Goal: Information Seeking & Learning: Check status

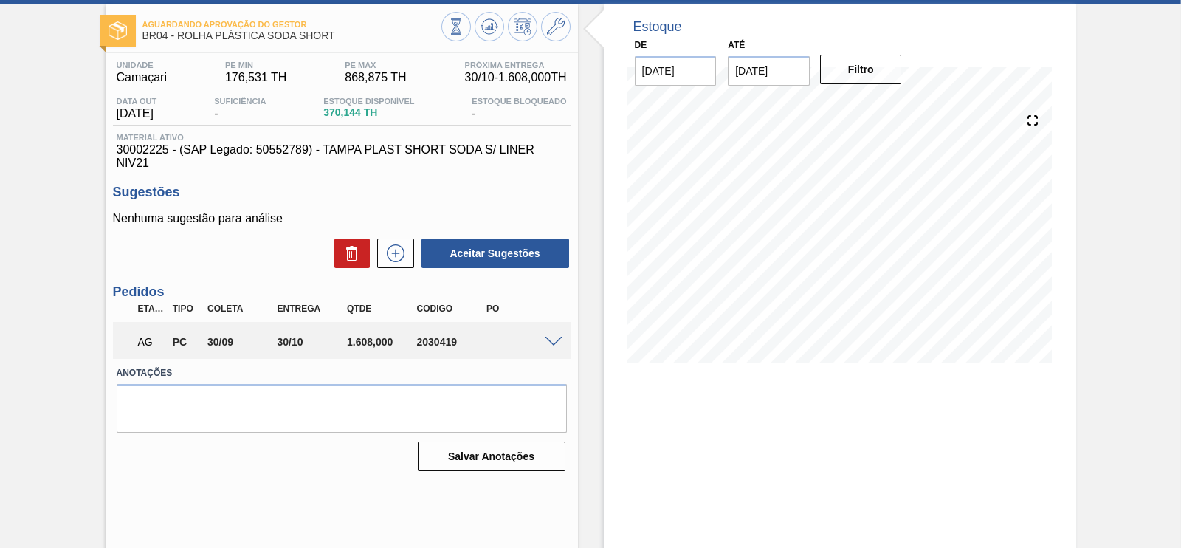
scroll to position [87, 0]
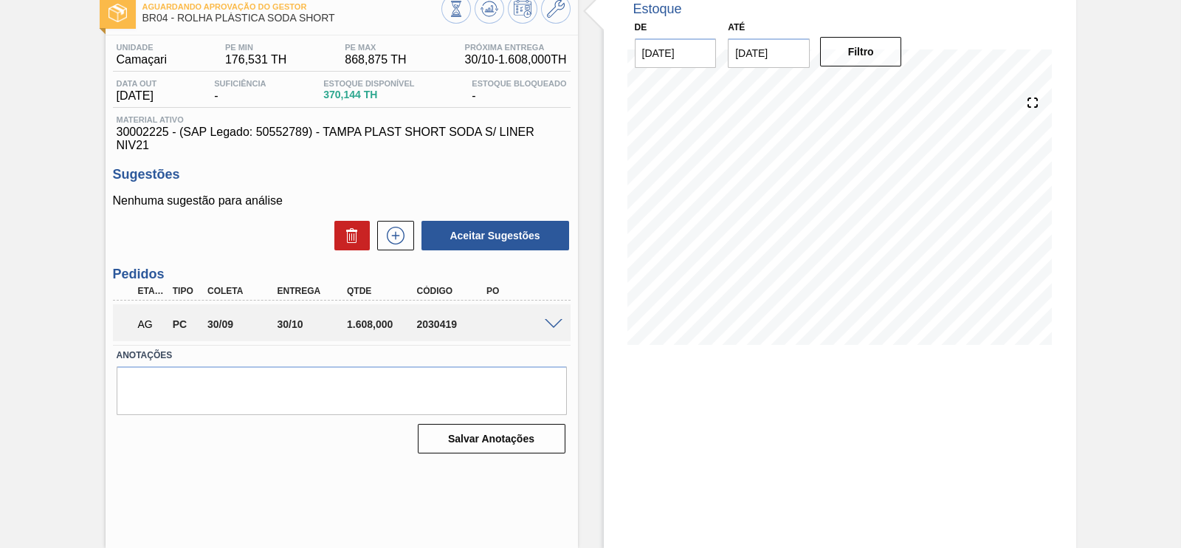
click at [557, 322] on span at bounding box center [554, 324] width 18 height 11
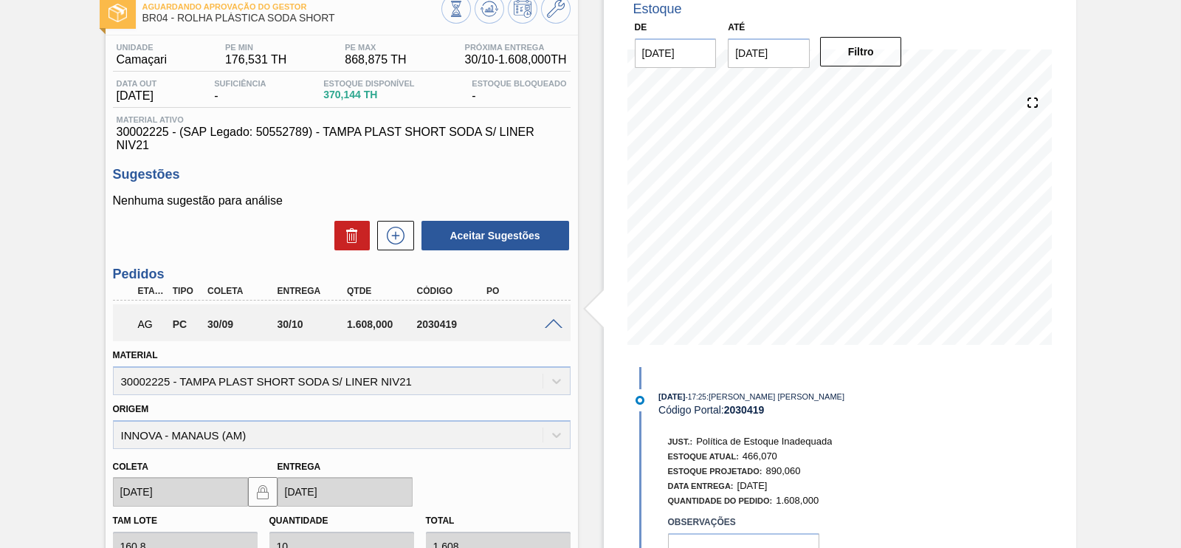
scroll to position [272, 0]
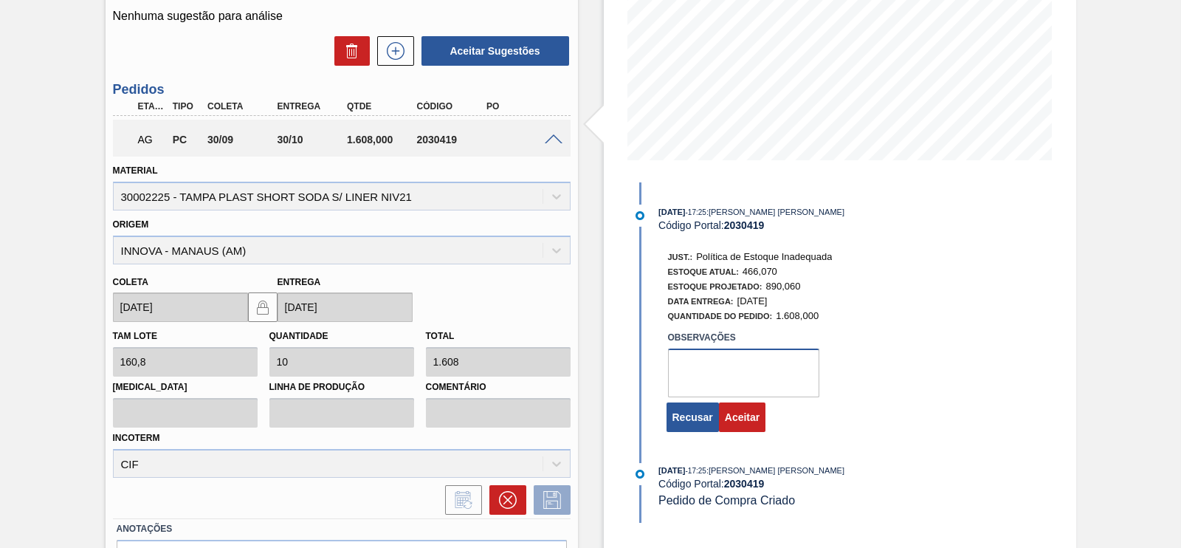
click at [716, 381] on textarea at bounding box center [743, 372] width 151 height 49
type textarea "ok"
click at [746, 419] on button "Aceitar" at bounding box center [742, 417] width 47 height 30
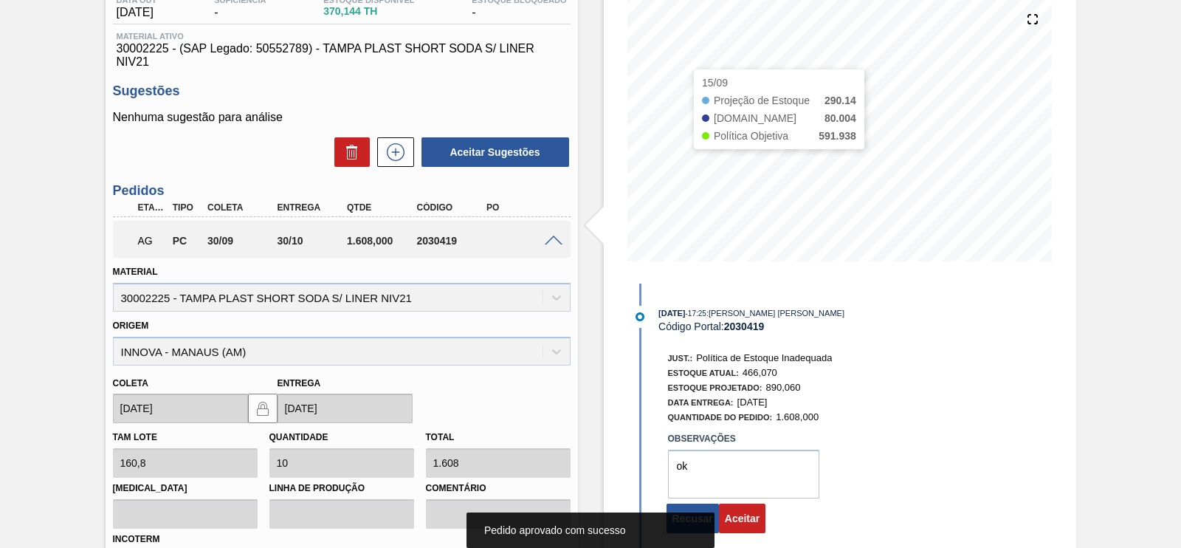
scroll to position [0, 0]
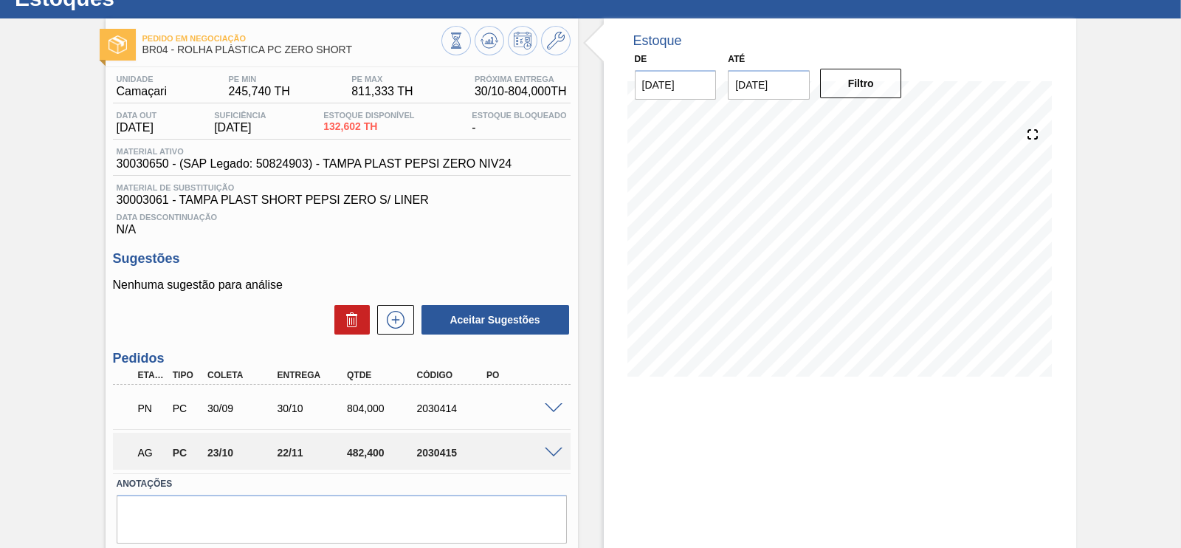
scroll to position [105, 0]
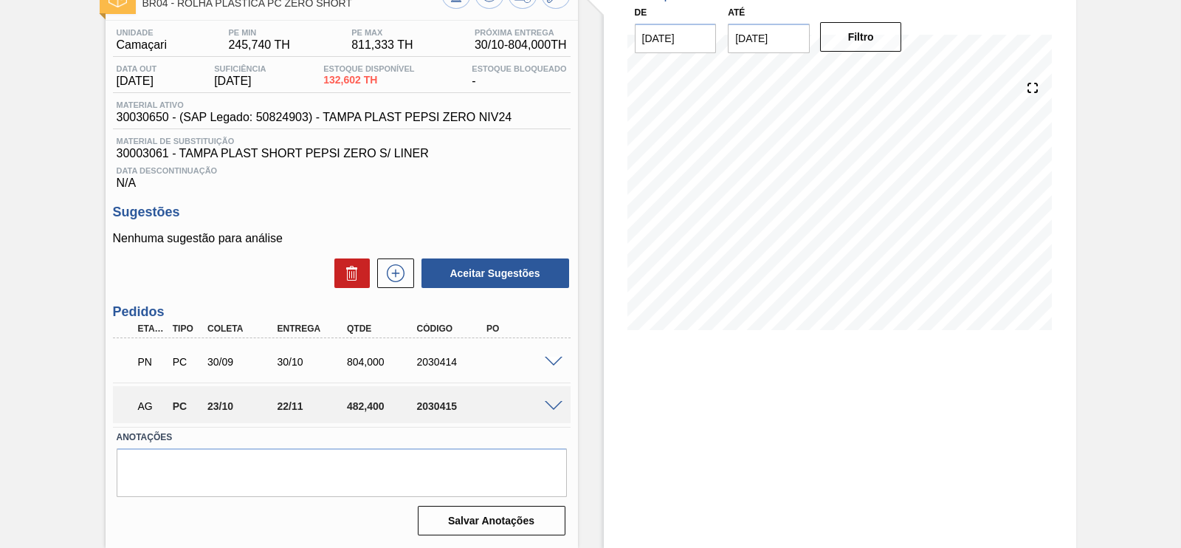
click at [557, 405] on span at bounding box center [554, 406] width 18 height 11
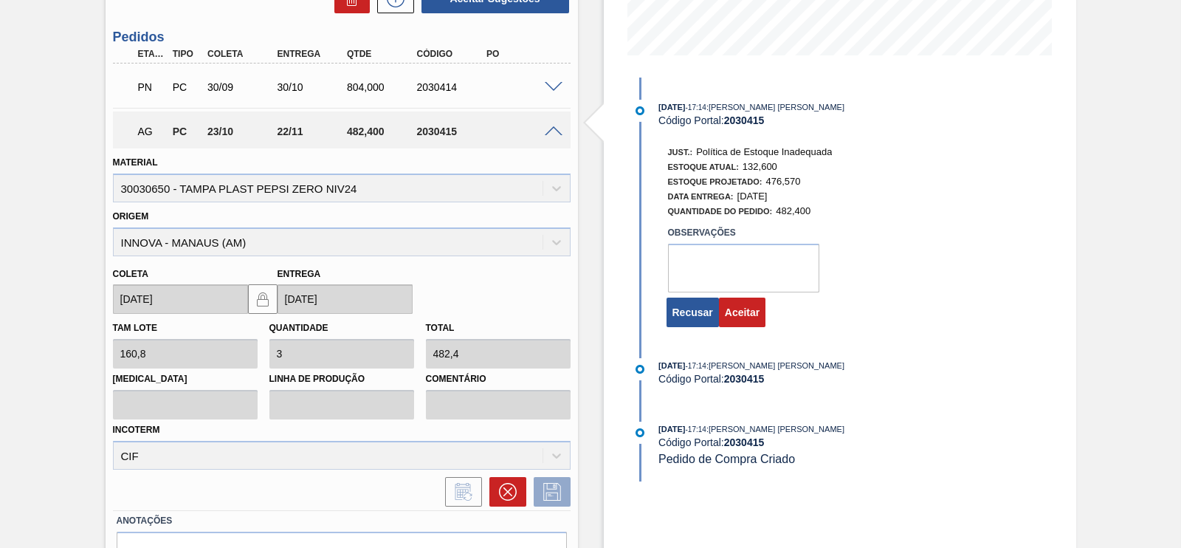
scroll to position [461, 0]
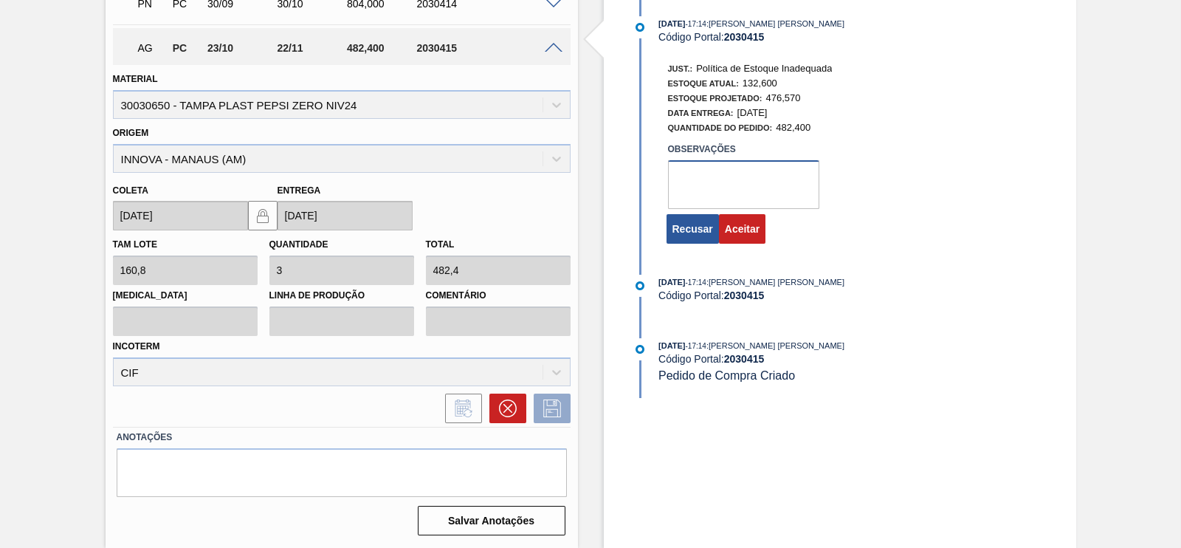
click at [687, 188] on textarea at bounding box center [743, 184] width 151 height 49
type textarea "ok"
click at [747, 242] on button "Aceitar" at bounding box center [742, 229] width 47 height 30
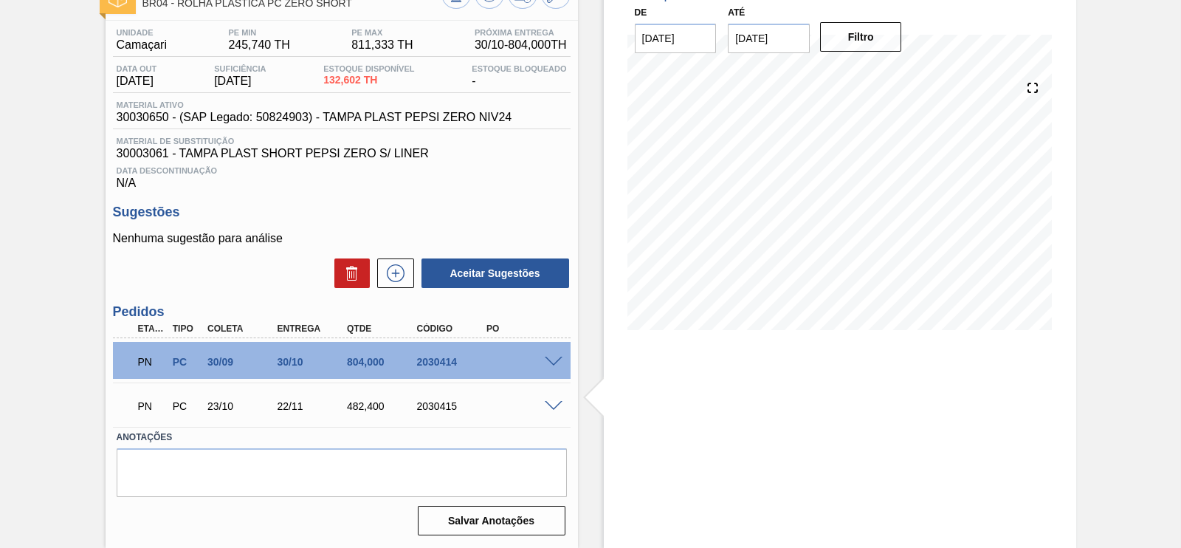
scroll to position [105, 0]
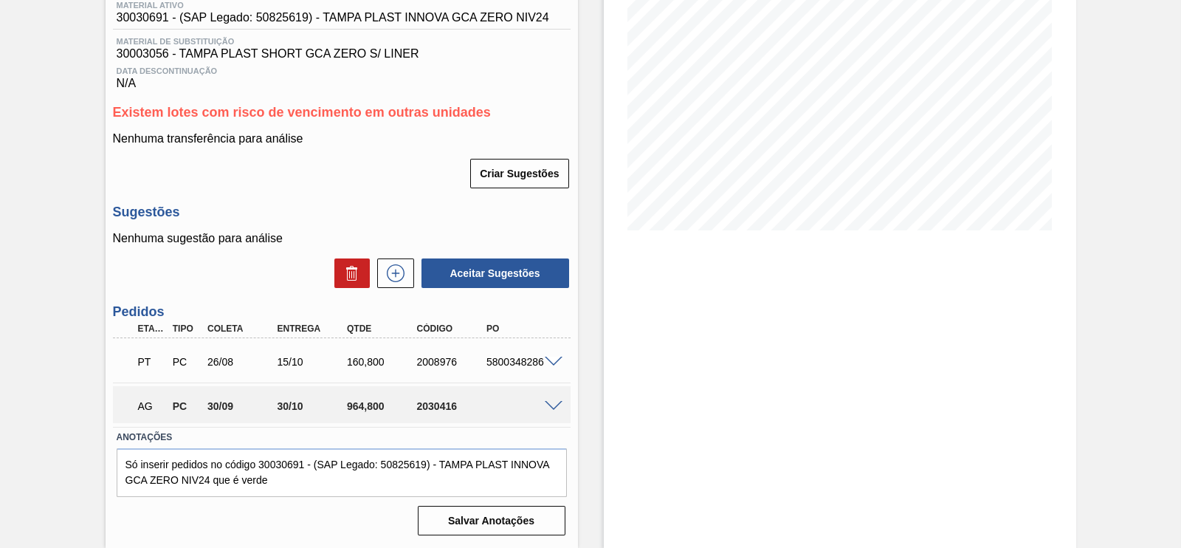
scroll to position [205, 0]
click at [554, 408] on span at bounding box center [554, 406] width 18 height 11
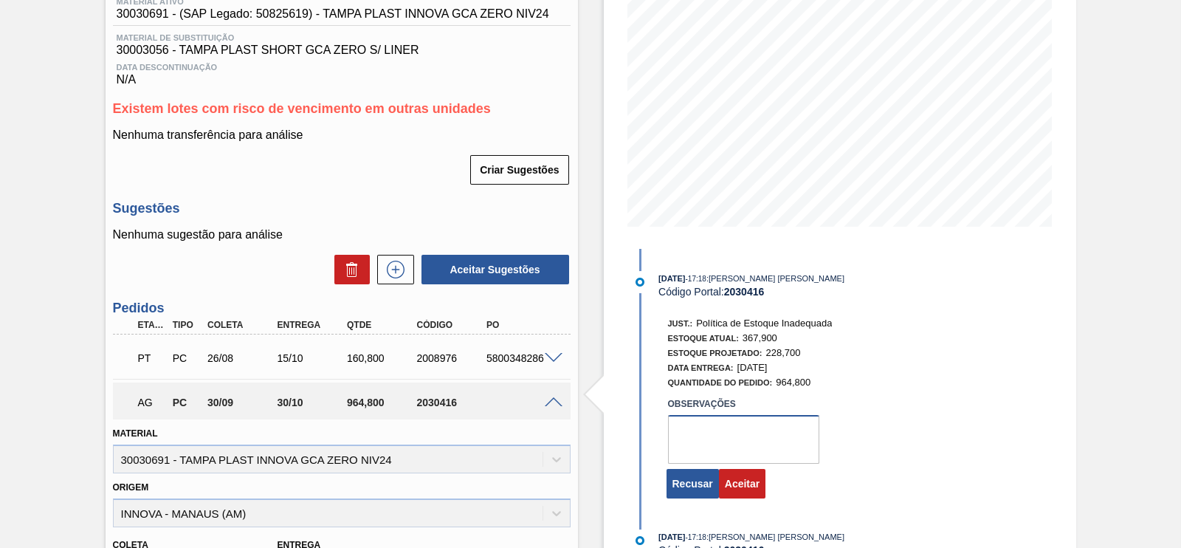
click at [710, 422] on textarea at bounding box center [743, 439] width 151 height 49
type textarea "ok"
click at [745, 495] on button "Aceitar" at bounding box center [742, 484] width 47 height 30
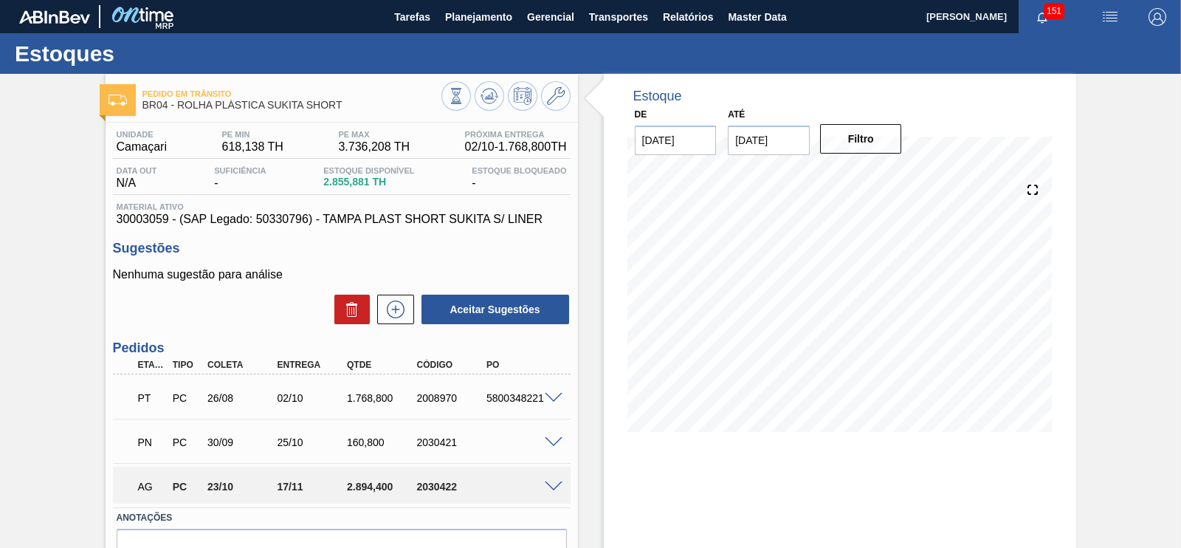
scroll to position [87, 0]
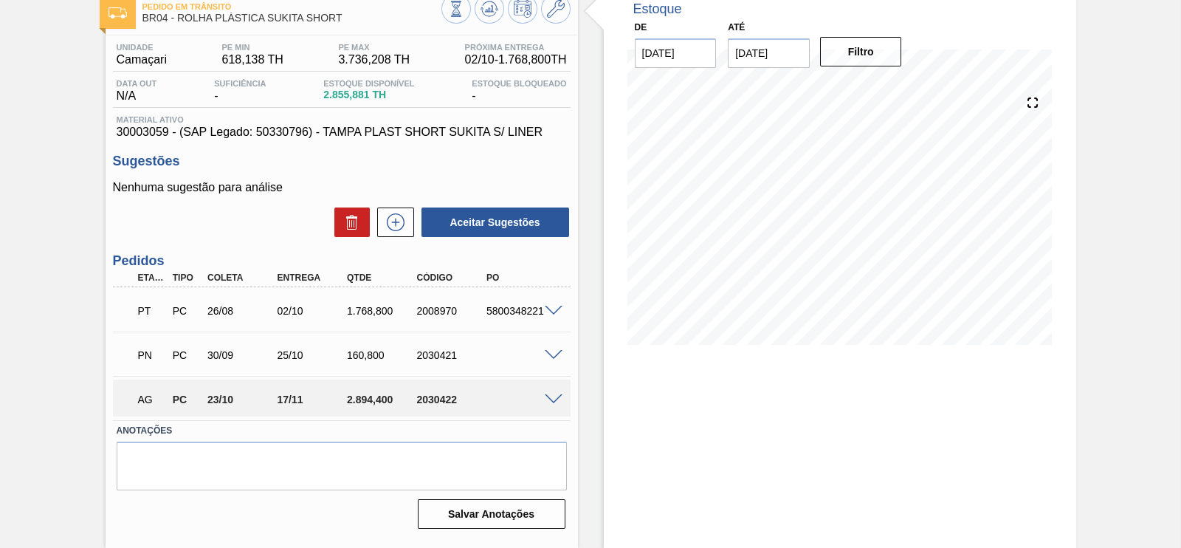
click at [557, 397] on span at bounding box center [554, 399] width 18 height 11
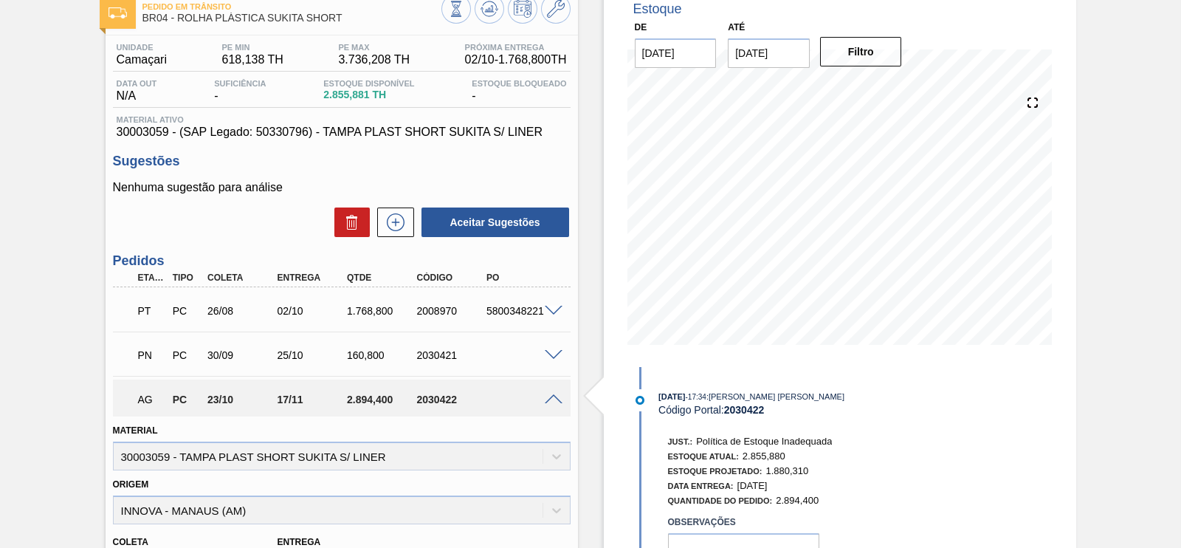
scroll to position [439, 0]
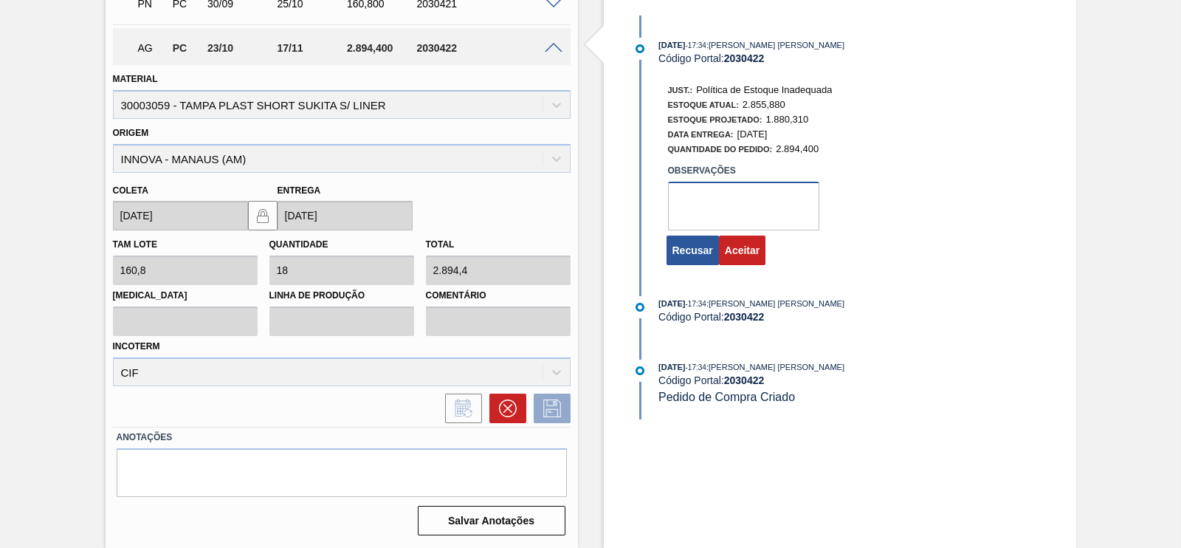
click at [719, 212] on textarea at bounding box center [743, 206] width 151 height 49
type textarea "ok"
click at [740, 256] on button "Aceitar" at bounding box center [742, 251] width 47 height 30
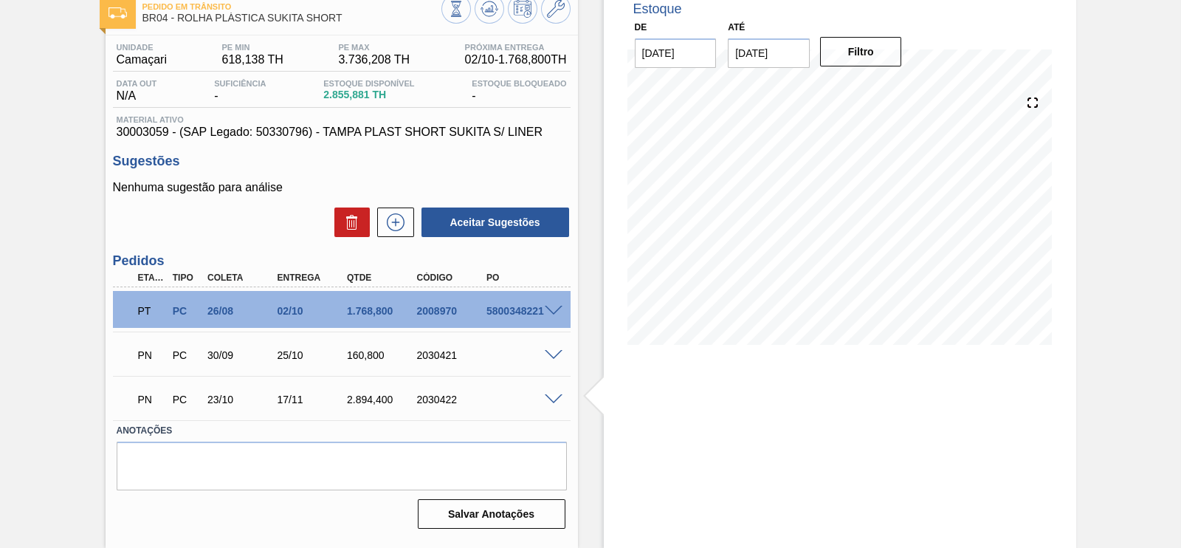
scroll to position [87, 0]
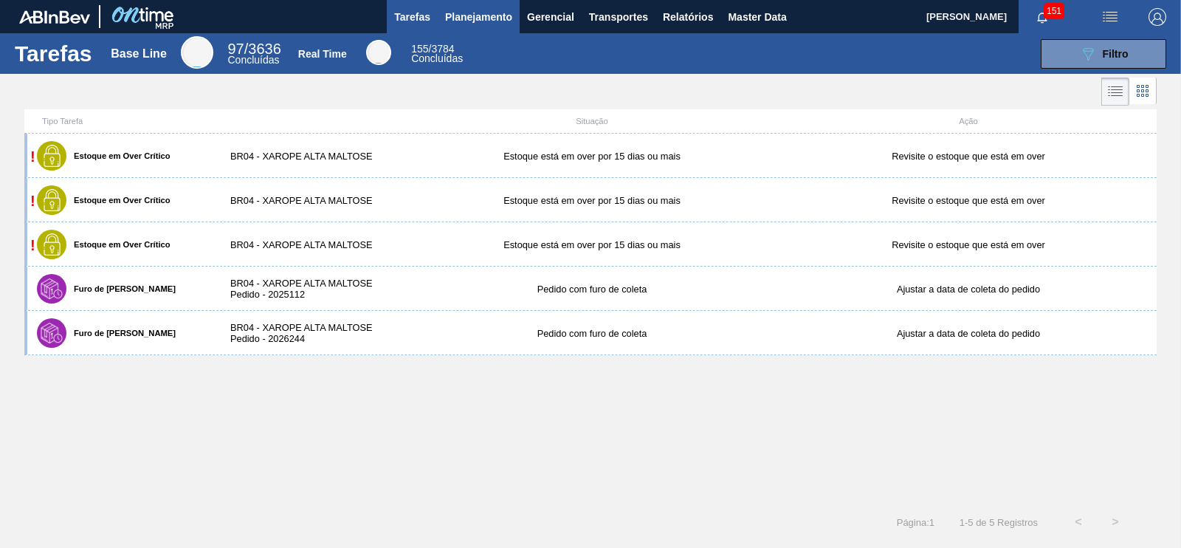
click at [456, 18] on span "Planejamento" at bounding box center [478, 17] width 67 height 18
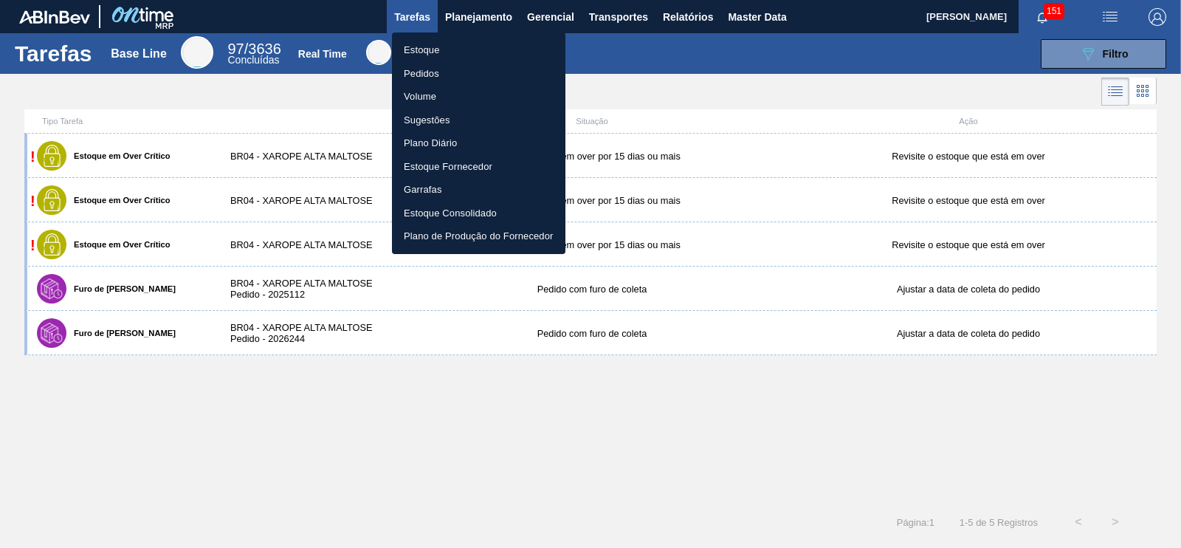
click at [417, 58] on li "Estoque" at bounding box center [479, 50] width 174 height 24
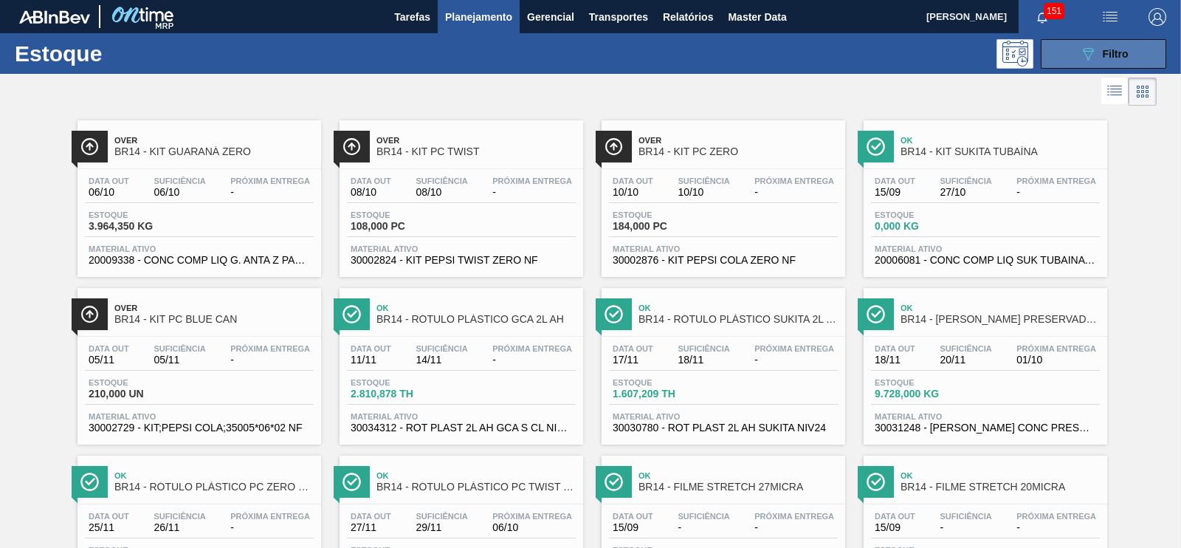
click at [1083, 67] on button "089F7B8B-B2A5-4AFE-B5C0-19BA573D28AC Filtro" at bounding box center [1104, 54] width 126 height 30
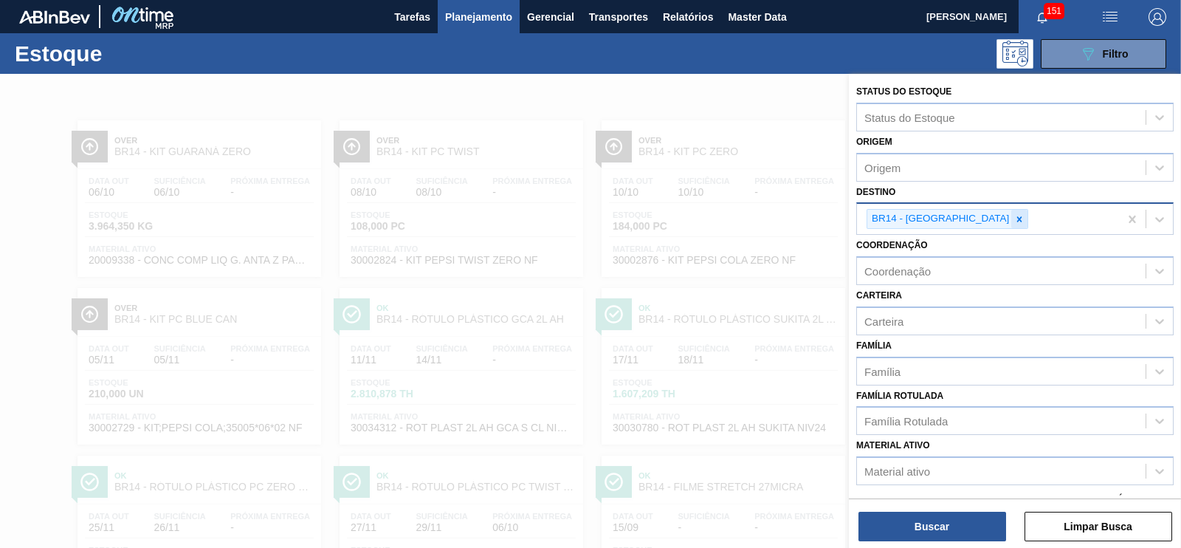
click at [1014, 218] on icon at bounding box center [1019, 219] width 10 height 10
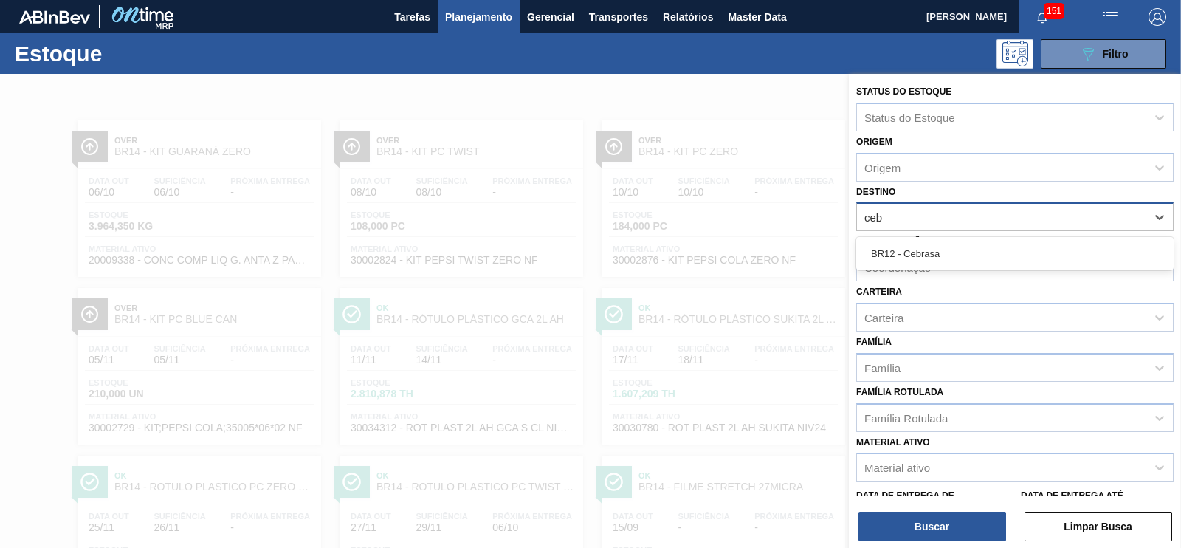
type input "cebr"
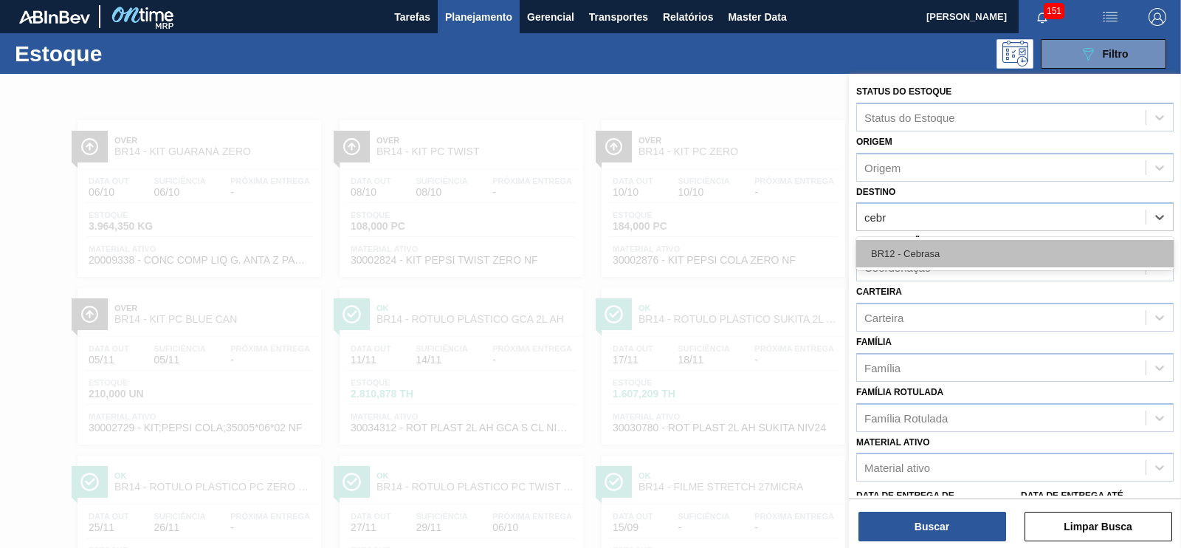
click at [908, 255] on div "BR12 - Cebrasa" at bounding box center [1014, 253] width 317 height 27
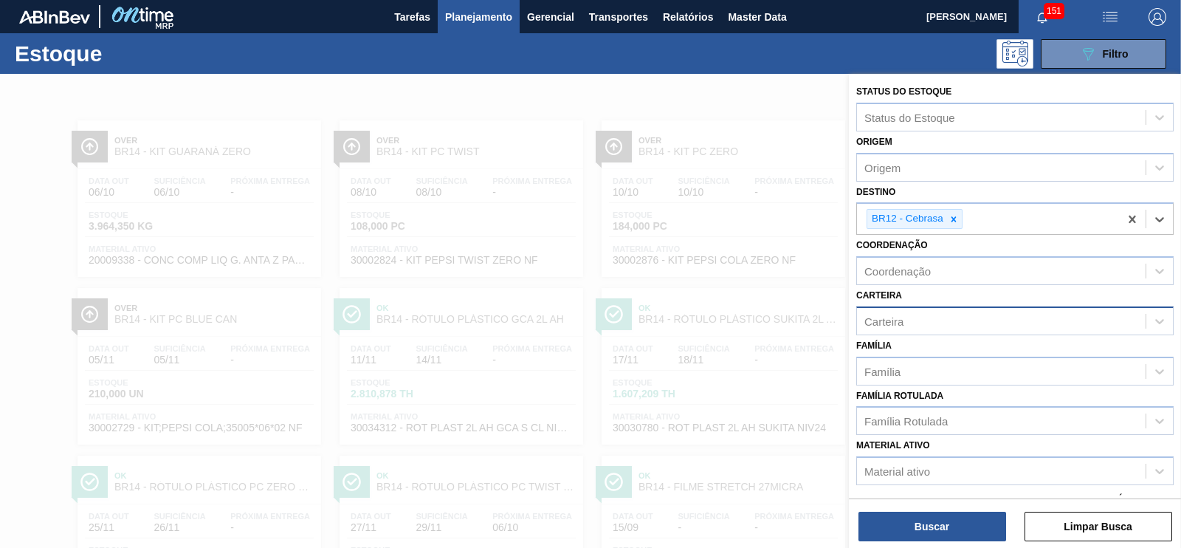
click at [901, 321] on div "Carteira" at bounding box center [884, 321] width 39 height 13
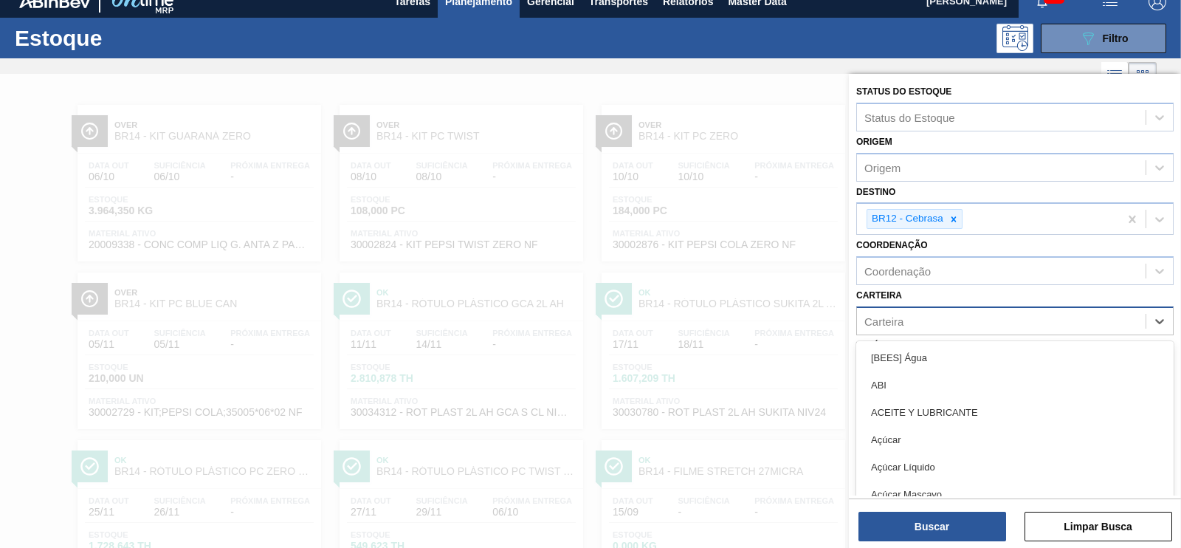
scroll to position [18, 0]
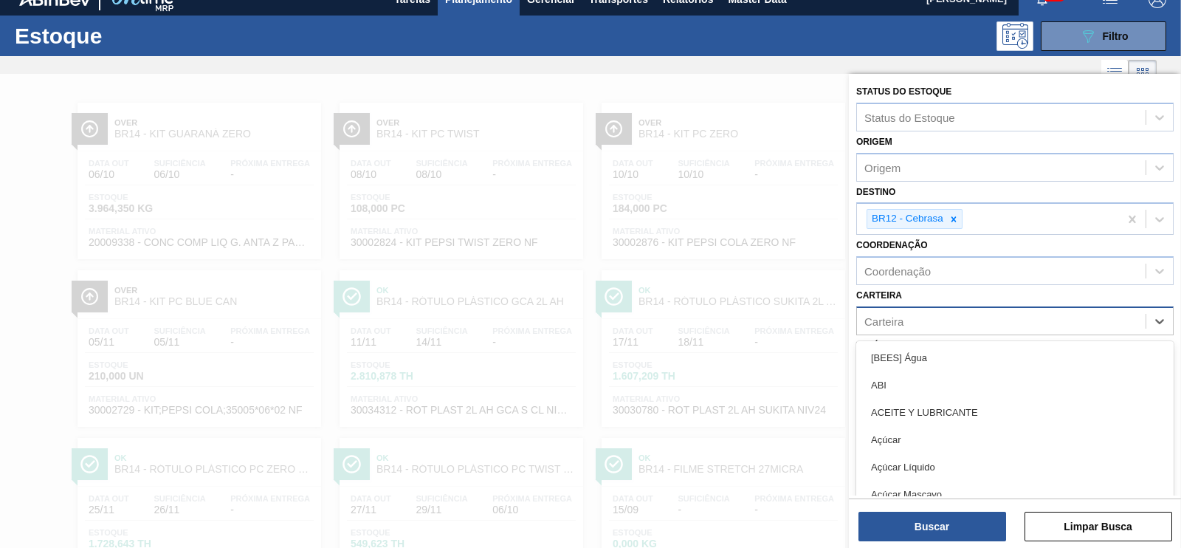
click at [971, 315] on div "Carteira" at bounding box center [1001, 320] width 289 height 21
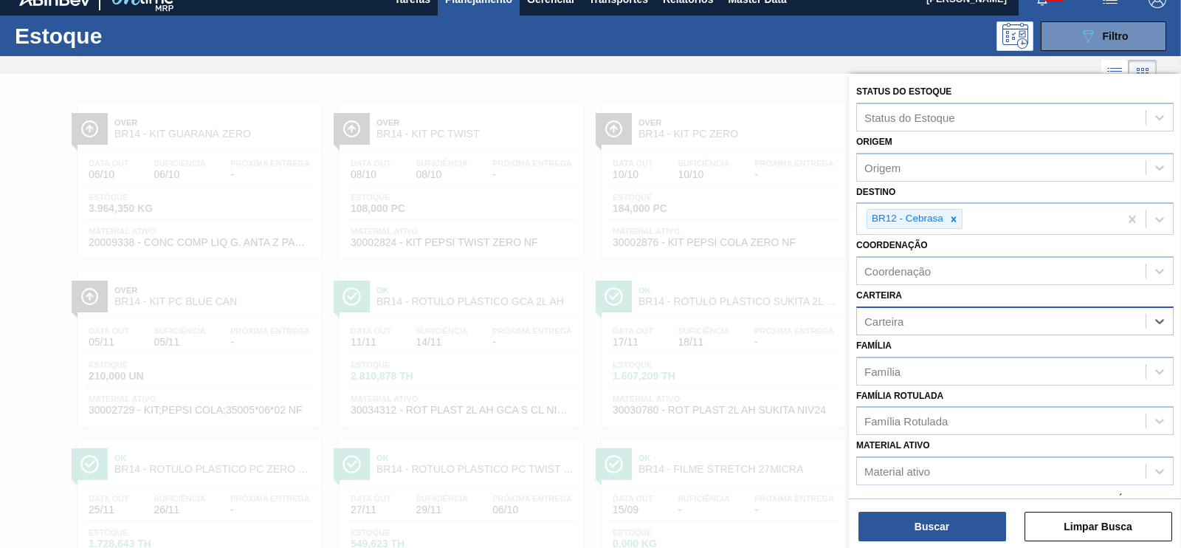
click at [922, 310] on div "Carteira" at bounding box center [1001, 320] width 289 height 21
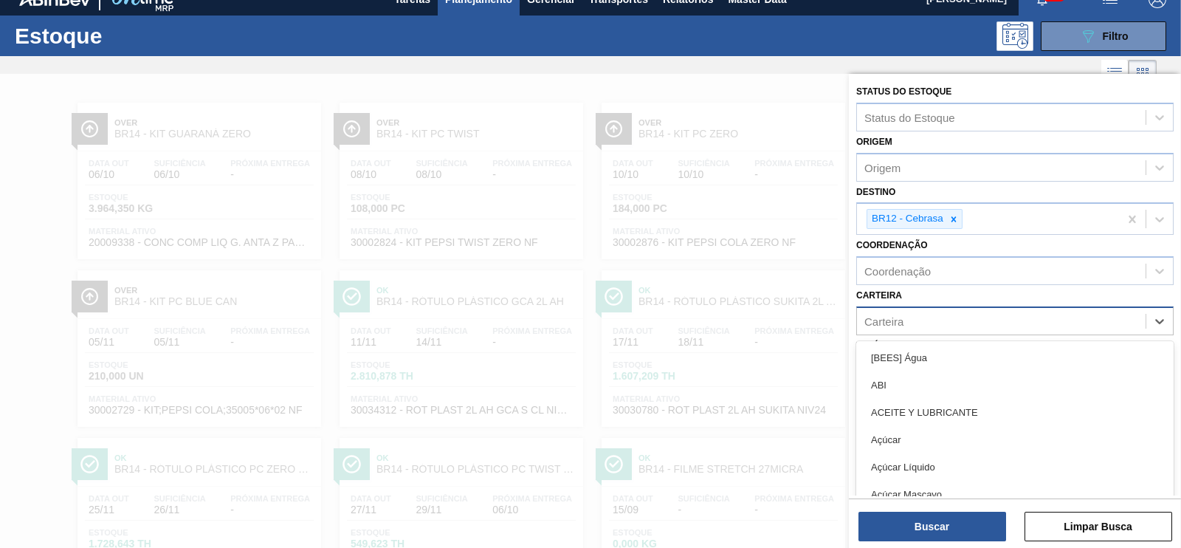
scroll to position [36, 0]
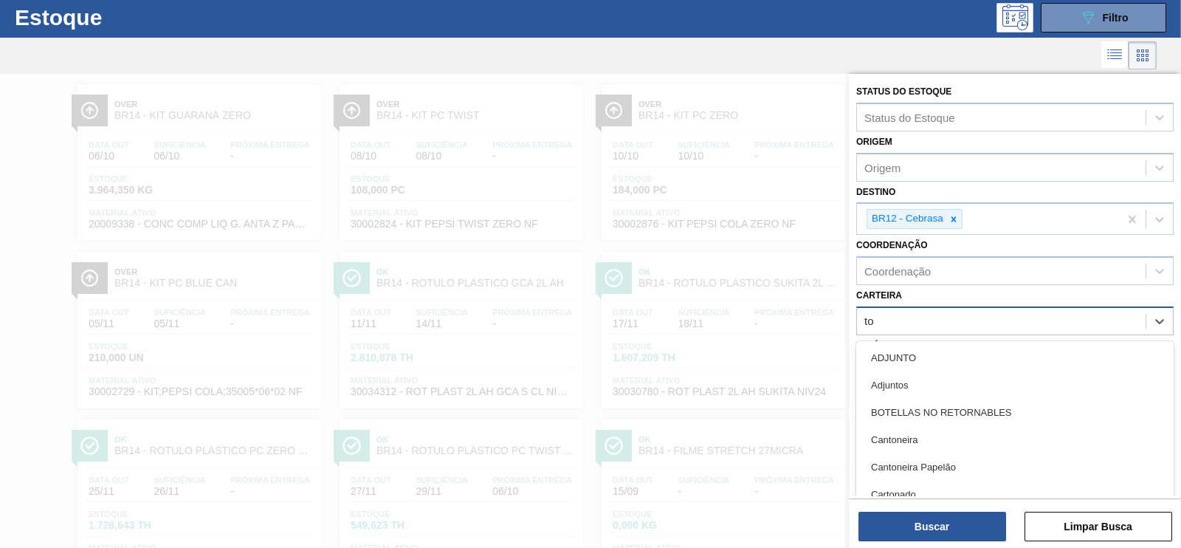
type input "t"
type input "rol"
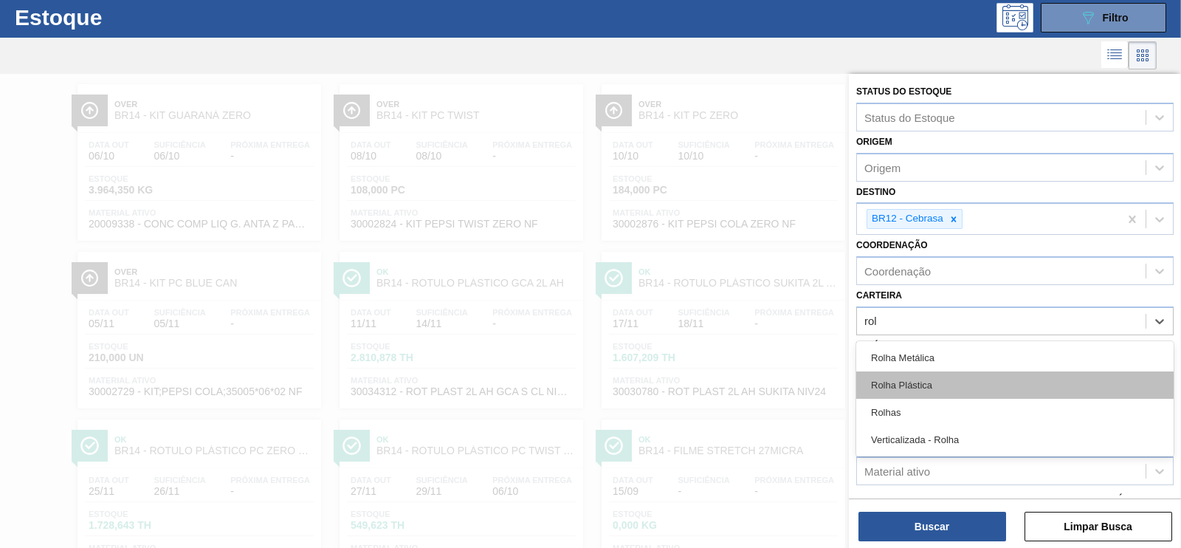
click at [930, 372] on div "Rolha Plástica" at bounding box center [1014, 384] width 317 height 27
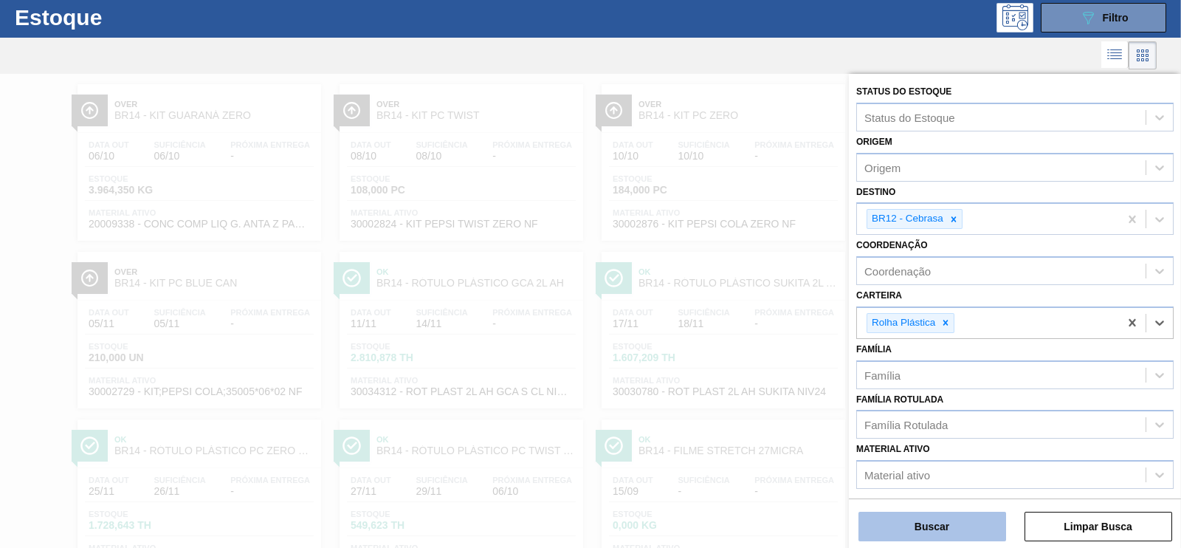
click at [942, 526] on button "Buscar" at bounding box center [933, 527] width 148 height 30
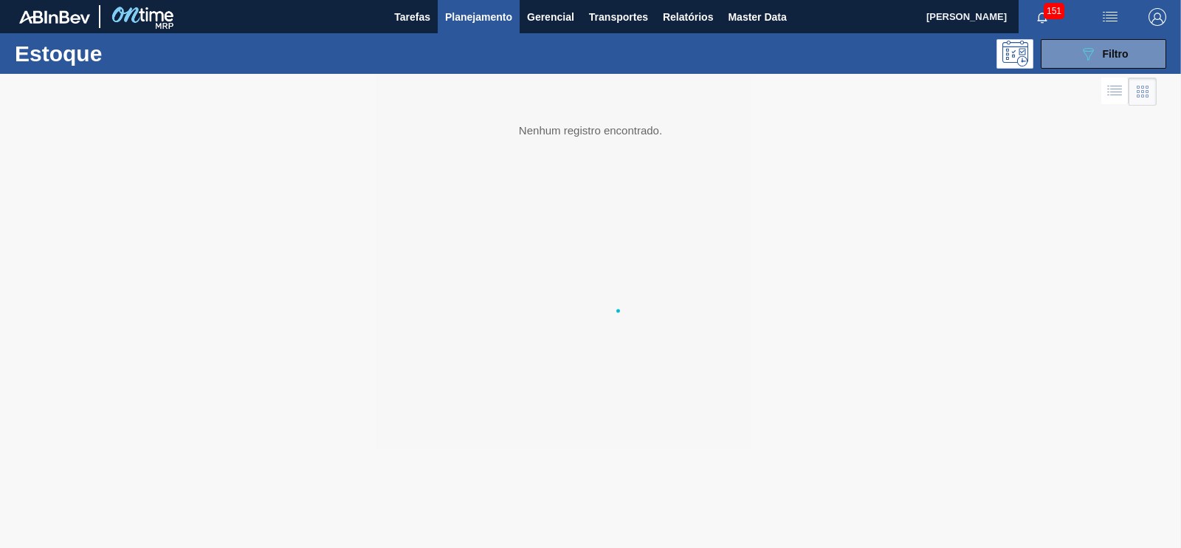
scroll to position [0, 0]
click at [1074, 53] on button "089F7B8B-B2A5-4AFE-B5C0-19BA573D28AC Filtro" at bounding box center [1104, 54] width 126 height 30
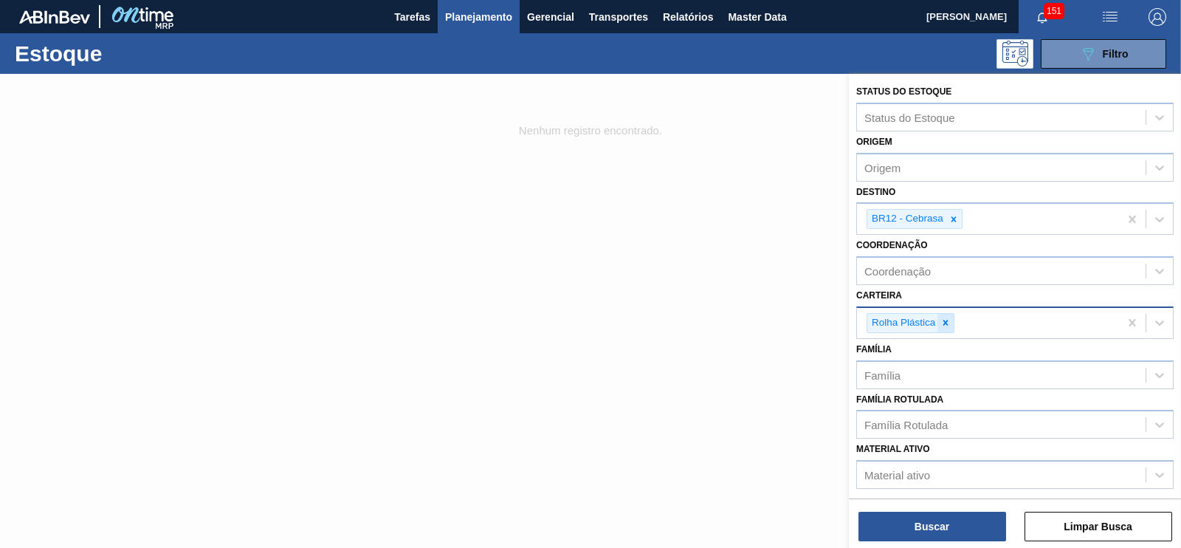
click at [948, 321] on icon at bounding box center [946, 322] width 10 height 10
click at [902, 363] on div "Família" at bounding box center [1001, 370] width 289 height 21
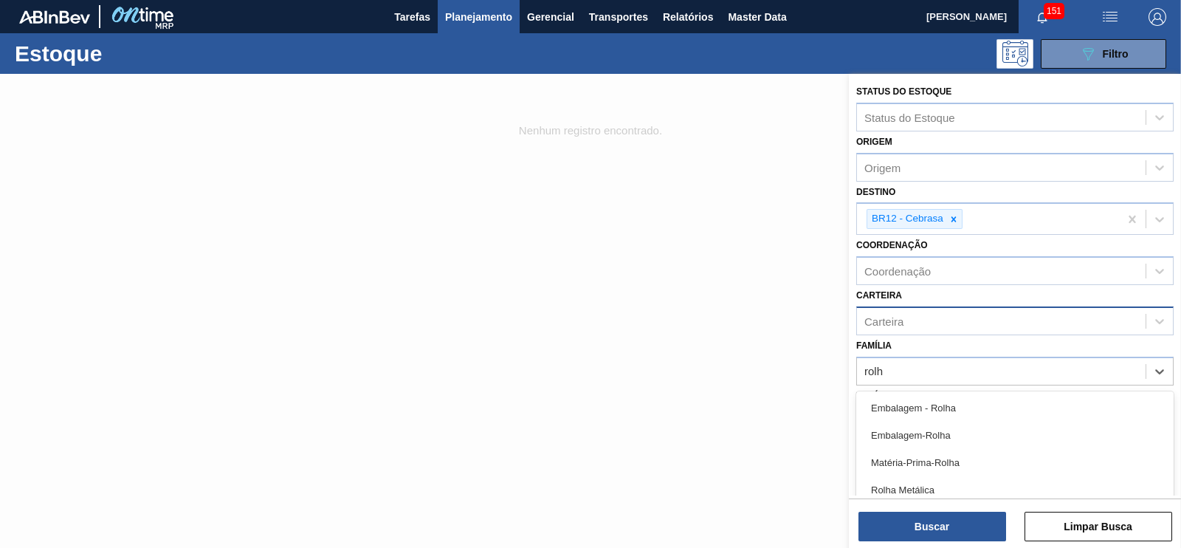
type input "rolha"
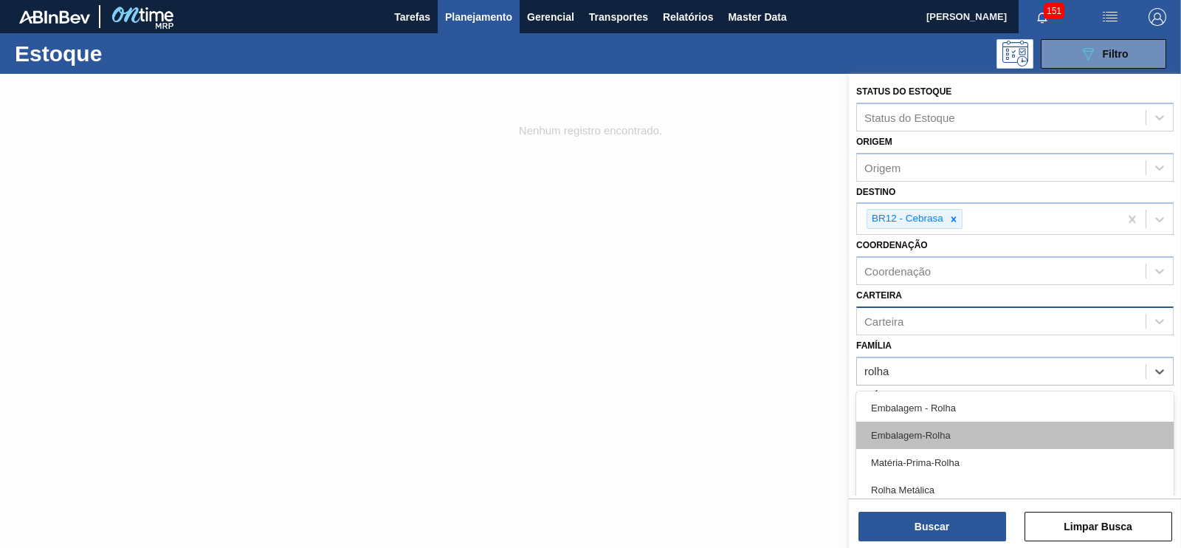
click at [918, 433] on div "Embalagem-Rolha" at bounding box center [1014, 435] width 317 height 27
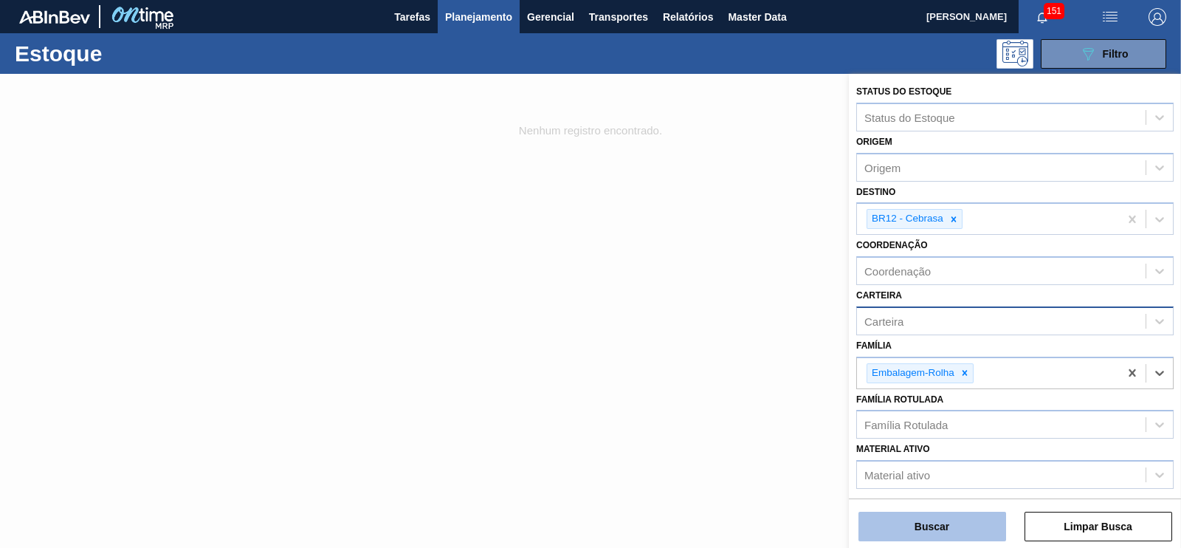
click at [939, 533] on button "Buscar" at bounding box center [933, 527] width 148 height 30
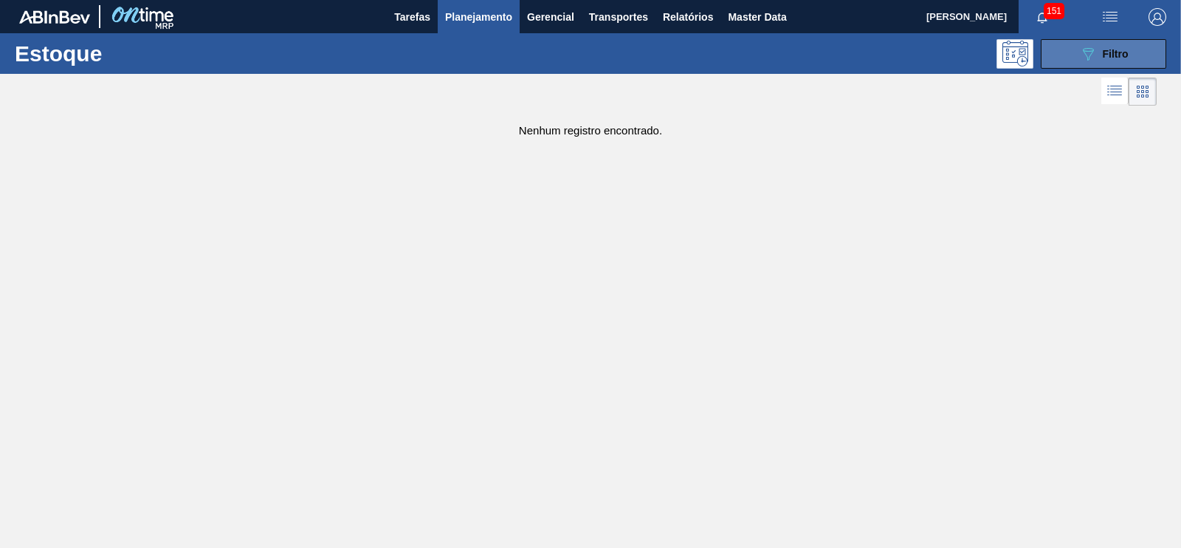
click at [1092, 52] on icon at bounding box center [1088, 54] width 11 height 13
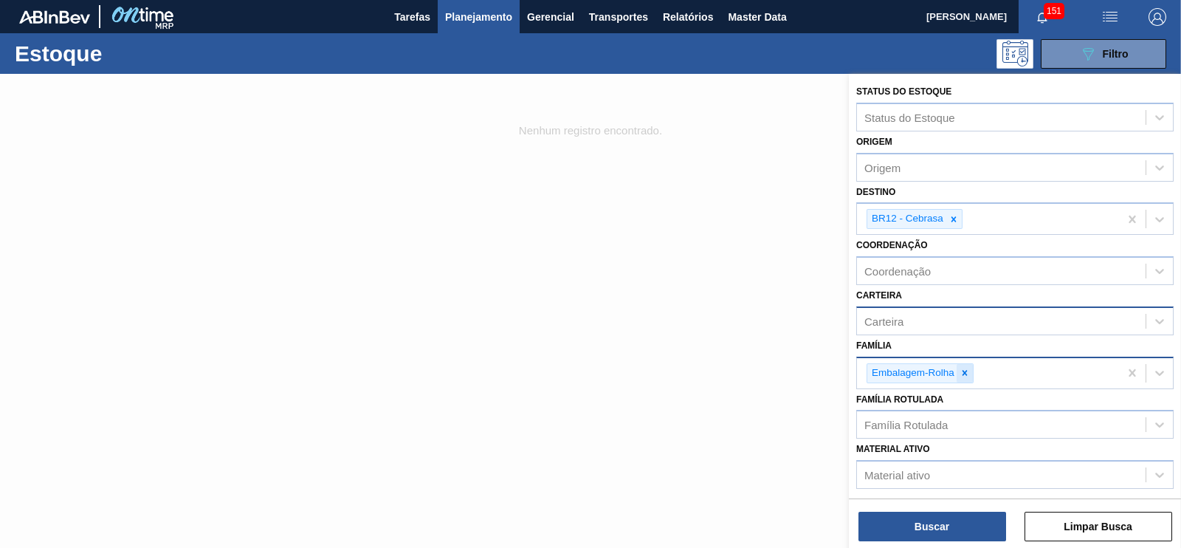
click at [965, 372] on icon at bounding box center [965, 373] width 10 height 10
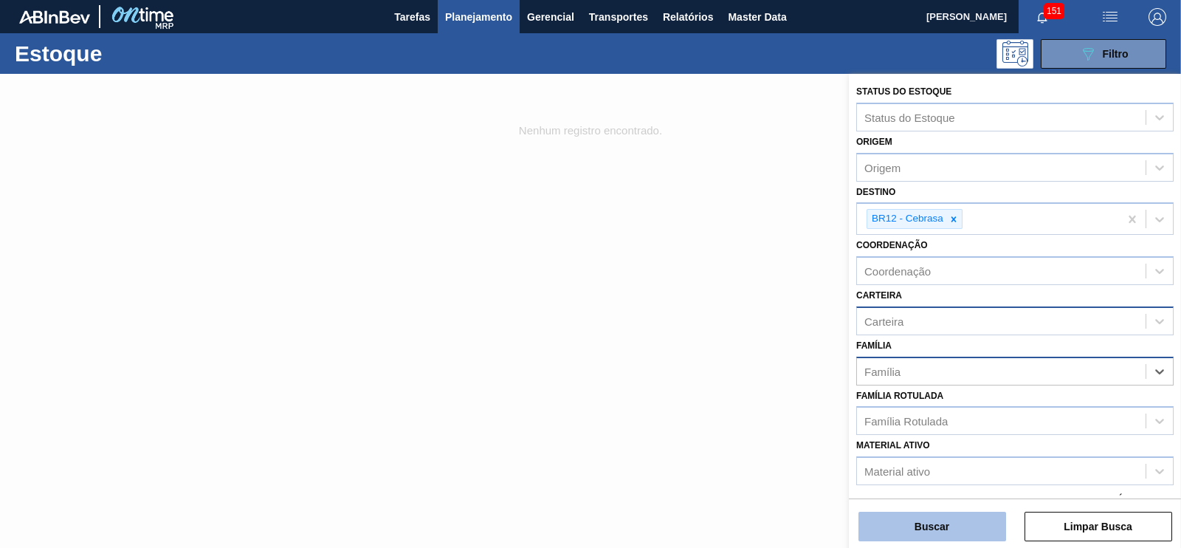
click at [954, 513] on button "Buscar" at bounding box center [933, 527] width 148 height 30
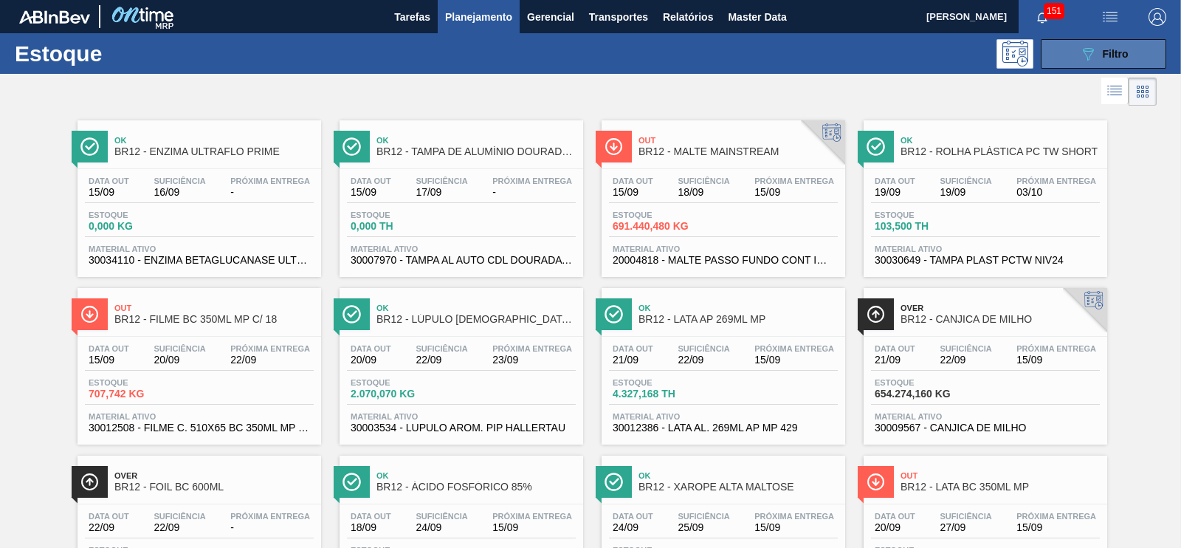
click at [1122, 48] on span "Filtro" at bounding box center [1116, 54] width 26 height 12
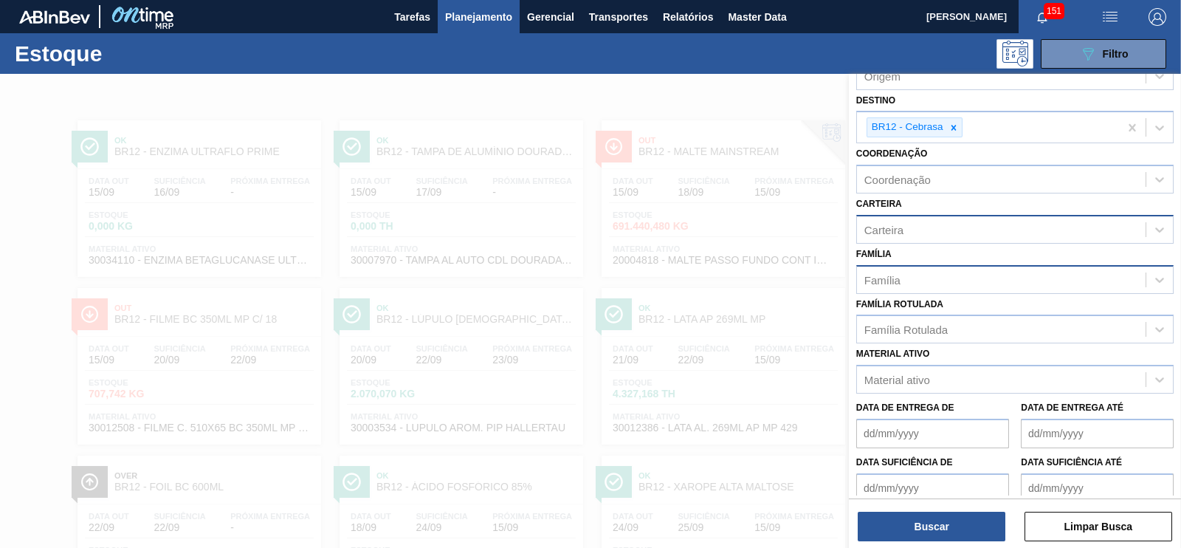
scroll to position [157, 0]
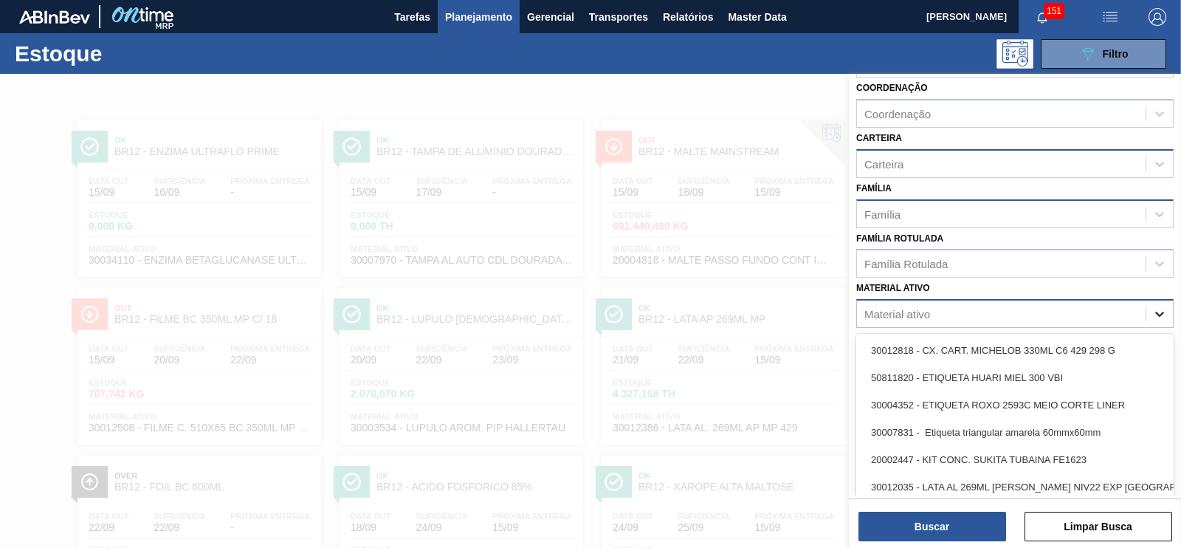
click at [1156, 309] on icon at bounding box center [1160, 313] width 15 height 15
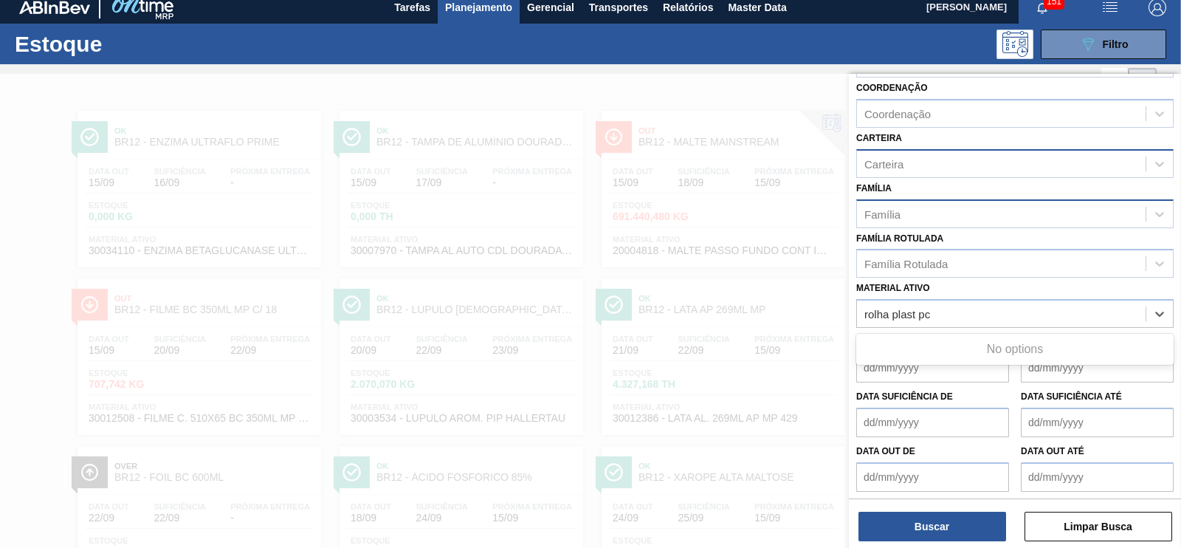
type ativo "rolha plast p"
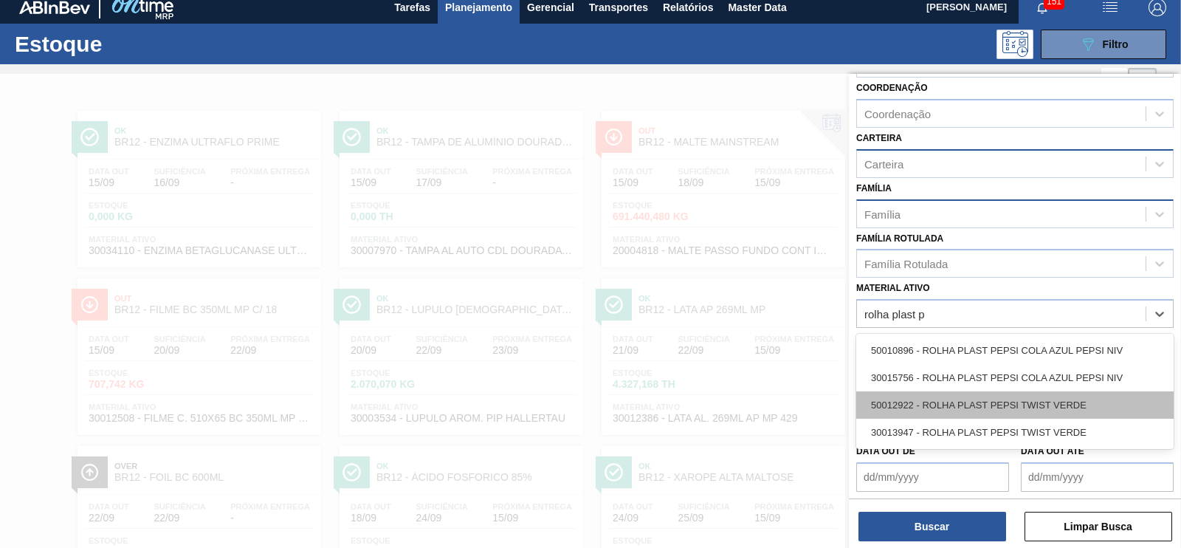
click at [1041, 405] on div "50012922 - ROLHA PLAST PEPSI TWIST VERDE" at bounding box center [1014, 404] width 317 height 27
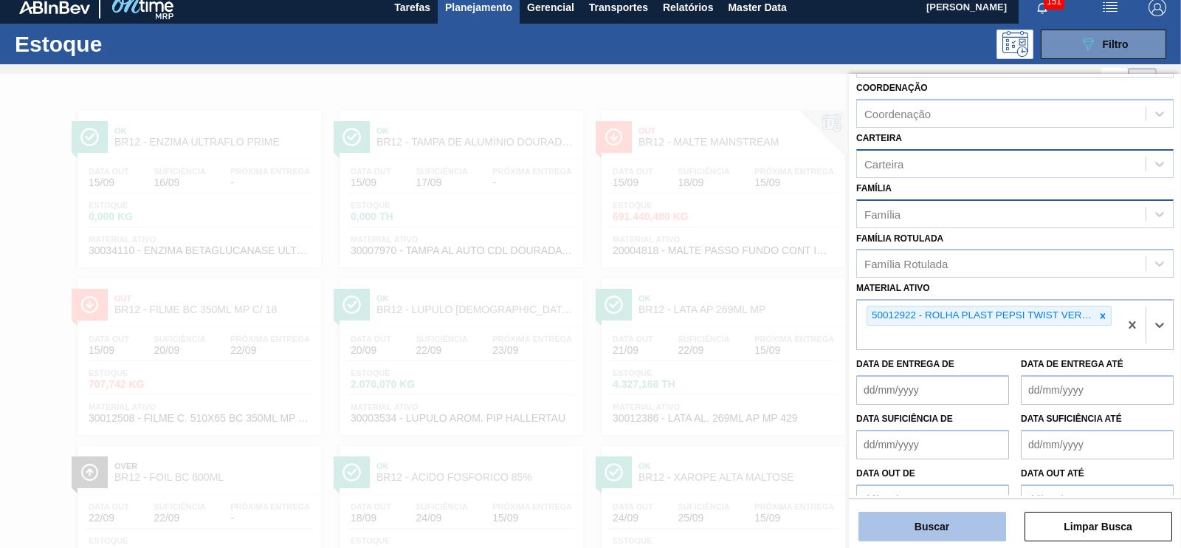
click at [962, 530] on button "Buscar" at bounding box center [933, 527] width 148 height 30
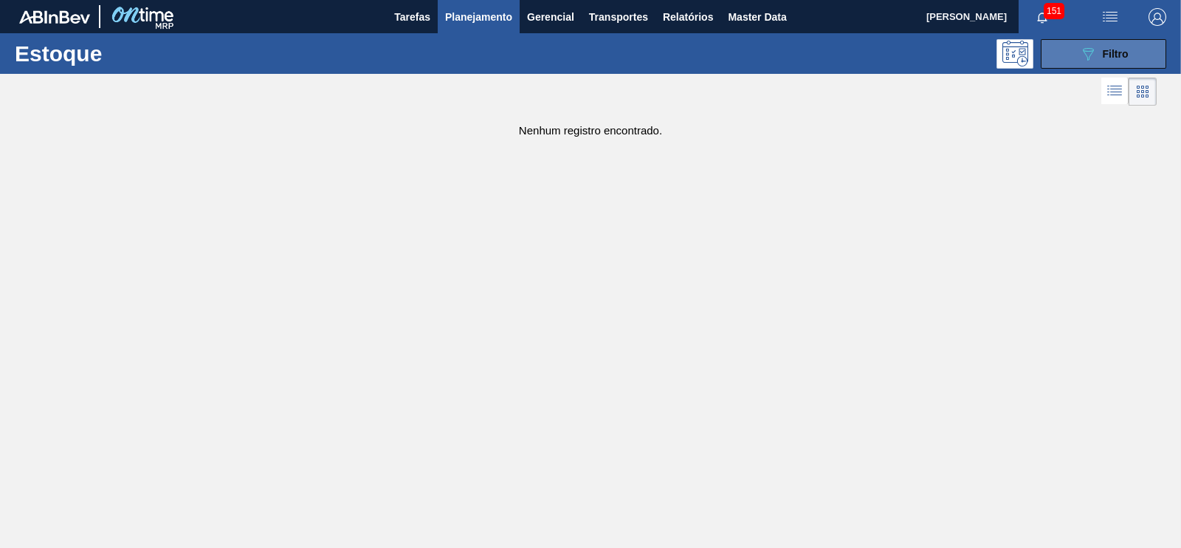
click at [1079, 53] on icon "089F7B8B-B2A5-4AFE-B5C0-19BA573D28AC" at bounding box center [1088, 54] width 18 height 18
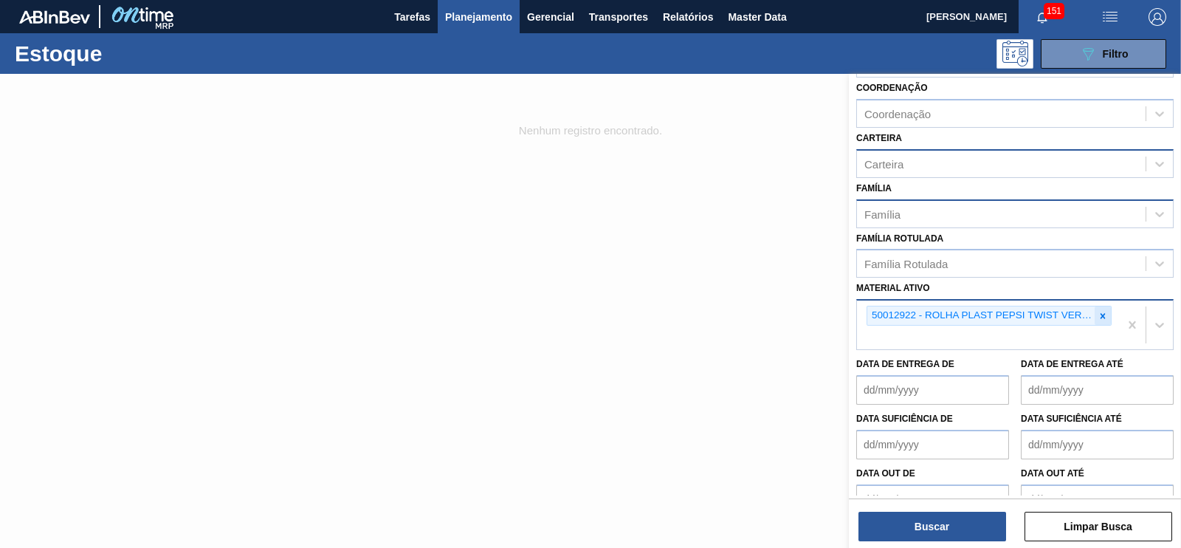
click at [1102, 311] on icon at bounding box center [1103, 316] width 10 height 10
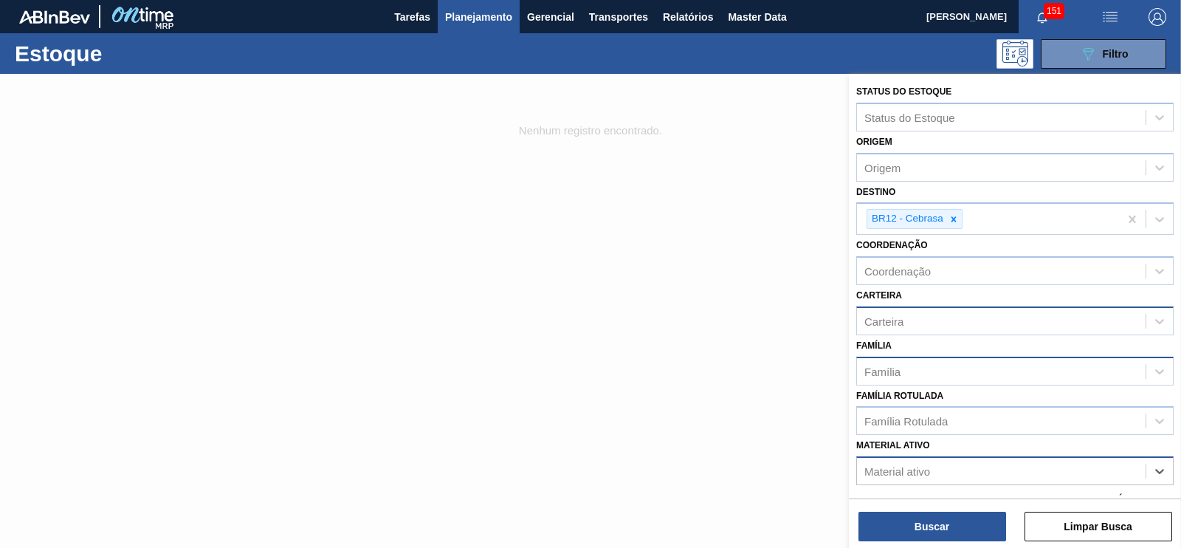
click at [899, 369] on div "Família" at bounding box center [883, 371] width 36 height 13
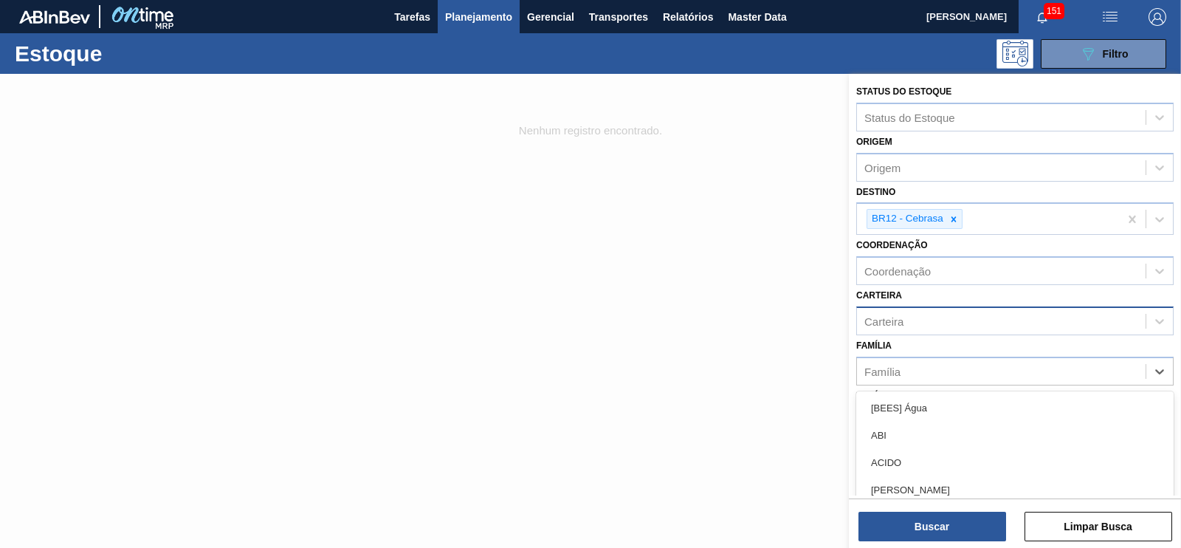
click at [913, 319] on div "Carteira" at bounding box center [1001, 320] width 289 height 21
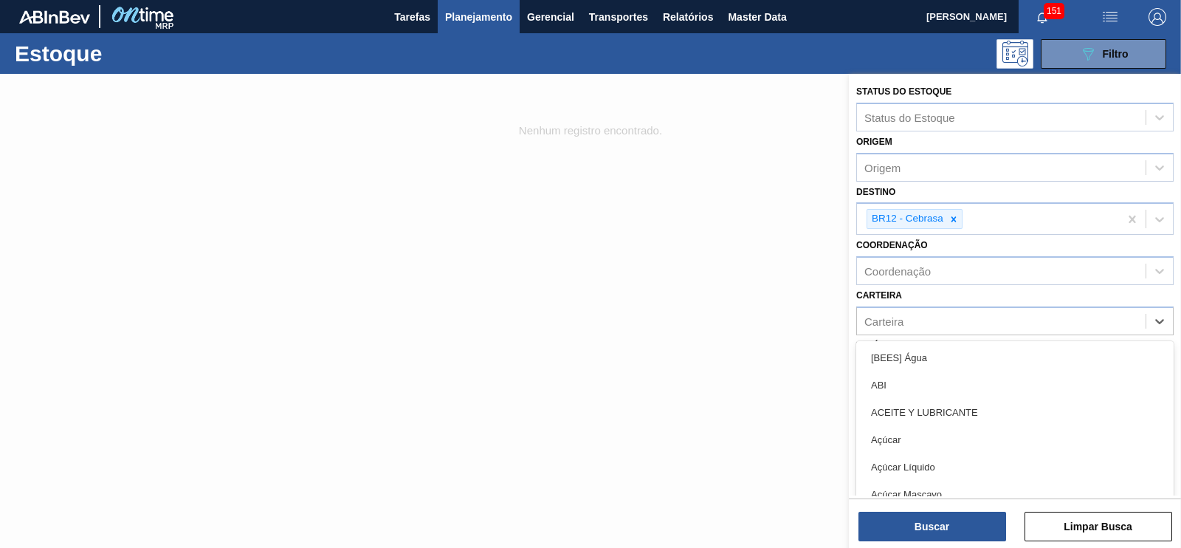
click at [834, 337] on div at bounding box center [590, 348] width 1181 height 548
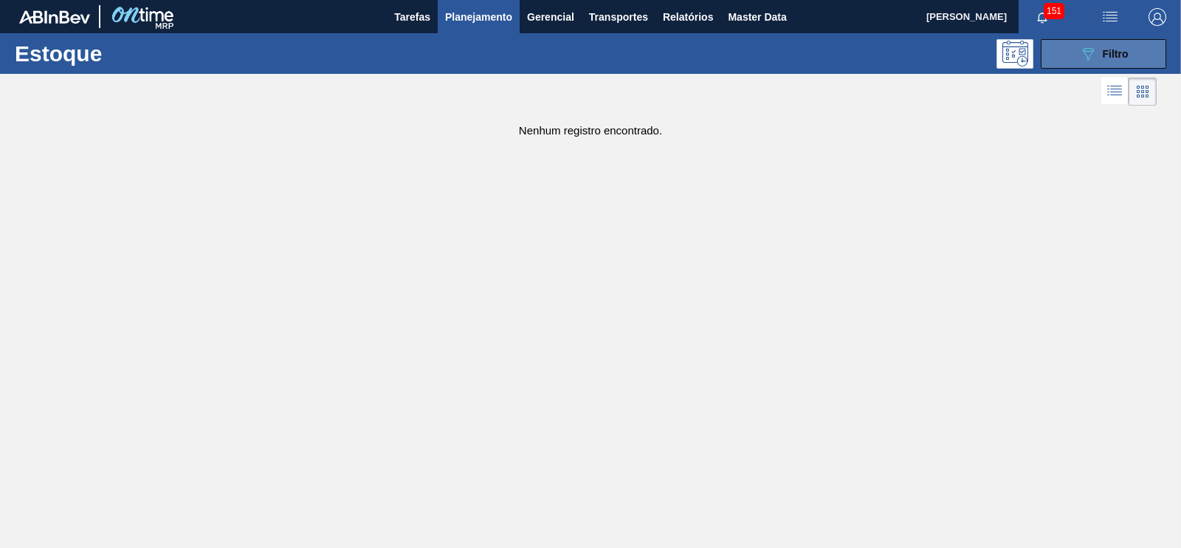
click at [1082, 66] on button "089F7B8B-B2A5-4AFE-B5C0-19BA573D28AC Filtro" at bounding box center [1104, 54] width 126 height 30
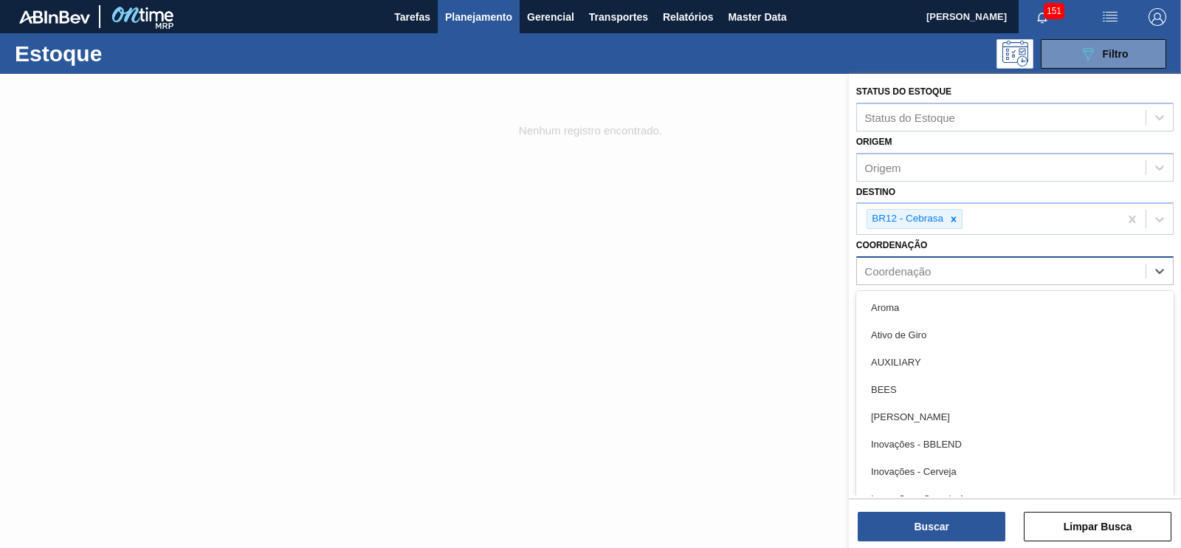
click at [910, 271] on div "Coordenação" at bounding box center [898, 271] width 66 height 13
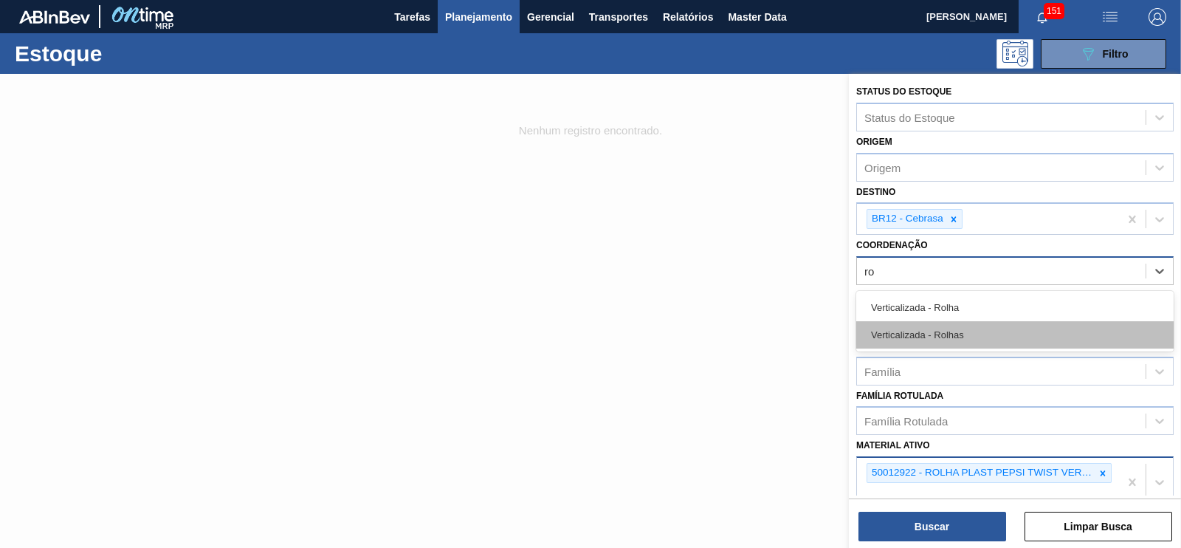
type input "r"
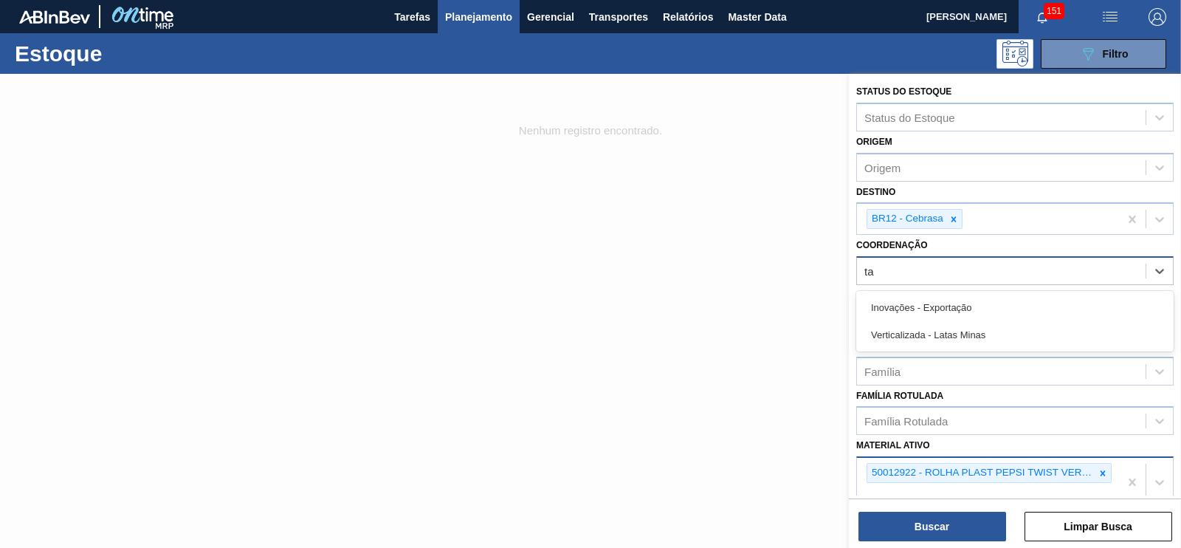
type input "t"
type input "pac"
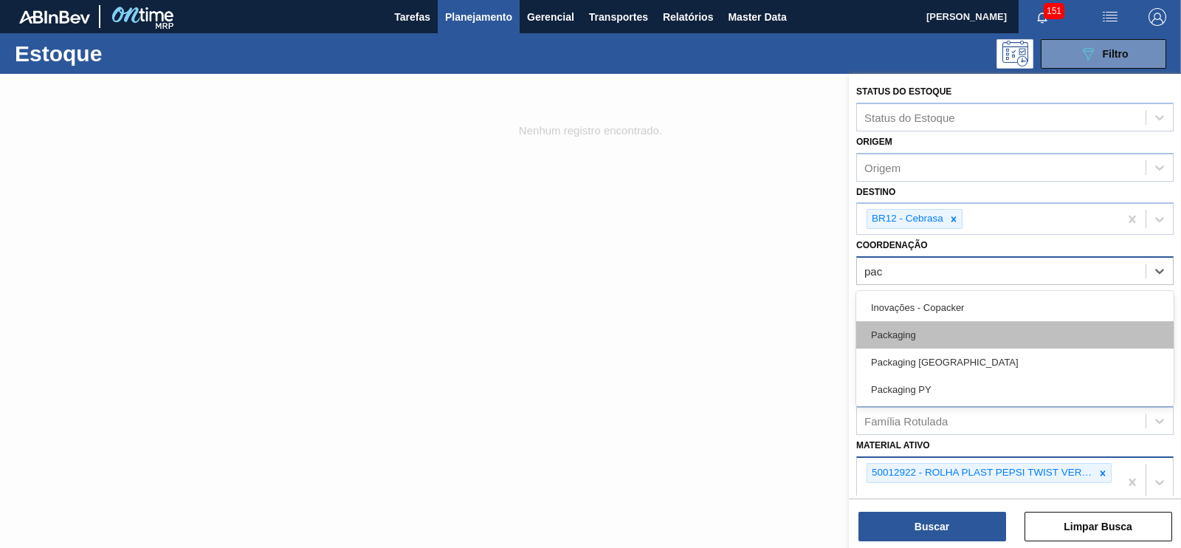
click at [893, 334] on div "Packaging" at bounding box center [1014, 334] width 317 height 27
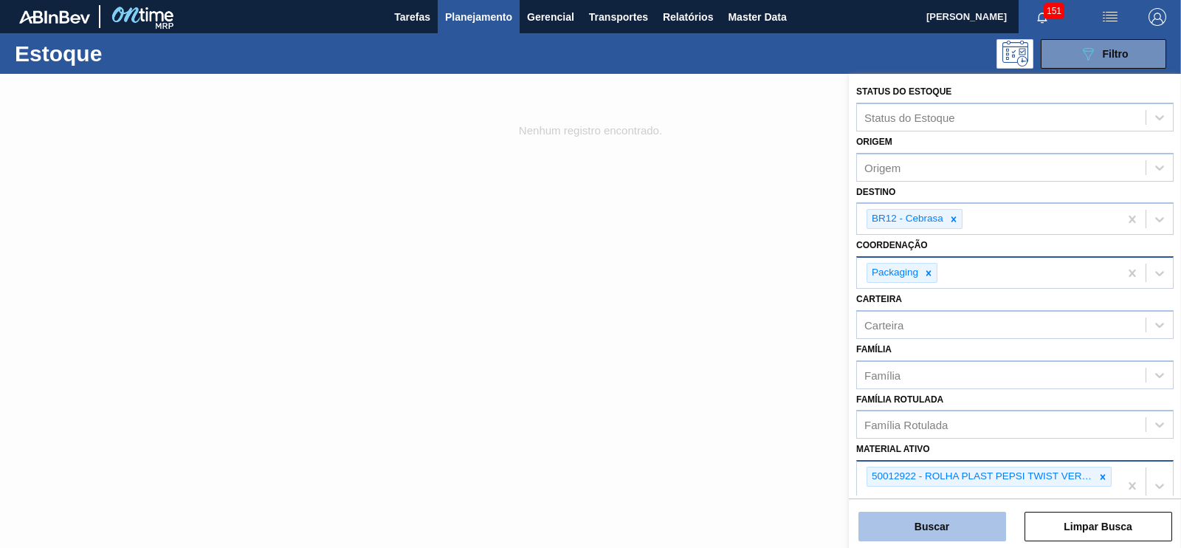
click at [956, 523] on button "Buscar" at bounding box center [933, 527] width 148 height 30
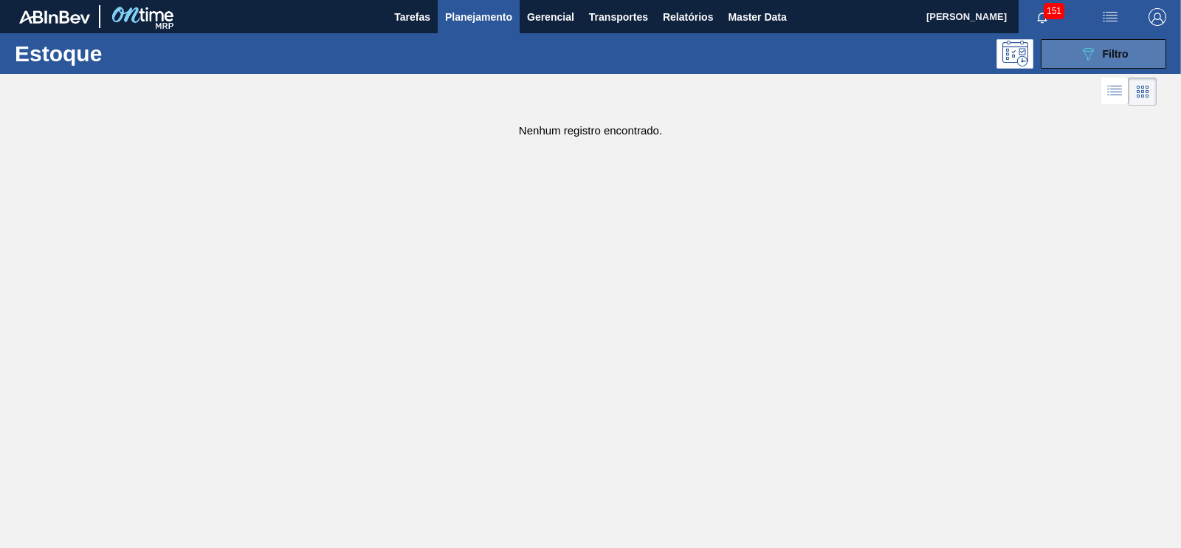
click at [1084, 60] on icon "089F7B8B-B2A5-4AFE-B5C0-19BA573D28AC" at bounding box center [1088, 54] width 18 height 18
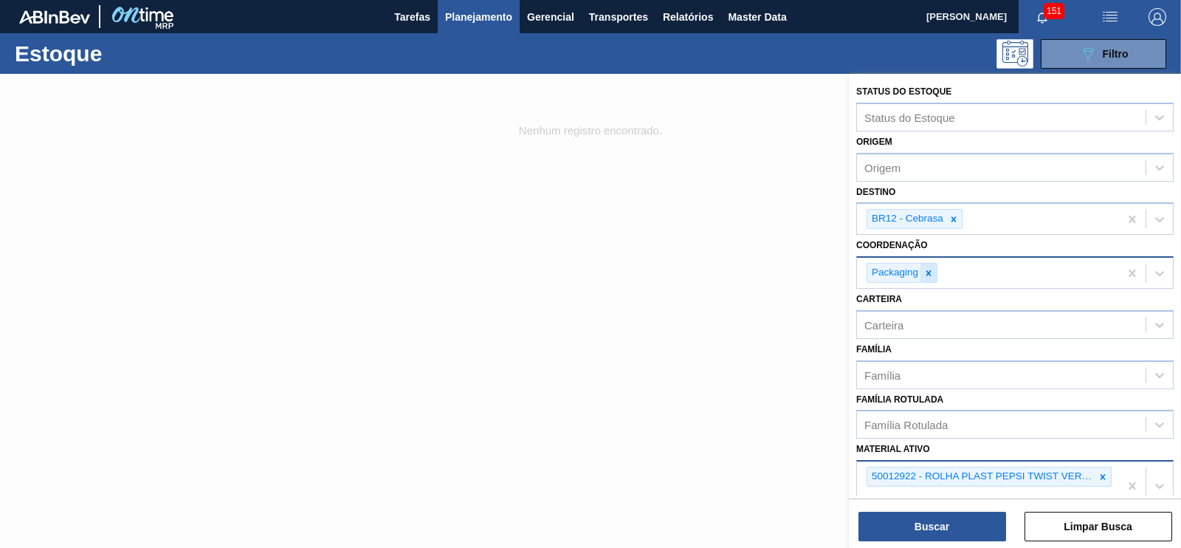
click at [935, 272] on div at bounding box center [929, 273] width 16 height 18
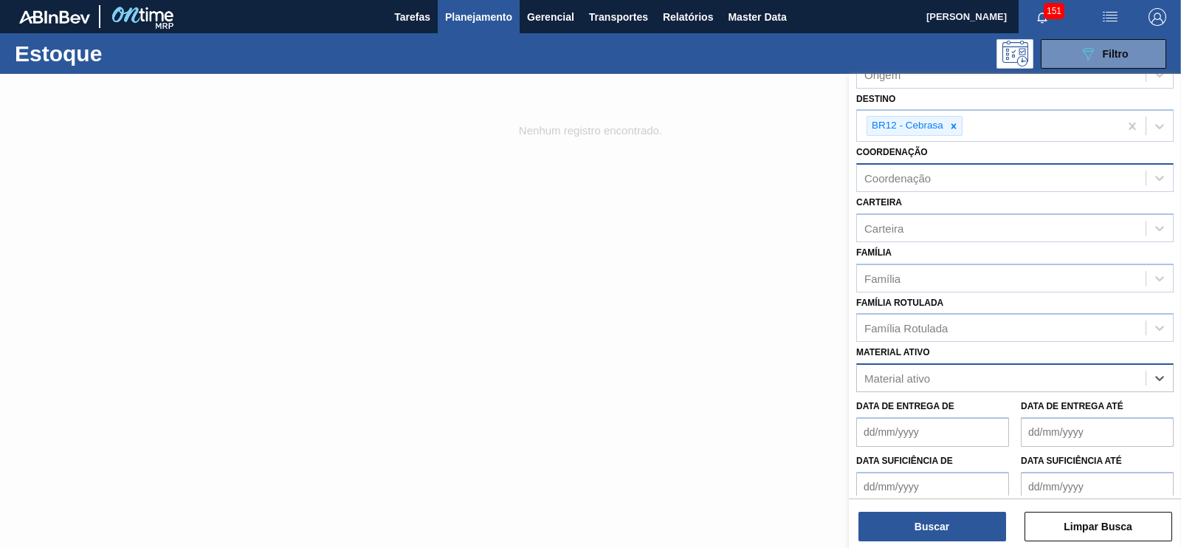
scroll to position [65, 0]
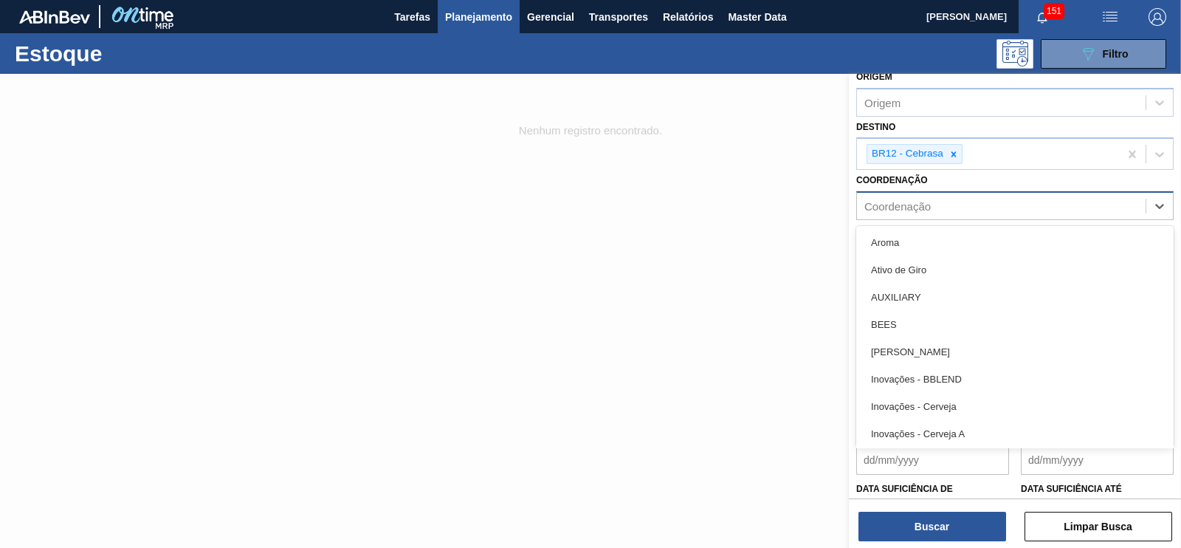
click at [913, 216] on div "Coordenação" at bounding box center [1014, 205] width 317 height 29
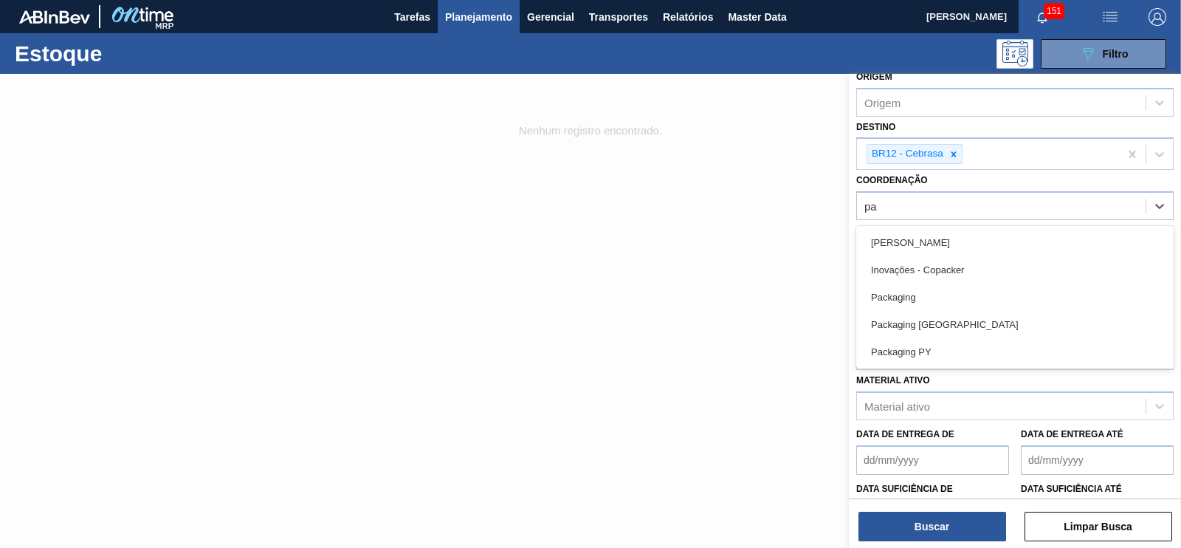
type input "pac"
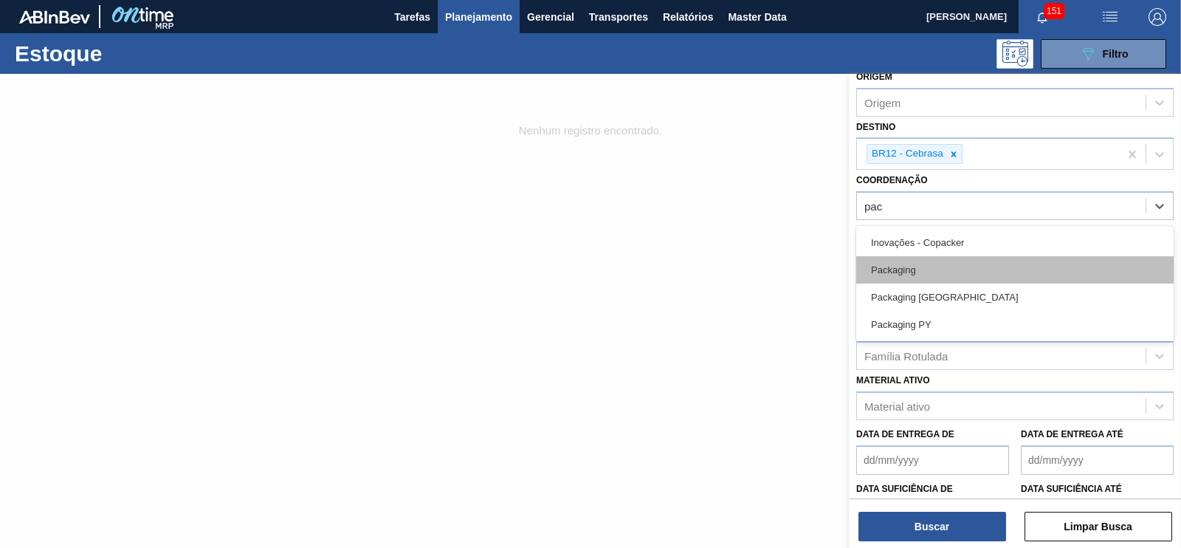
click at [884, 275] on div "Packaging" at bounding box center [1014, 269] width 317 height 27
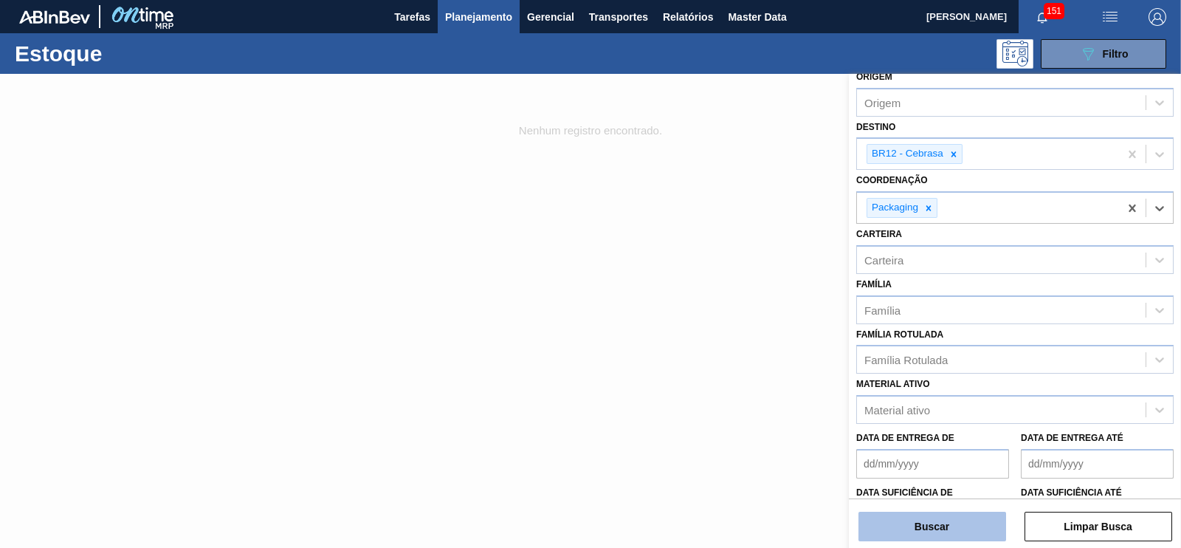
click at [950, 529] on button "Buscar" at bounding box center [933, 527] width 148 height 30
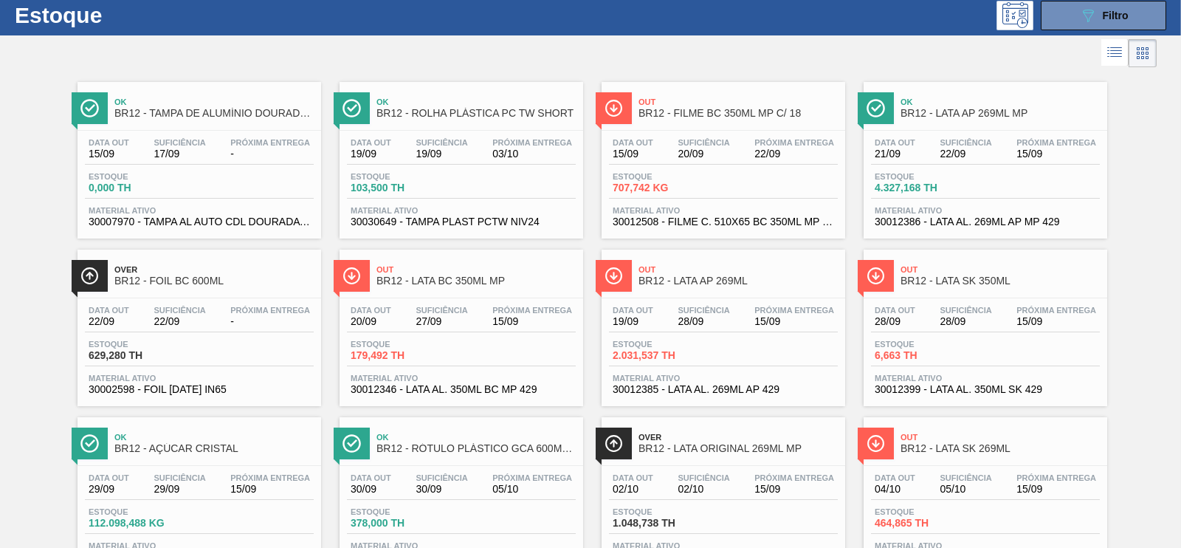
scroll to position [33, 0]
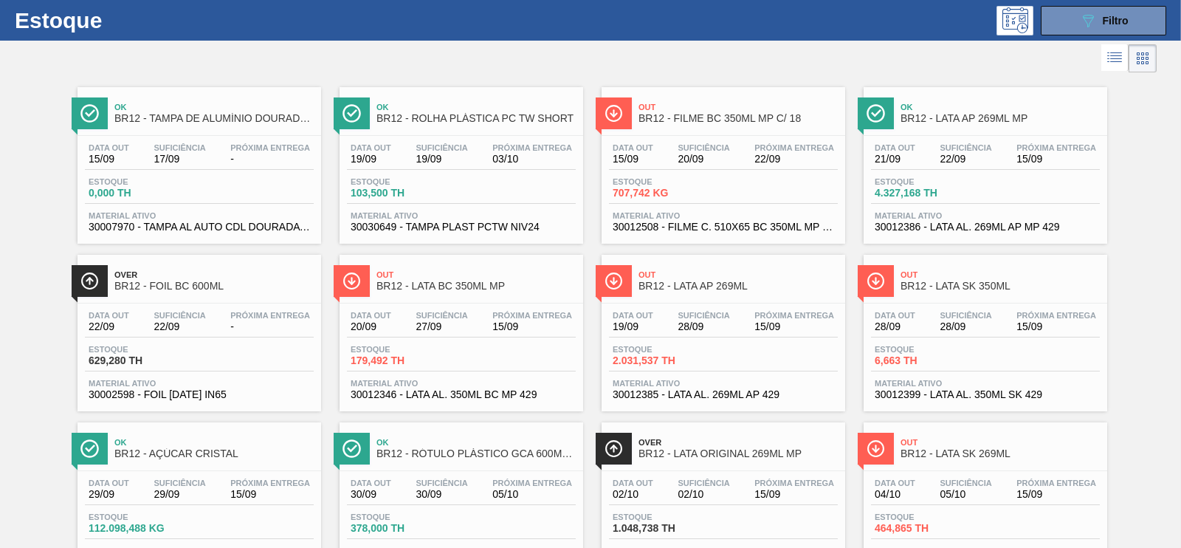
click at [412, 113] on span "BR12 - ROLHA PLÁSTICA PC TW SHORT" at bounding box center [476, 118] width 199 height 11
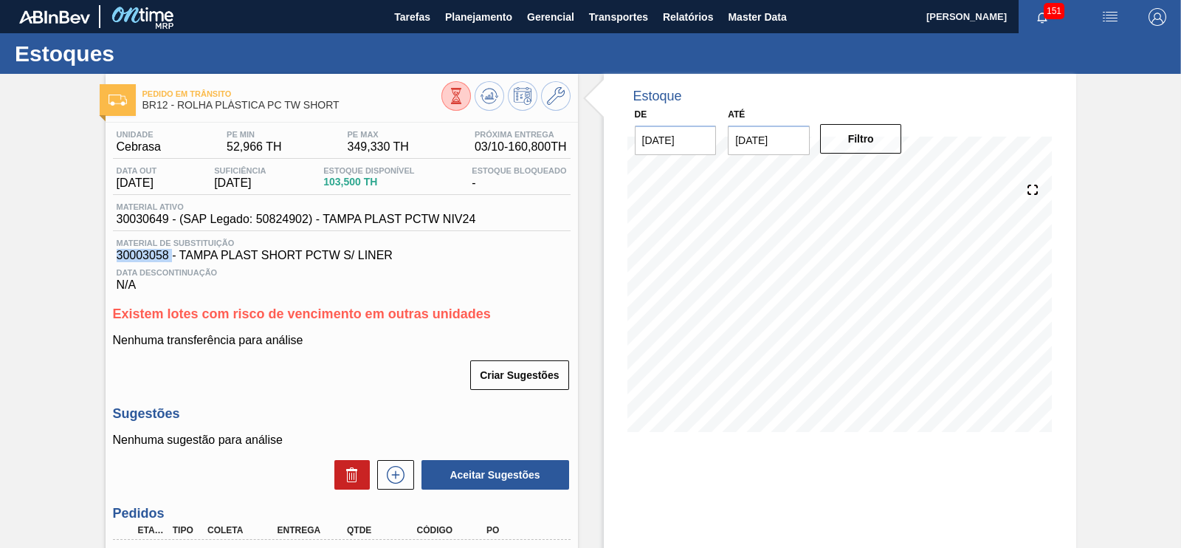
drag, startPoint x: 113, startPoint y: 254, endPoint x: 170, endPoint y: 256, distance: 56.9
click at [170, 256] on div "Material de Substituição 30003058 - TAMPA PLAST SHORT PCTW S/ LINER" at bounding box center [342, 250] width 458 height 24
copy span "30003058"
click at [1108, 16] on img "button" at bounding box center [1111, 17] width 18 height 18
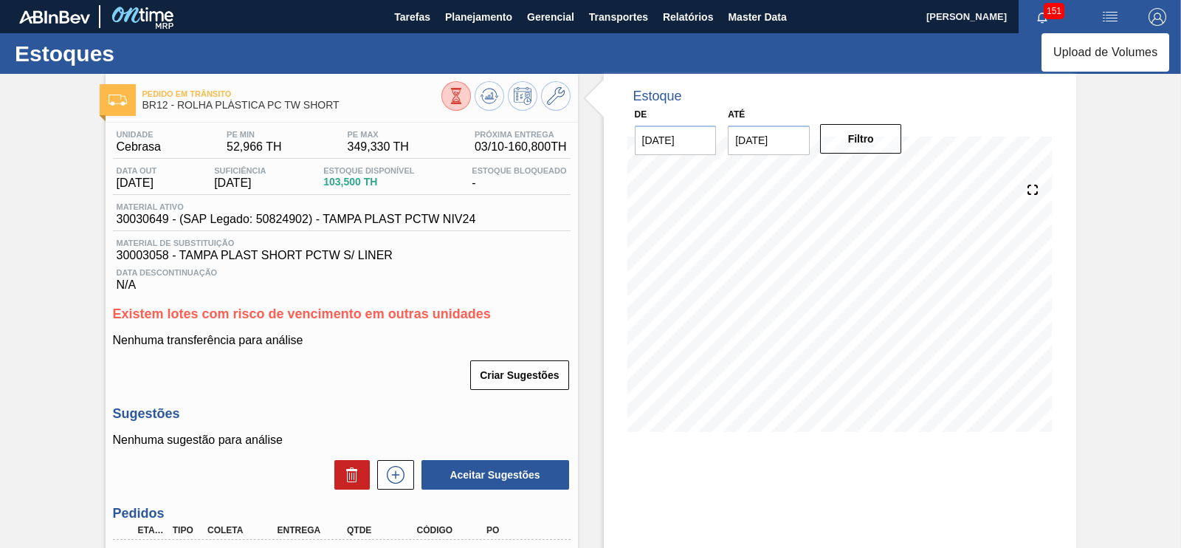
click at [956, 13] on div at bounding box center [590, 274] width 1181 height 548
click at [1046, 18] on span "151" at bounding box center [1054, 11] width 21 height 16
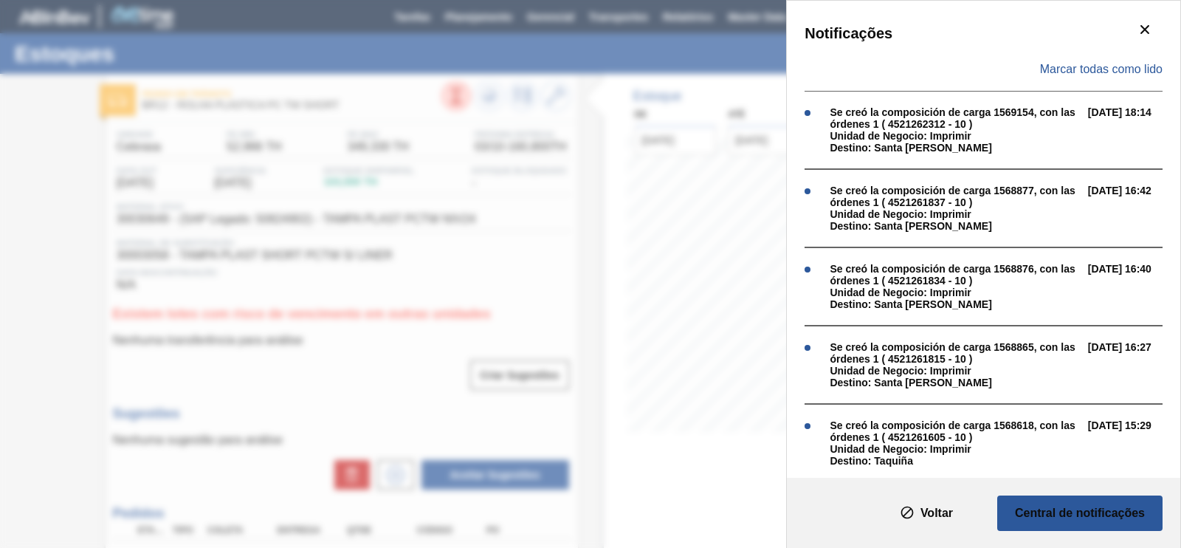
click at [731, 64] on div "Notificações Marcar todas como lido Se creó la composición de carga 1569154, co…" at bounding box center [590, 274] width 1181 height 548
click at [1144, 29] on icon "botão de ícone" at bounding box center [1145, 30] width 18 height 18
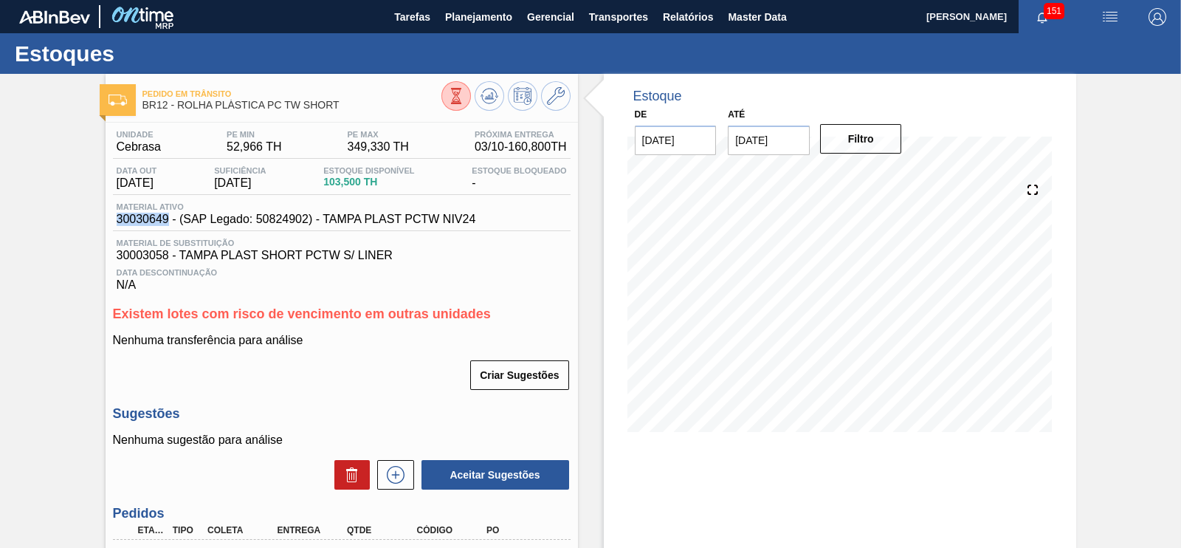
drag, startPoint x: 115, startPoint y: 223, endPoint x: 168, endPoint y: 220, distance: 53.2
click at [168, 220] on span "30030649 - (SAP Legado: 50824902) - TAMPA PLAST PCTW NIV24" at bounding box center [297, 219] width 360 height 13
copy span "30030649"
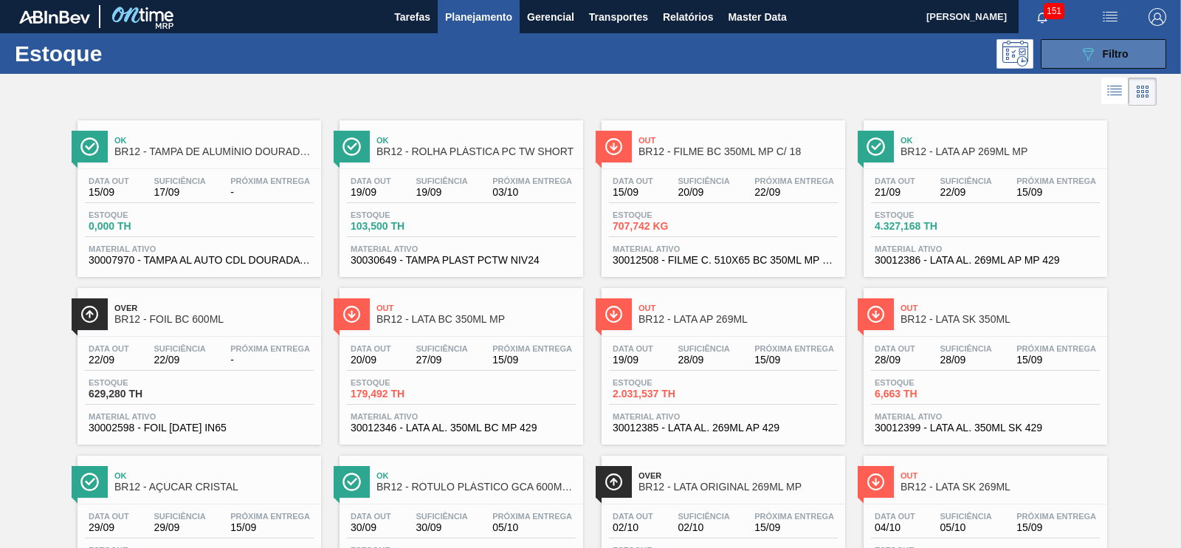
click at [1141, 48] on button "089F7B8B-B2A5-4AFE-B5C0-19BA573D28AC Filtro" at bounding box center [1104, 54] width 126 height 30
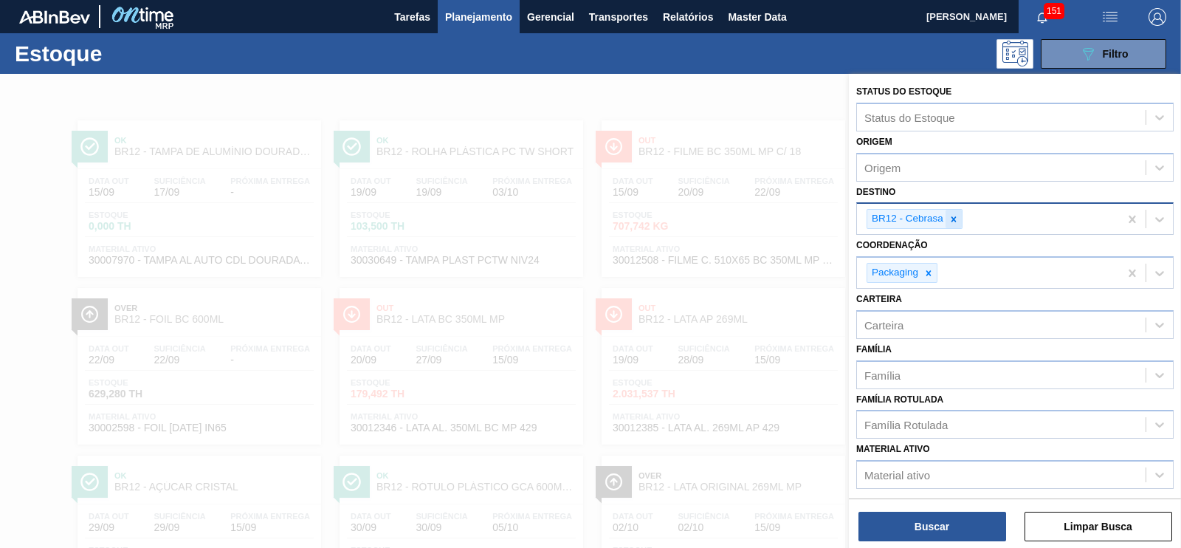
click at [952, 216] on icon at bounding box center [954, 218] width 5 height 5
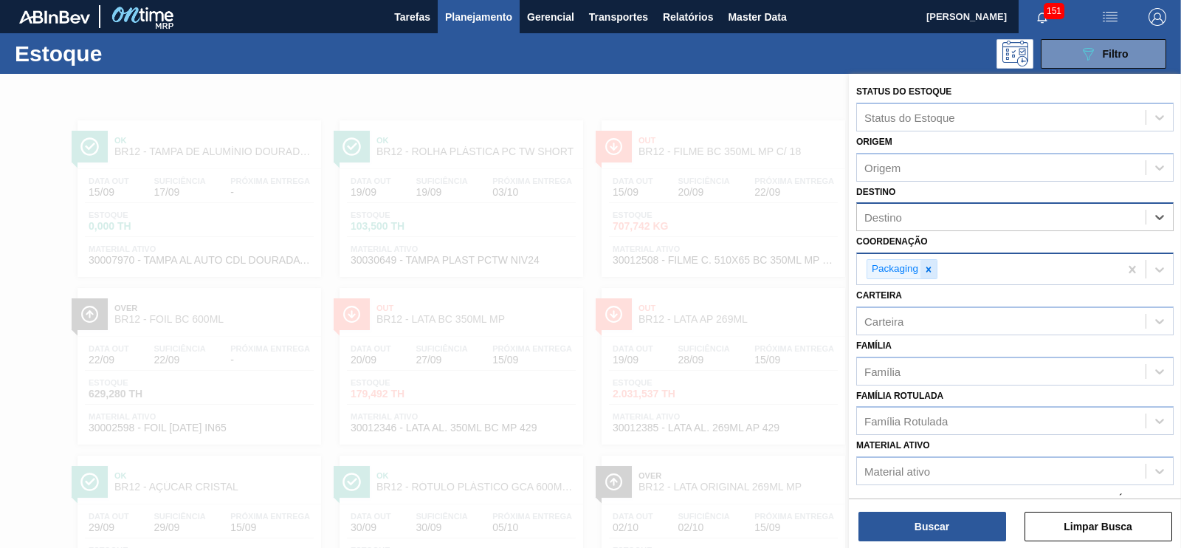
click at [930, 267] on icon at bounding box center [929, 269] width 10 height 10
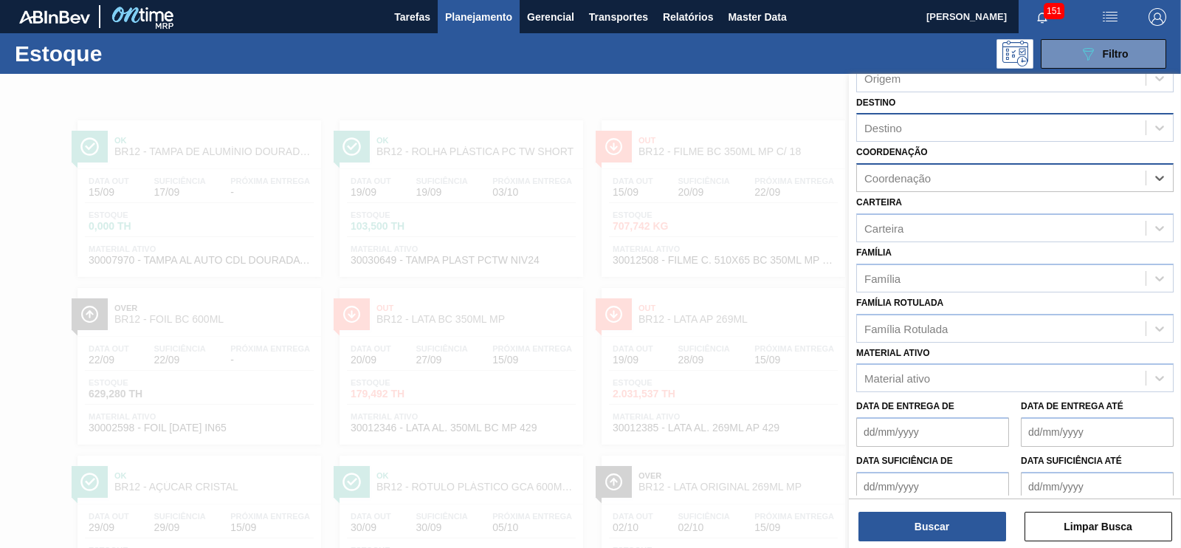
scroll to position [154, 0]
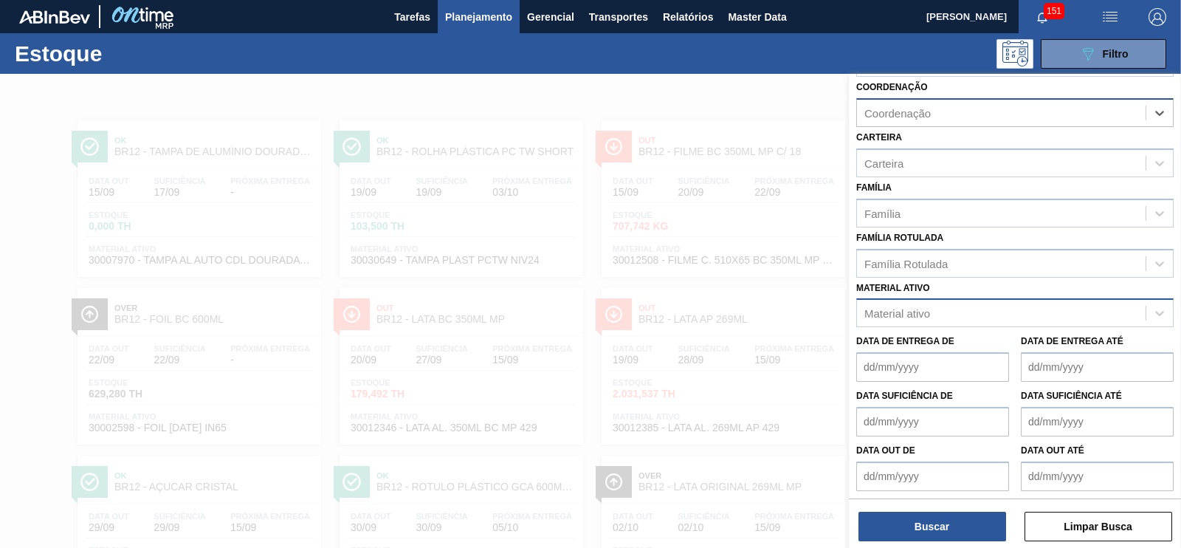
click at [906, 315] on div "Material ativo" at bounding box center [898, 313] width 66 height 13
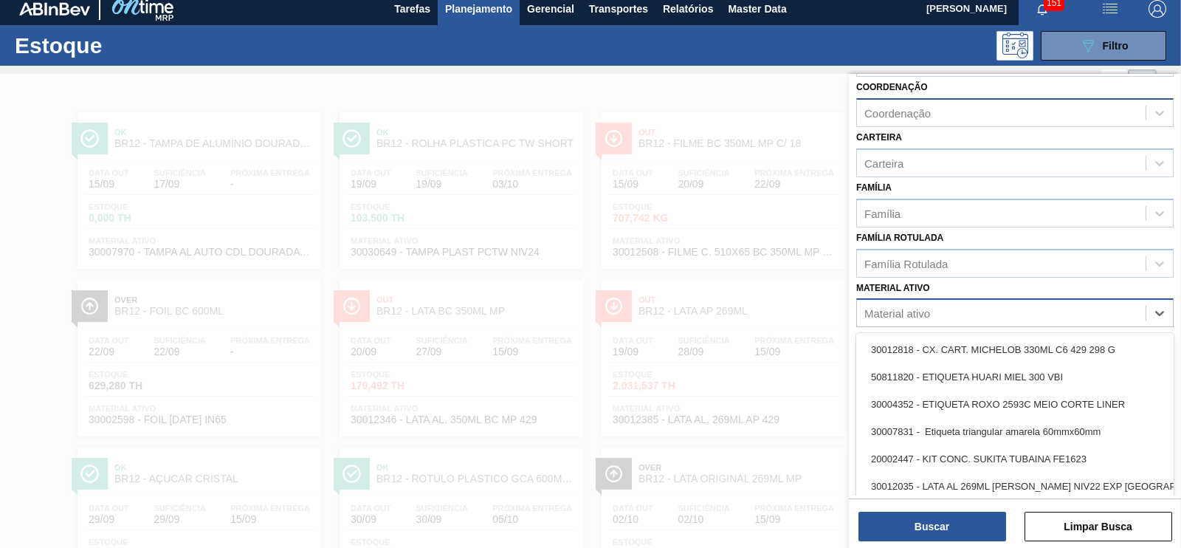
scroll to position [10, 0]
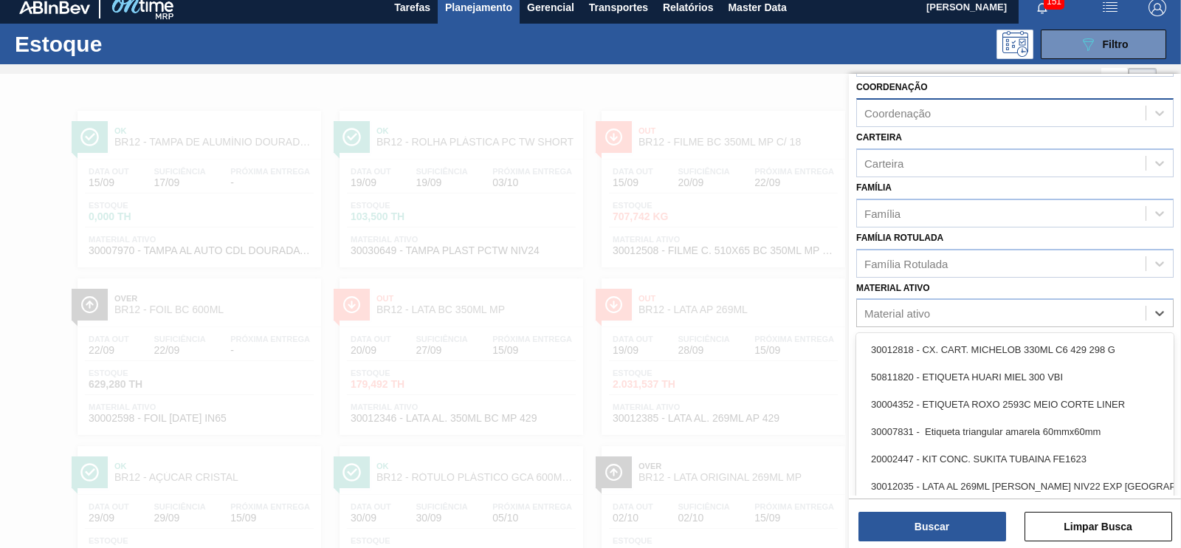
paste ativo "30030649"
type ativo "30030649"
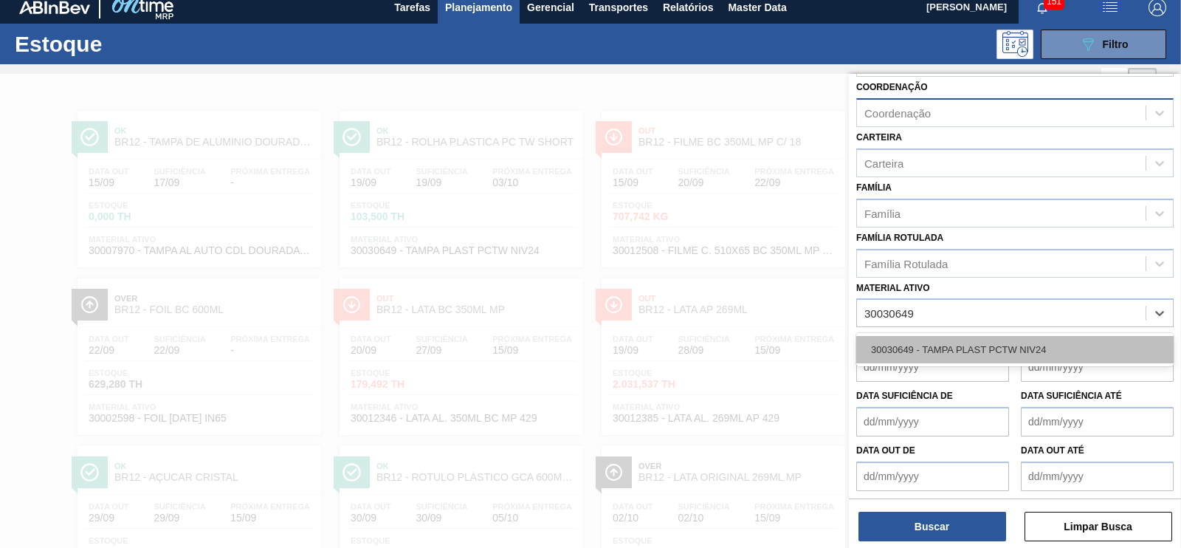
click at [938, 346] on div "30030649 - TAMPA PLAST PCTW NIV24" at bounding box center [1014, 349] width 317 height 27
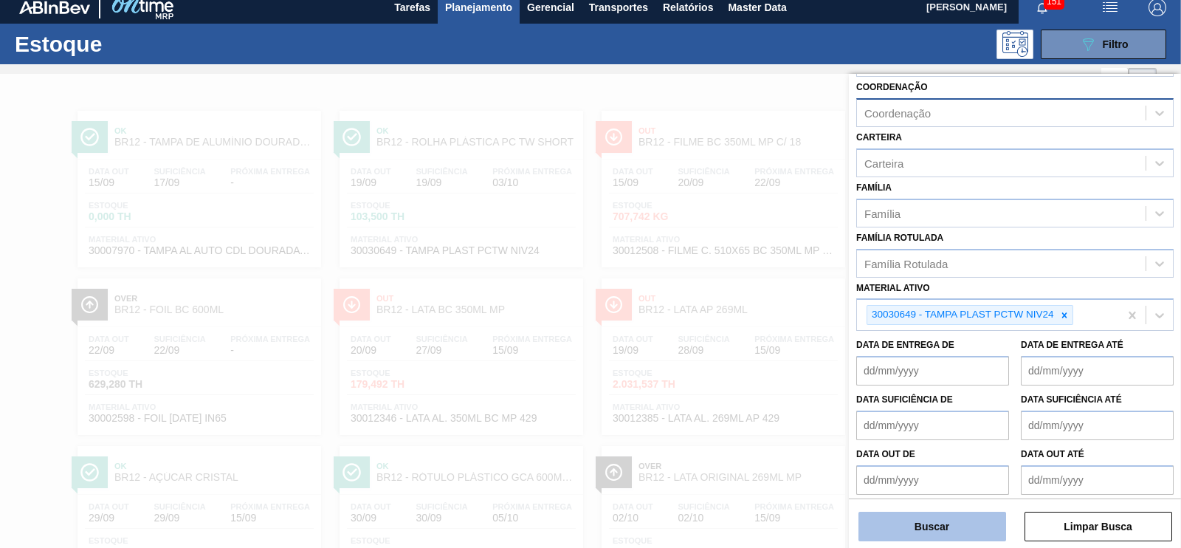
click at [966, 517] on button "Buscar" at bounding box center [933, 527] width 148 height 30
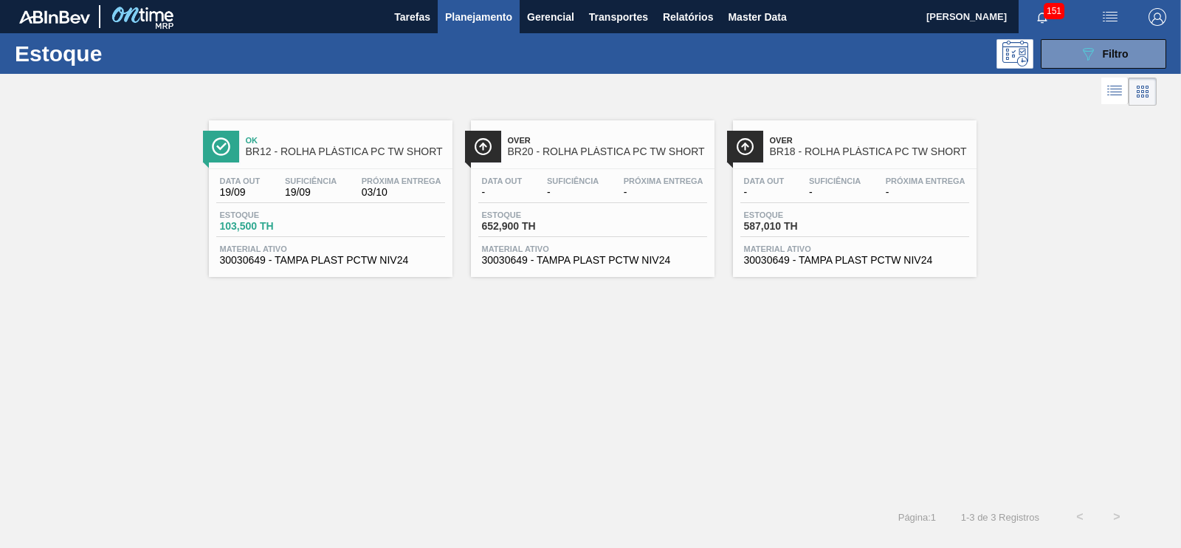
click at [596, 213] on div "Estoque 652,900 TH" at bounding box center [592, 223] width 229 height 27
click at [780, 228] on span "652,900 TH" at bounding box center [795, 226] width 103 height 11
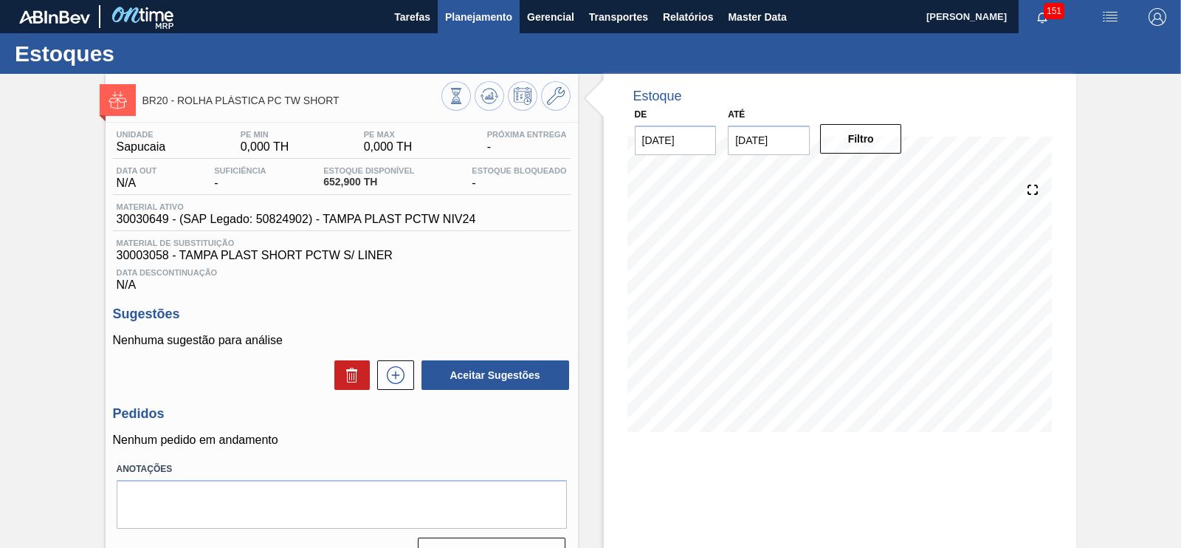
click at [447, 13] on span "Planejamento" at bounding box center [478, 17] width 67 height 18
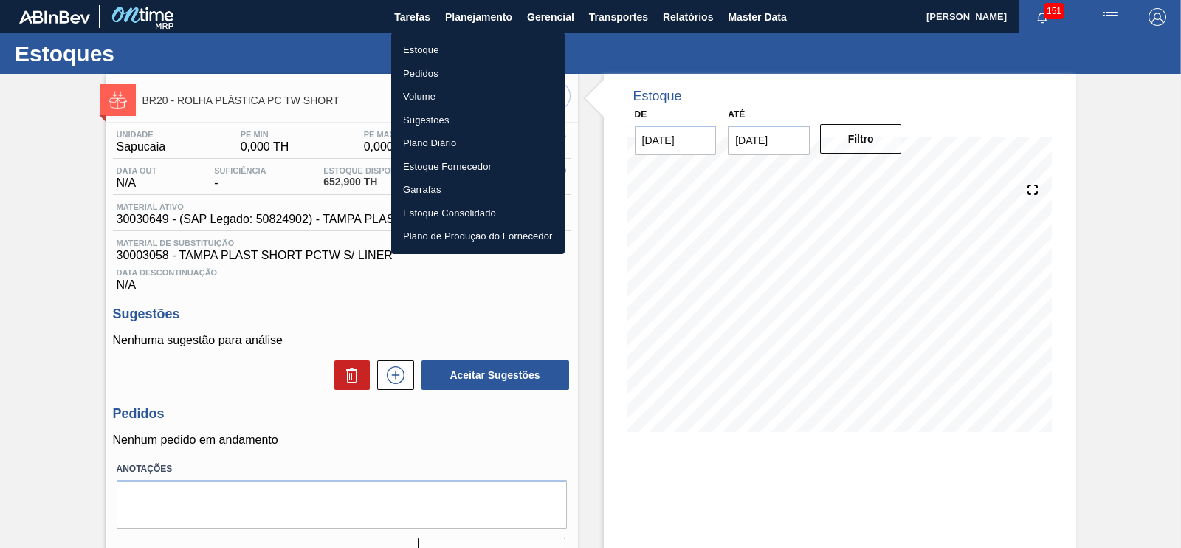
click at [416, 51] on li "Estoque" at bounding box center [478, 50] width 174 height 24
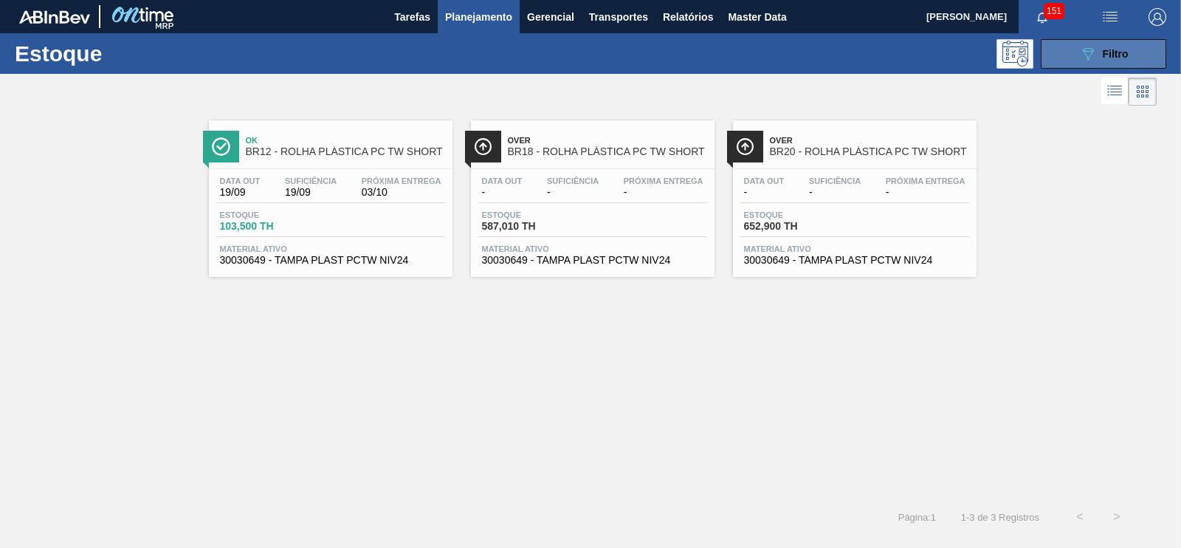
click at [1118, 64] on button "089F7B8B-B2A5-4AFE-B5C0-19BA573D28AC Filtro" at bounding box center [1104, 54] width 126 height 30
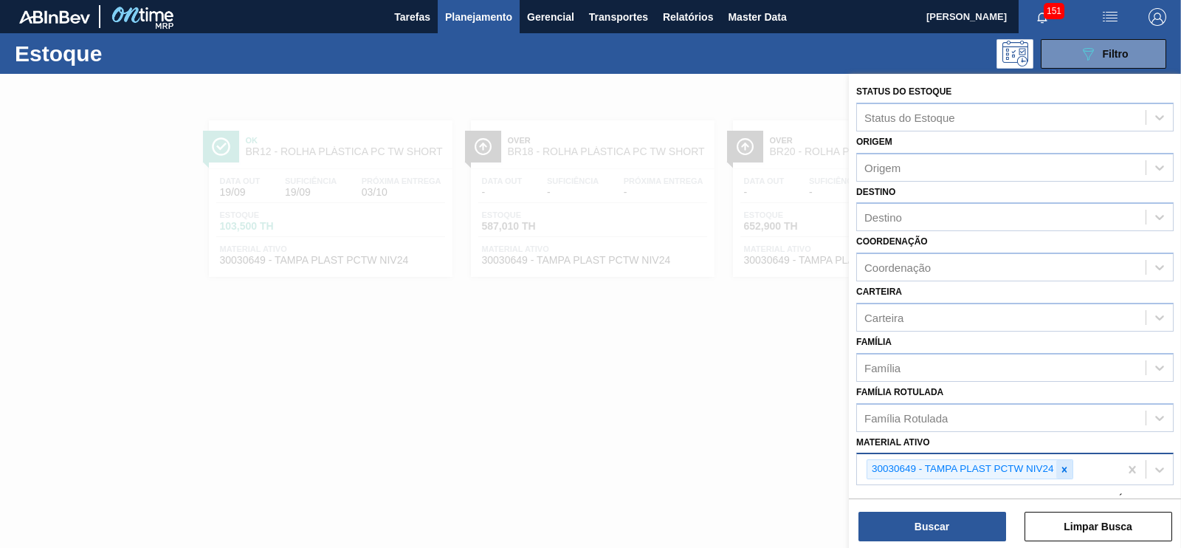
click at [1067, 466] on icon at bounding box center [1065, 469] width 10 height 10
click at [1064, 470] on icon at bounding box center [1065, 469] width 10 height 10
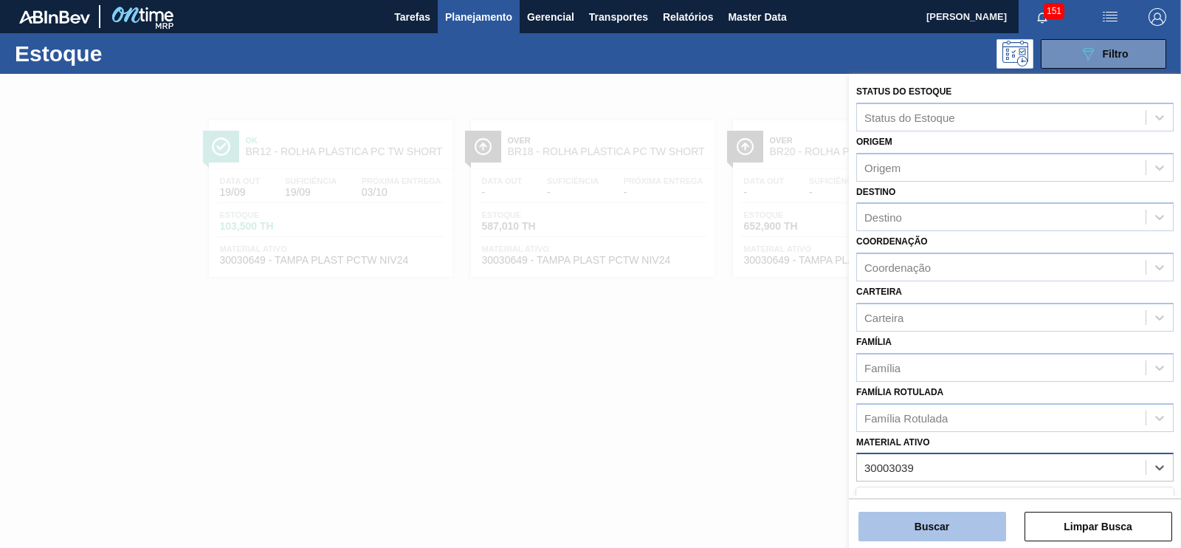
type ativo "30003039"
click at [972, 521] on button "Buscar" at bounding box center [933, 527] width 148 height 30
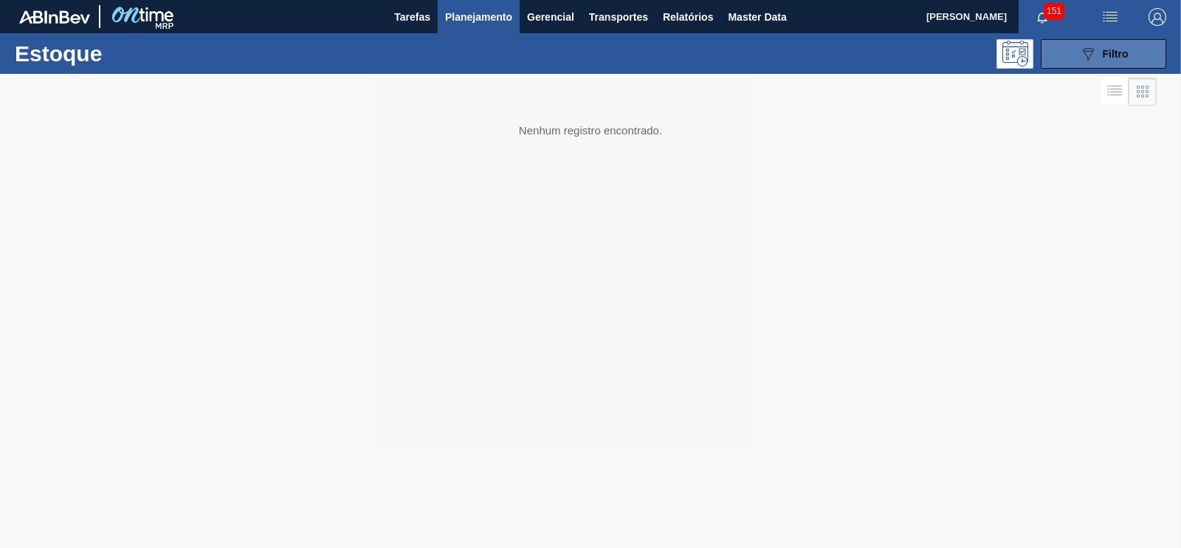
click at [1121, 56] on span "Filtro" at bounding box center [1116, 54] width 26 height 12
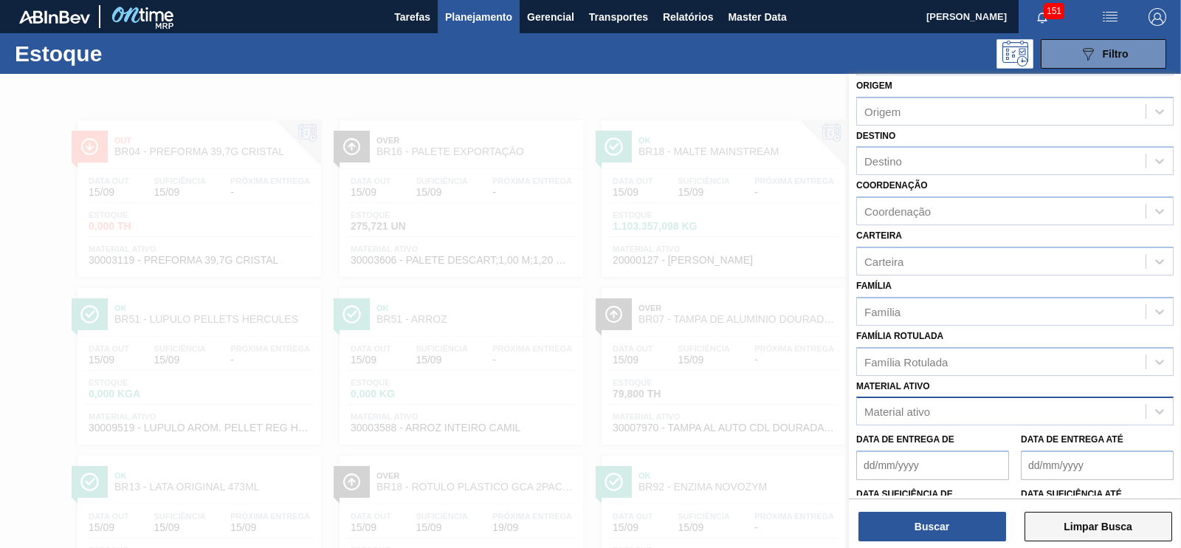
scroll to position [154, 0]
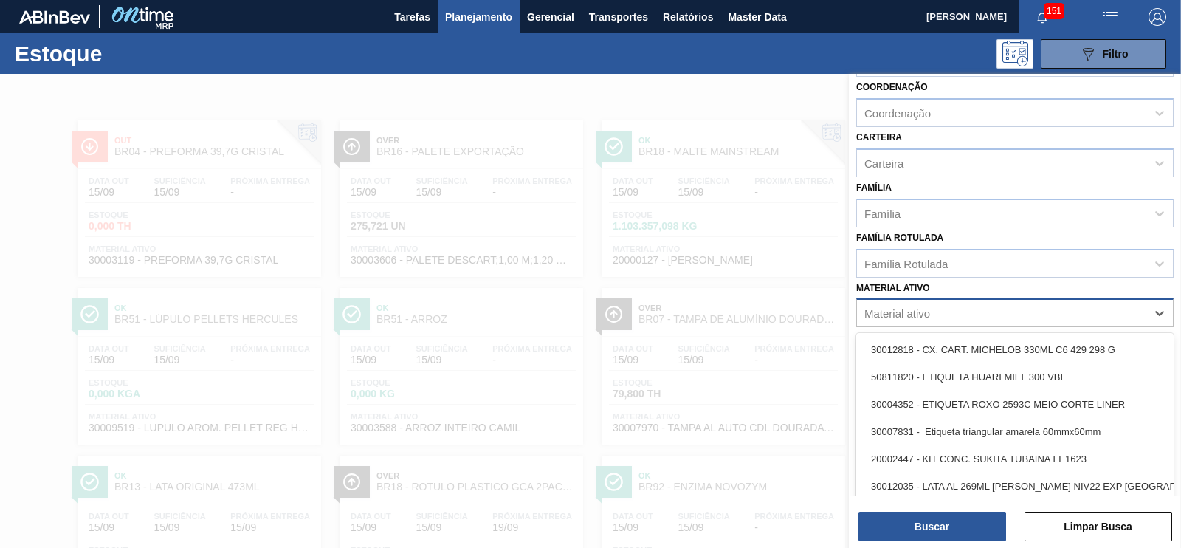
click at [919, 308] on div "Material ativo" at bounding box center [898, 313] width 66 height 13
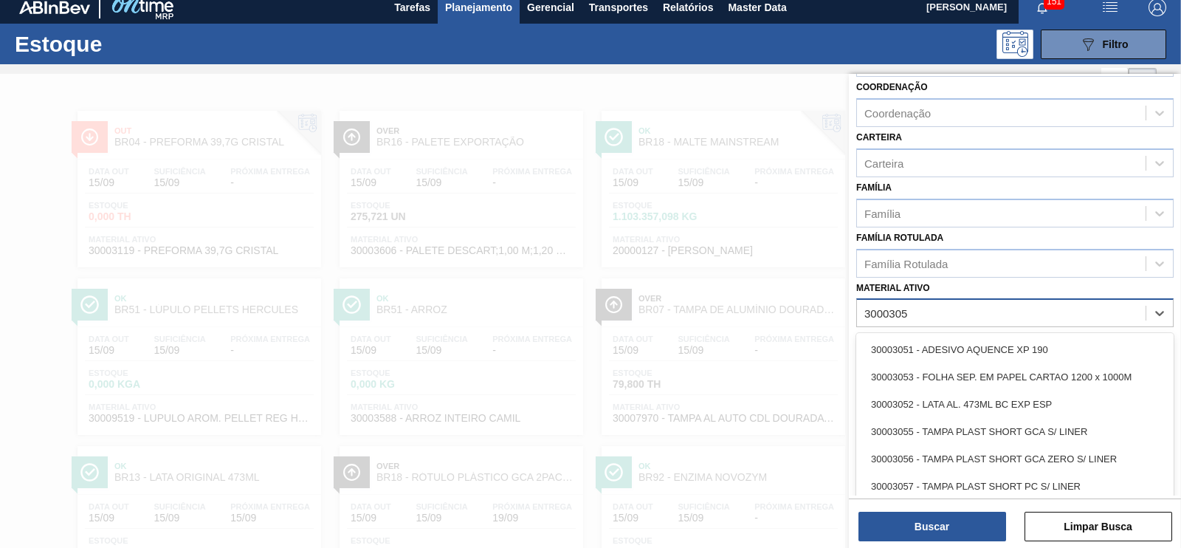
type ativo "30003059"
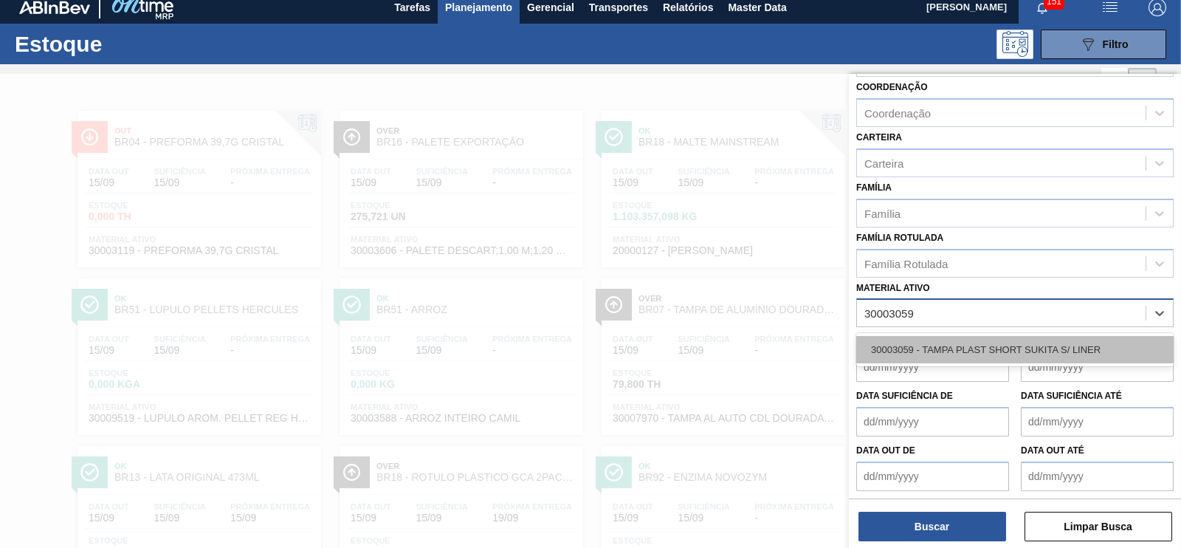
click at [929, 336] on div "30003059 - TAMPA PLAST SHORT SUKITA S/ LINER" at bounding box center [1014, 349] width 317 height 27
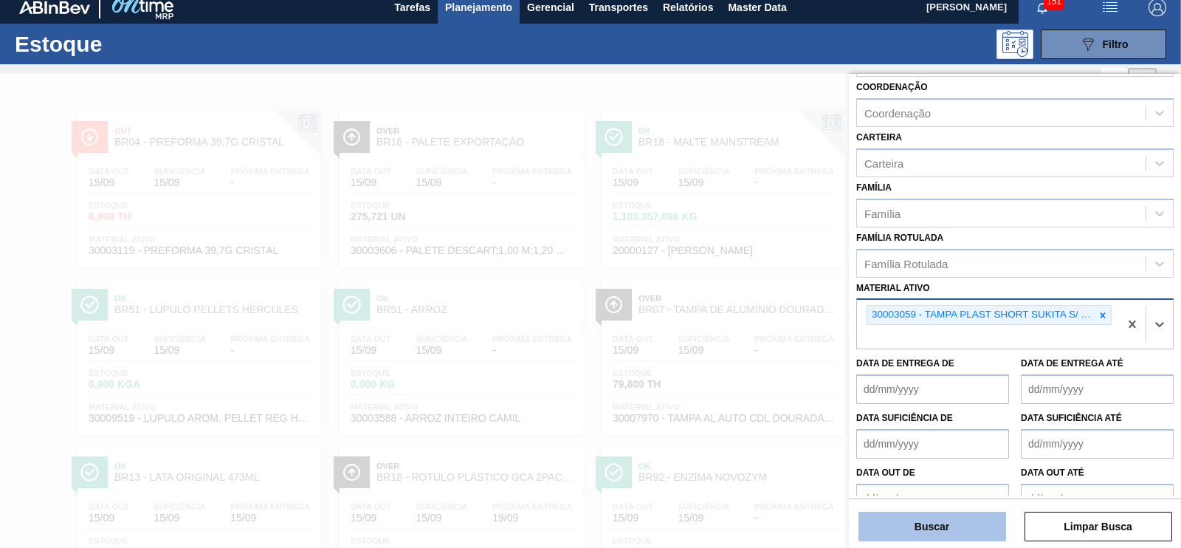
click at [969, 535] on button "Buscar" at bounding box center [933, 527] width 148 height 30
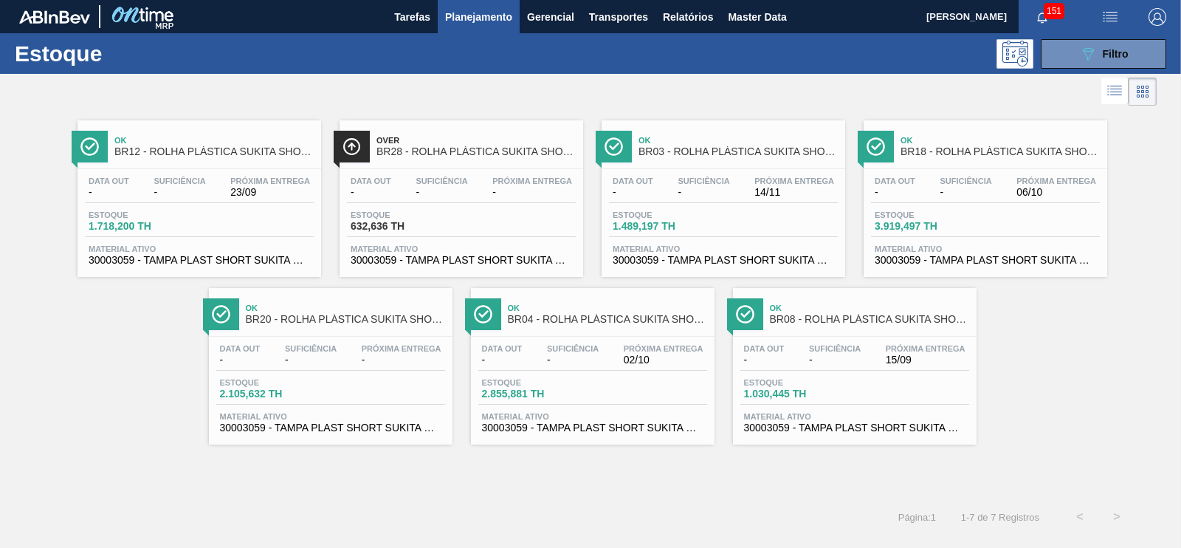
click at [1079, 61] on icon "089F7B8B-B2A5-4AFE-B5C0-19BA573D28AC" at bounding box center [1088, 54] width 18 height 18
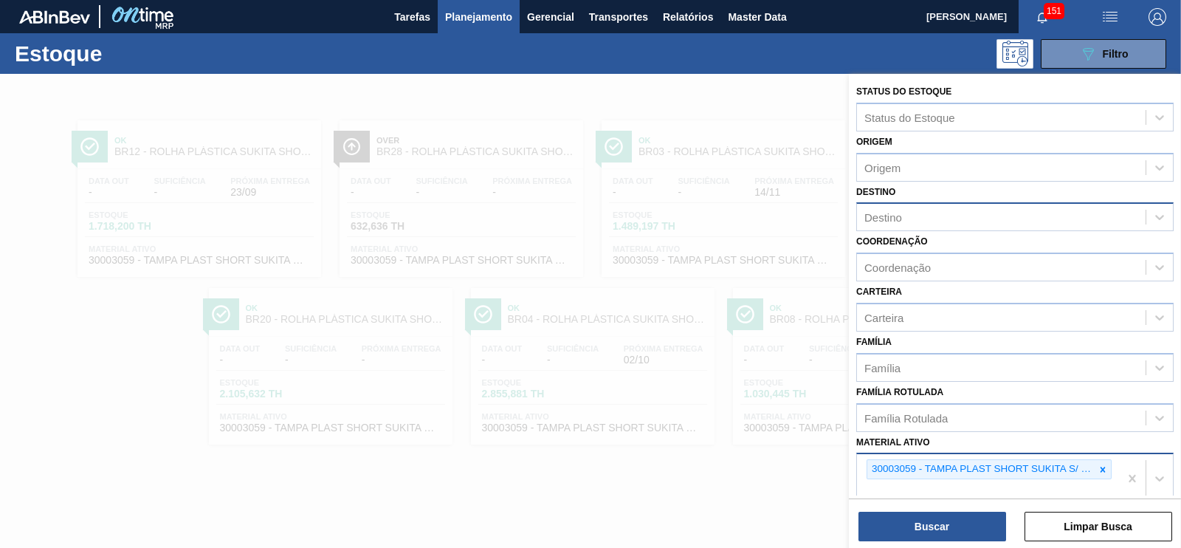
click at [910, 216] on div "Destino" at bounding box center [1001, 217] width 289 height 21
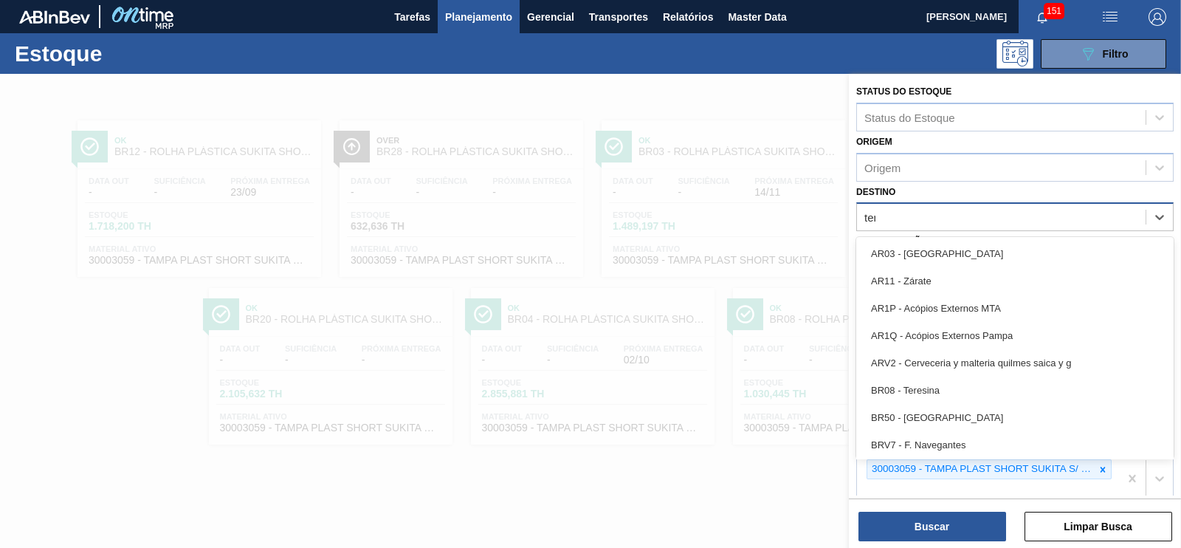
type input "tere"
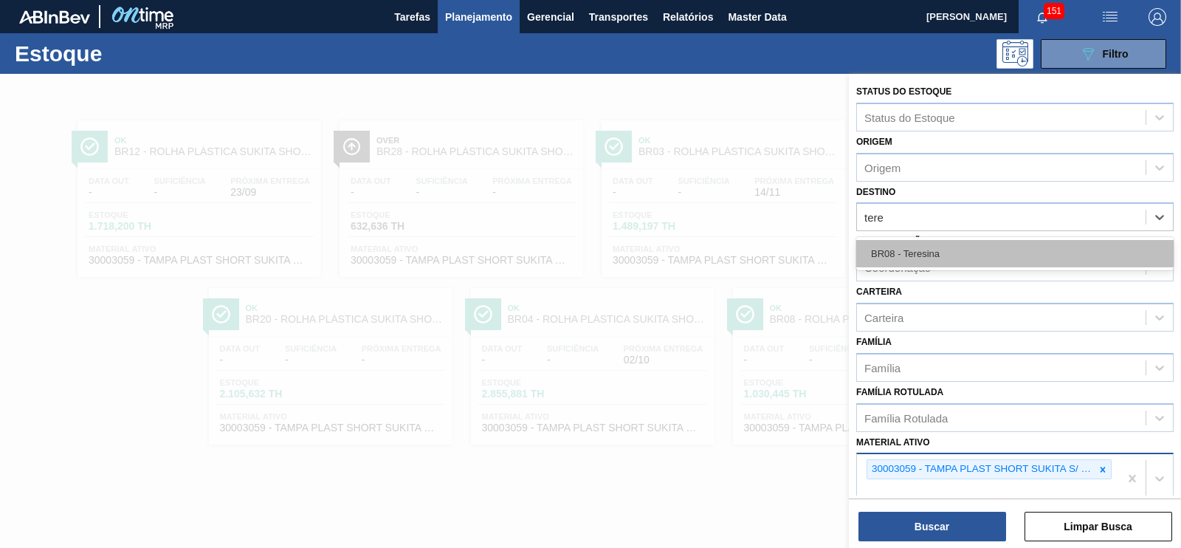
click at [919, 252] on div "BR08 - Teresina" at bounding box center [1014, 253] width 317 height 27
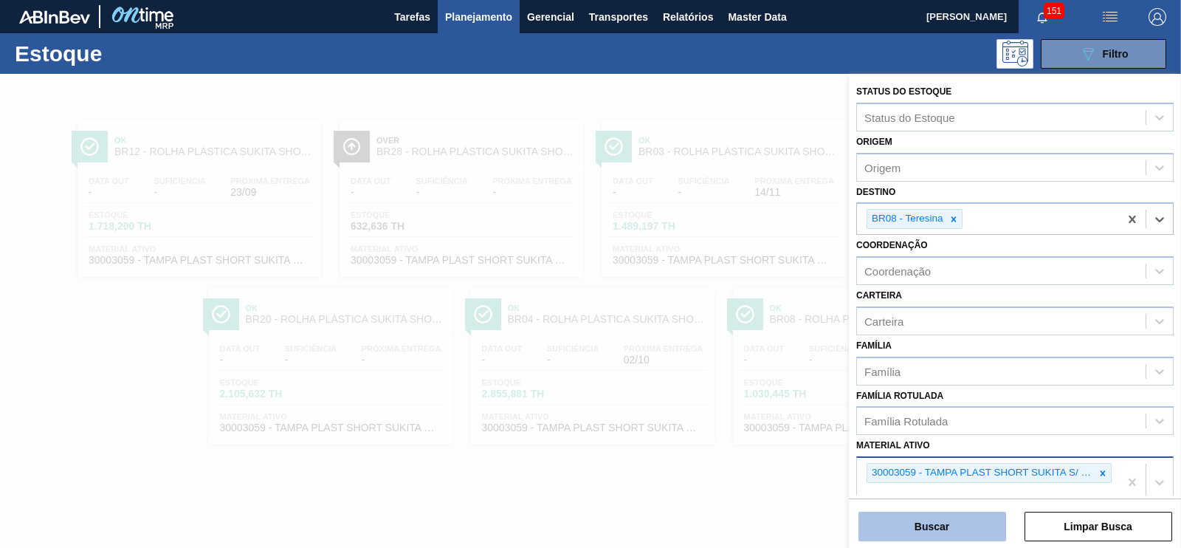
click at [930, 521] on button "Buscar" at bounding box center [933, 527] width 148 height 30
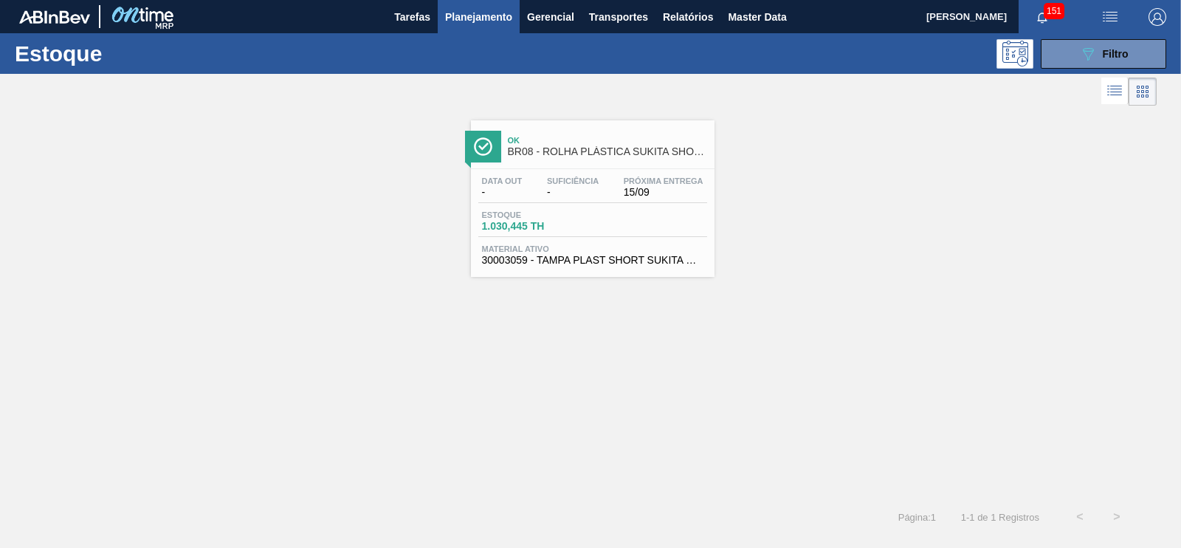
click at [611, 142] on span "Ok" at bounding box center [607, 140] width 199 height 9
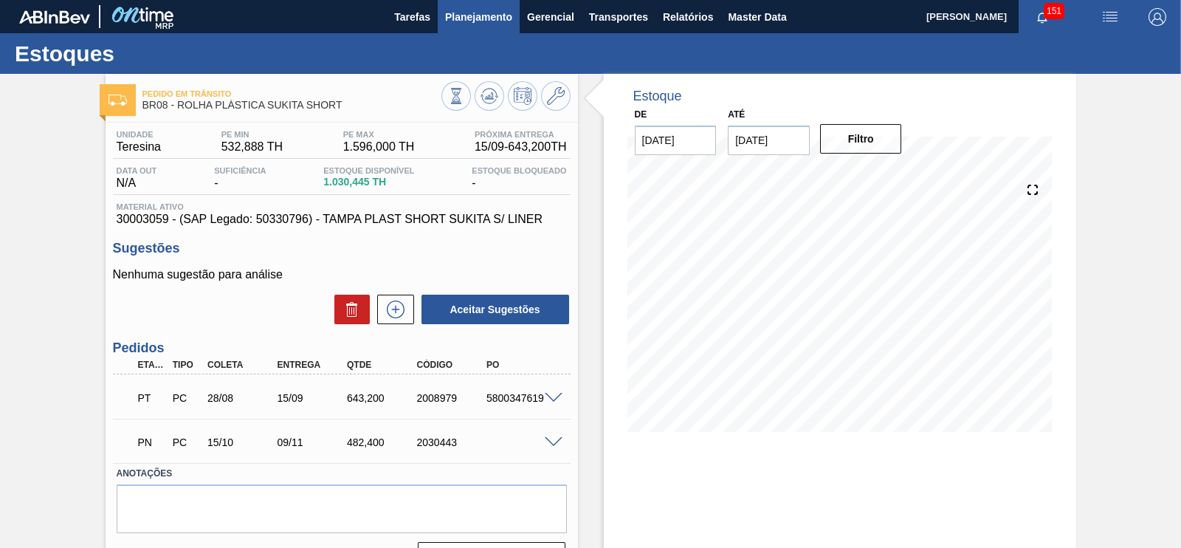
click at [450, 23] on span "Planejamento" at bounding box center [478, 17] width 67 height 18
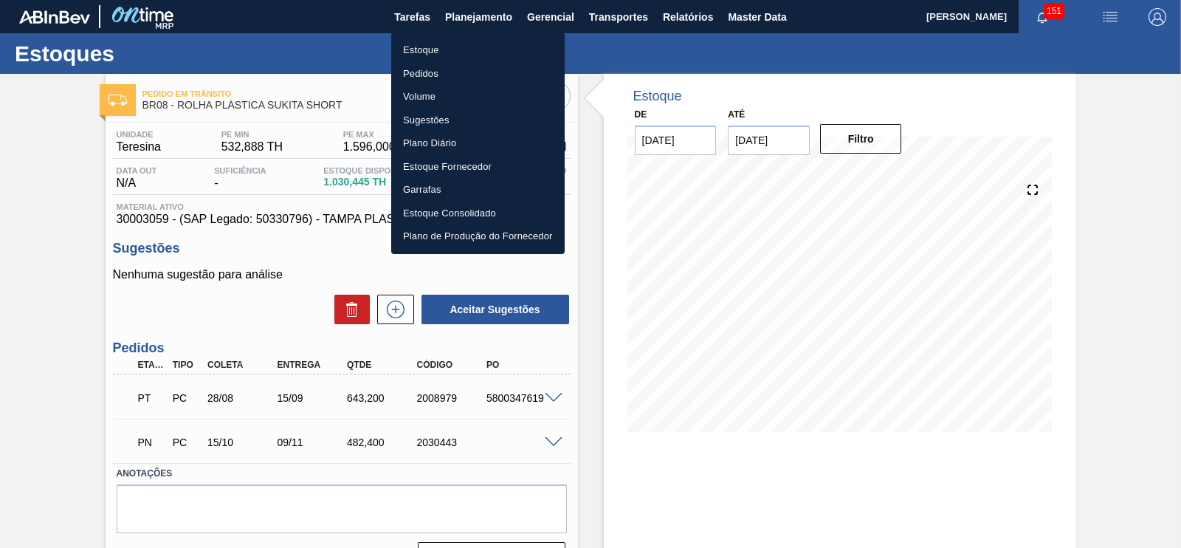
click at [426, 51] on li "Estoque" at bounding box center [478, 50] width 174 height 24
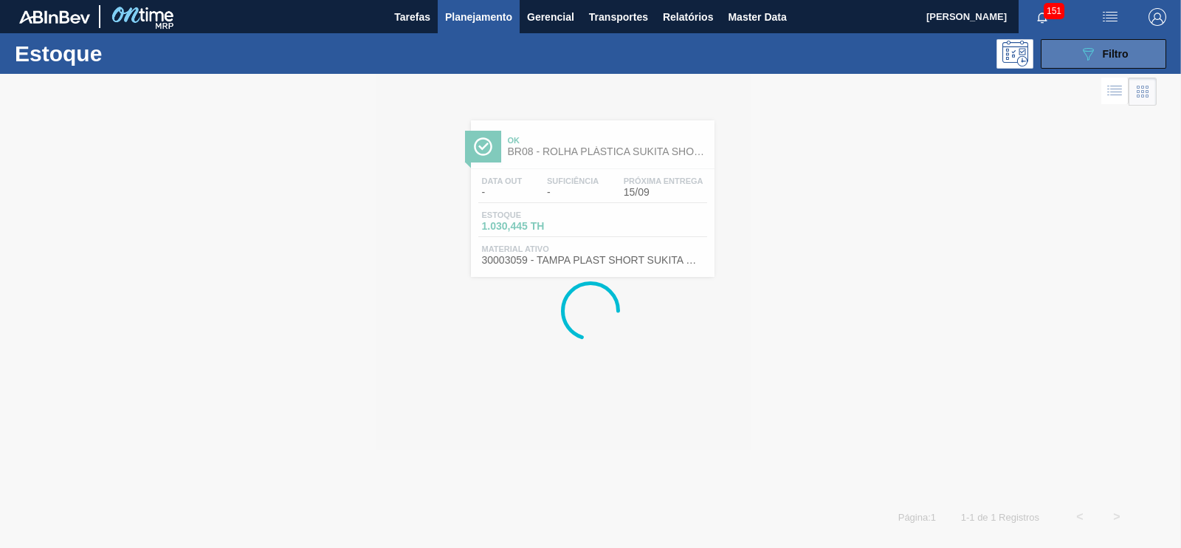
click at [1098, 57] on div "089F7B8B-B2A5-4AFE-B5C0-19BA573D28AC Filtro" at bounding box center [1103, 54] width 49 height 18
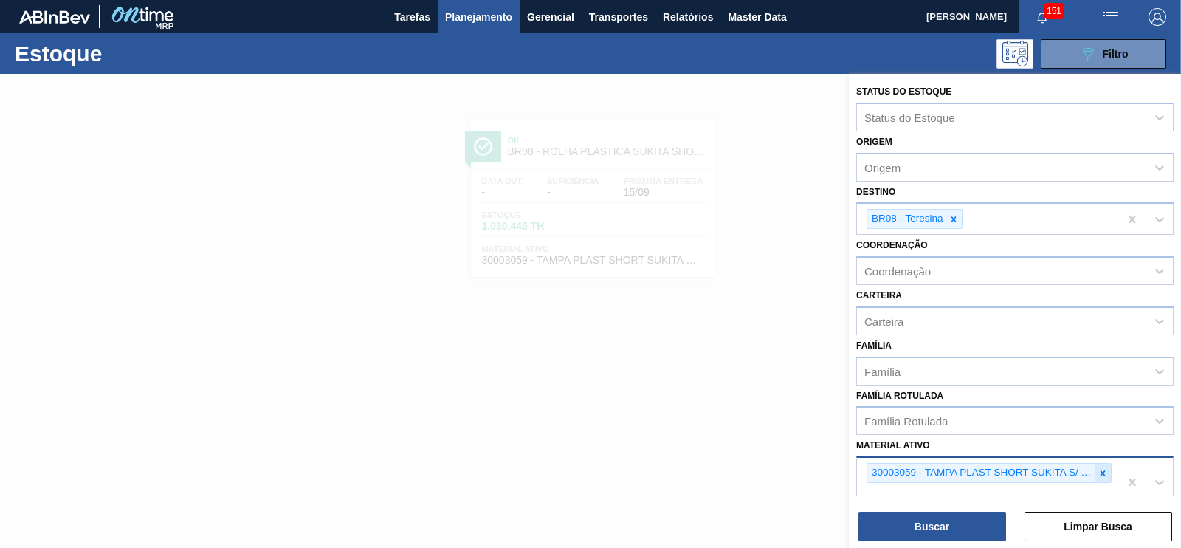
click at [1103, 472] on icon at bounding box center [1103, 472] width 5 height 5
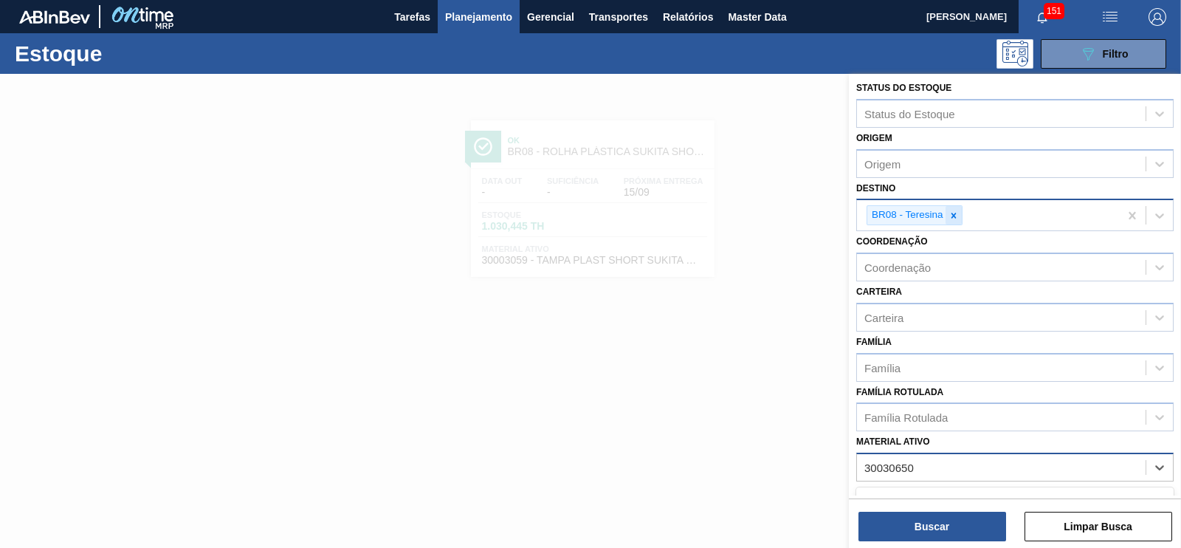
click at [955, 210] on icon at bounding box center [954, 215] width 10 height 10
type ativo "30030650"
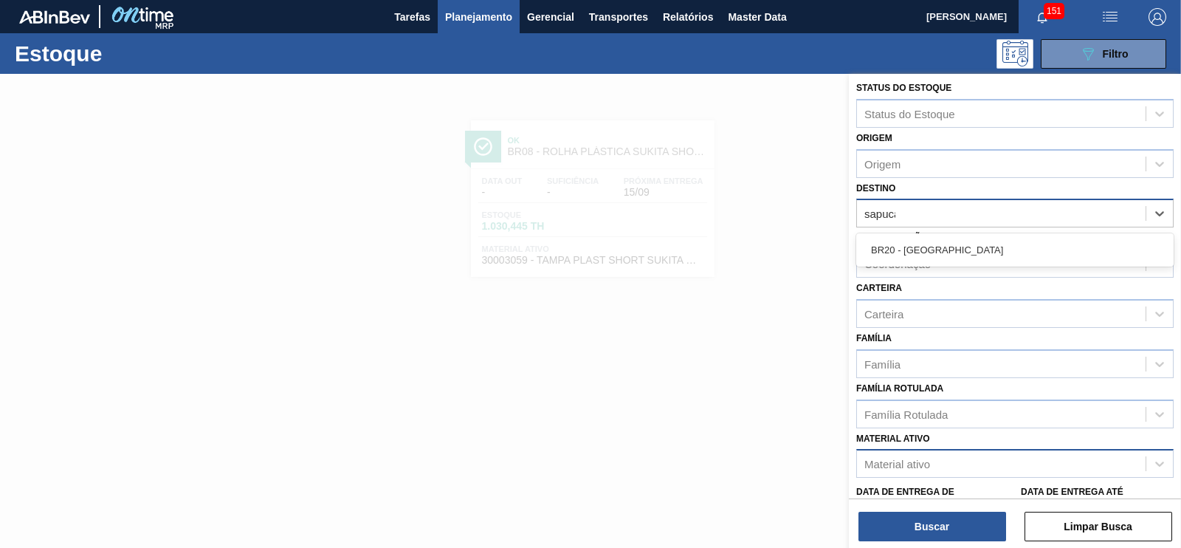
type input "sapucai"
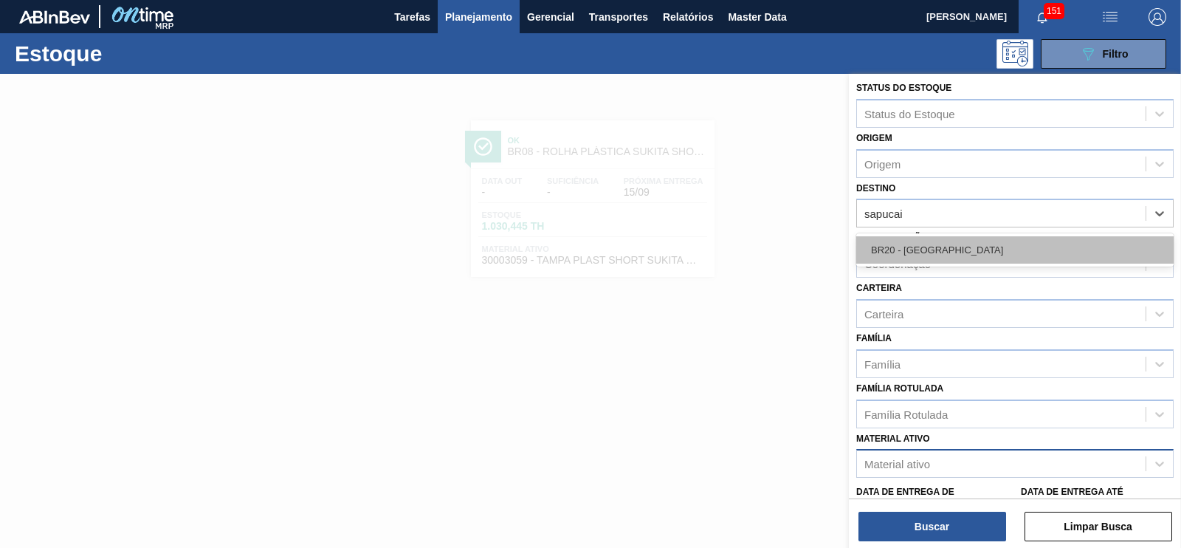
click at [927, 237] on div "BR20 - [GEOGRAPHIC_DATA]" at bounding box center [1014, 249] width 317 height 27
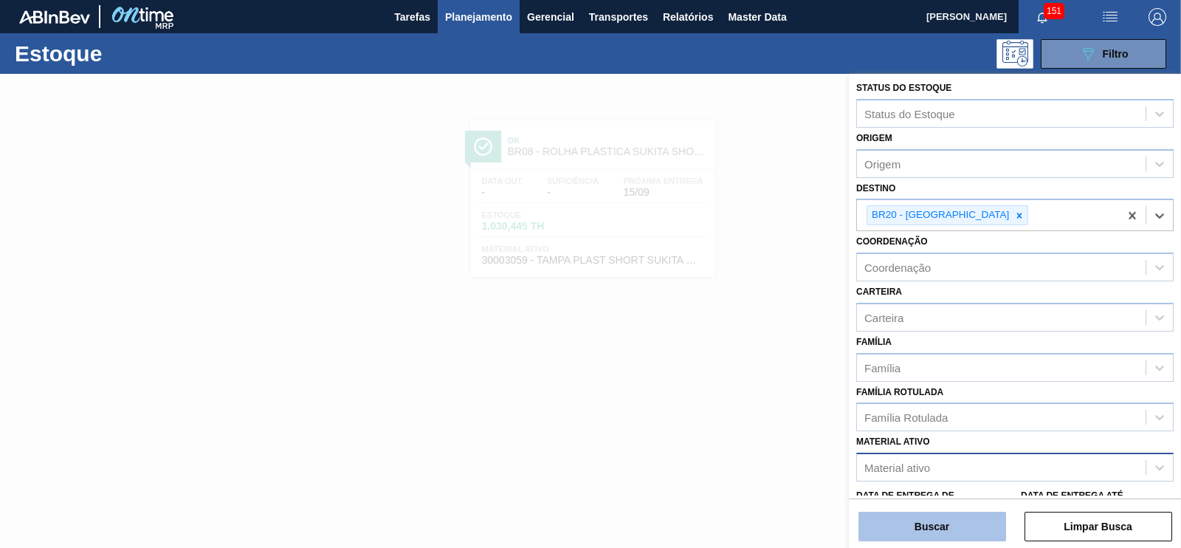
click at [915, 532] on button "Buscar" at bounding box center [933, 527] width 148 height 30
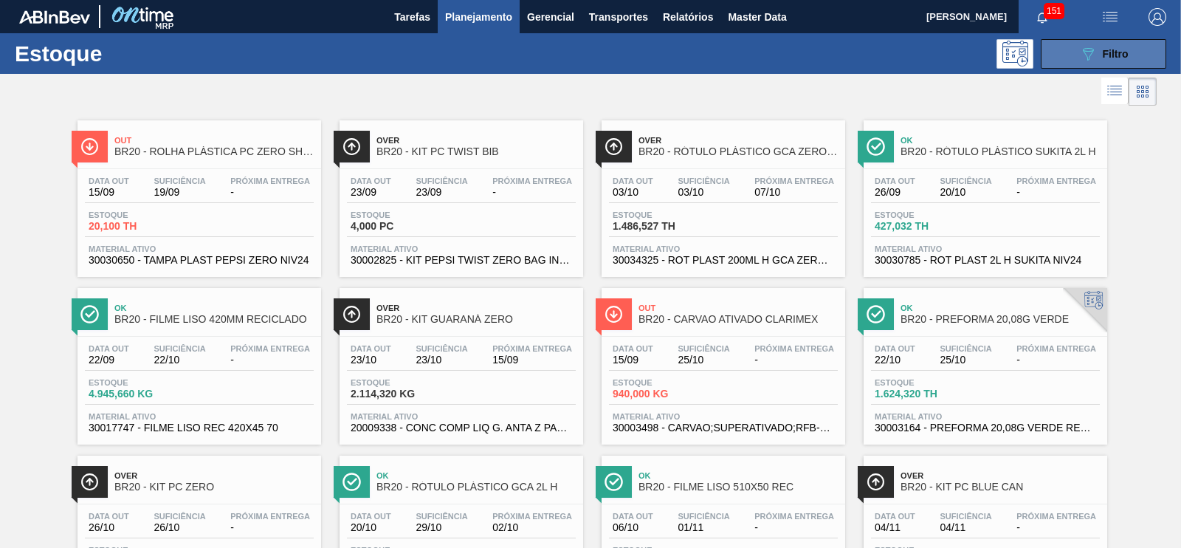
click at [1088, 41] on button "089F7B8B-B2A5-4AFE-B5C0-19BA573D28AC Filtro" at bounding box center [1104, 54] width 126 height 30
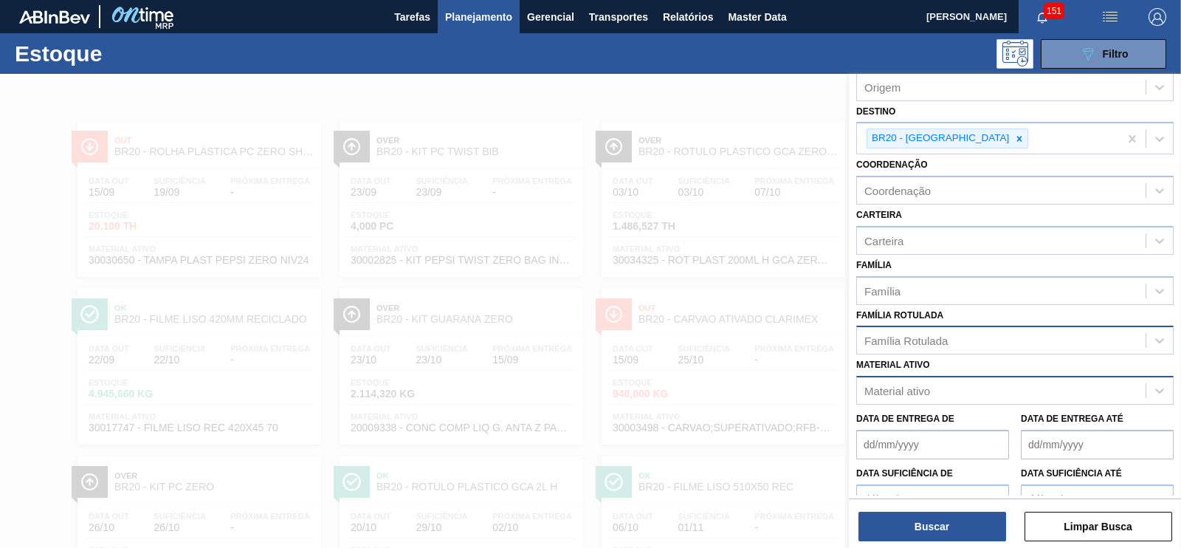
scroll to position [157, 0]
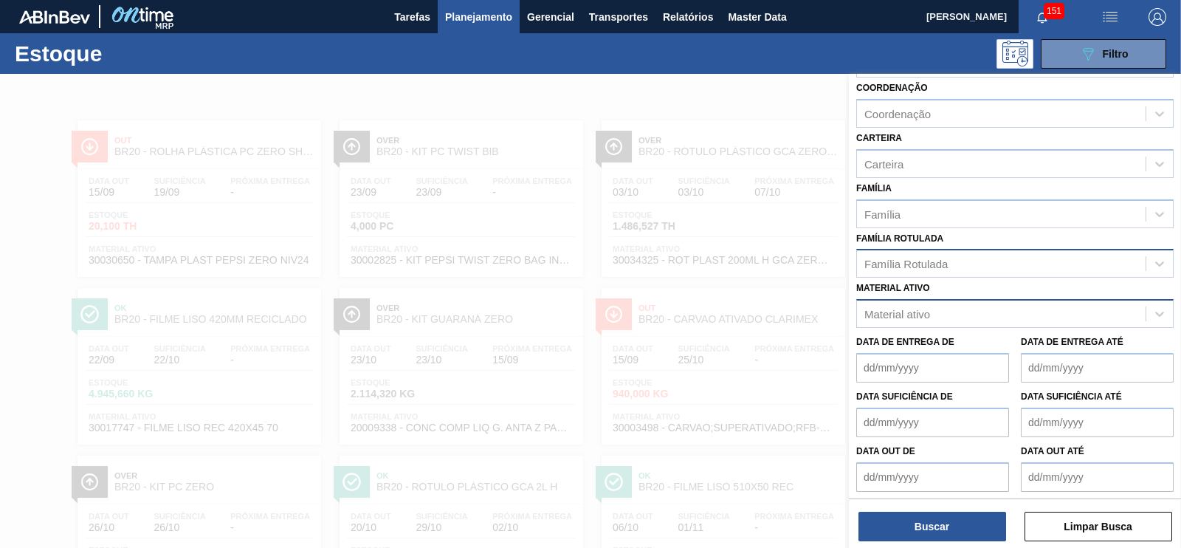
click at [906, 260] on div "Família Rotulada" at bounding box center [906, 264] width 83 height 13
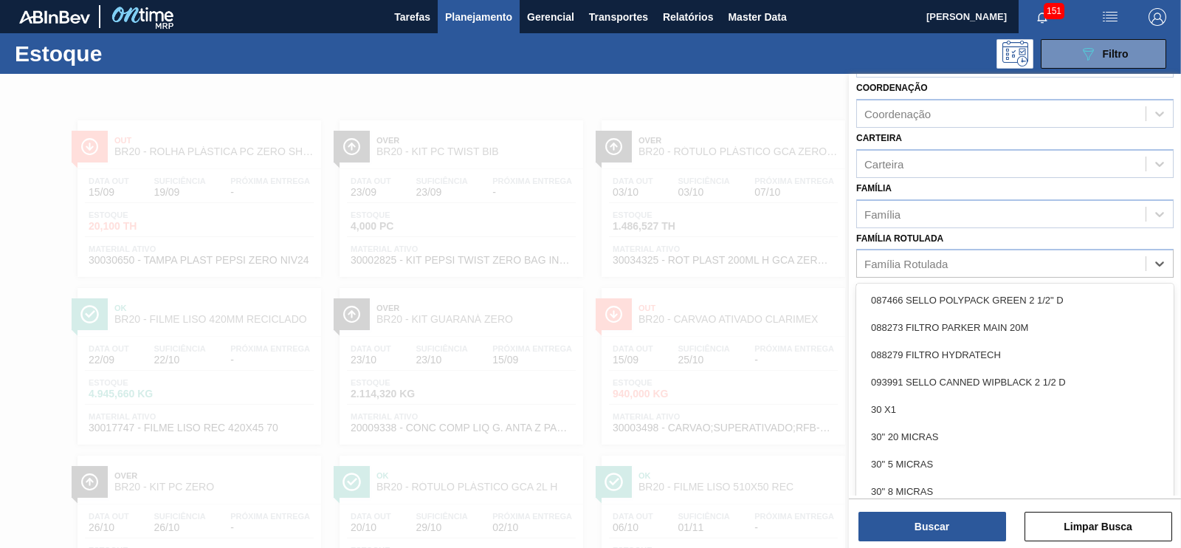
click at [820, 211] on div at bounding box center [590, 348] width 1181 height 548
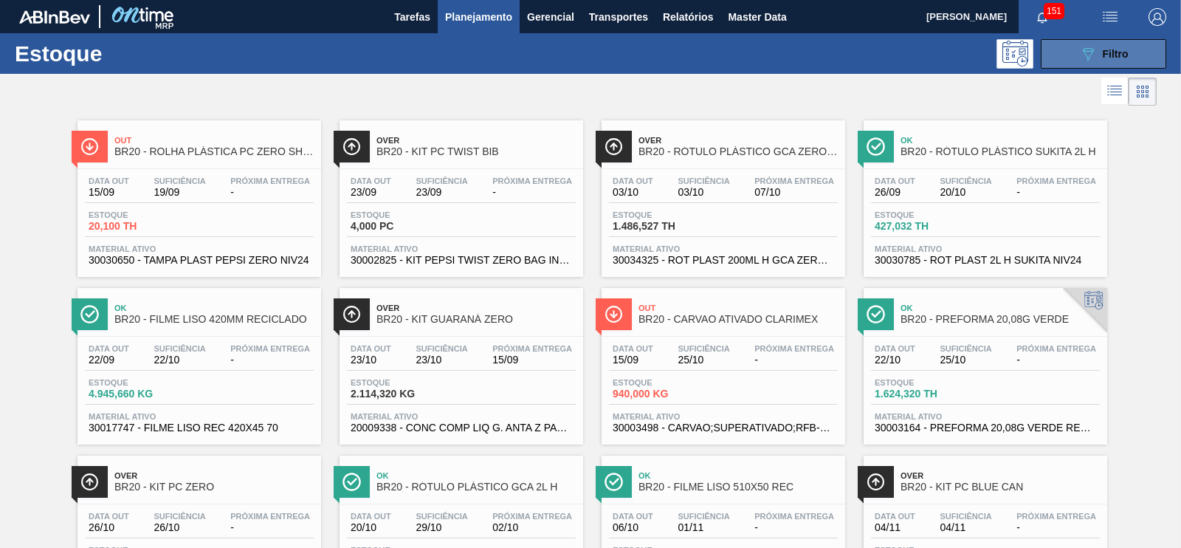
click at [1136, 50] on button "089F7B8B-B2A5-4AFE-B5C0-19BA573D28AC Filtro" at bounding box center [1104, 54] width 126 height 30
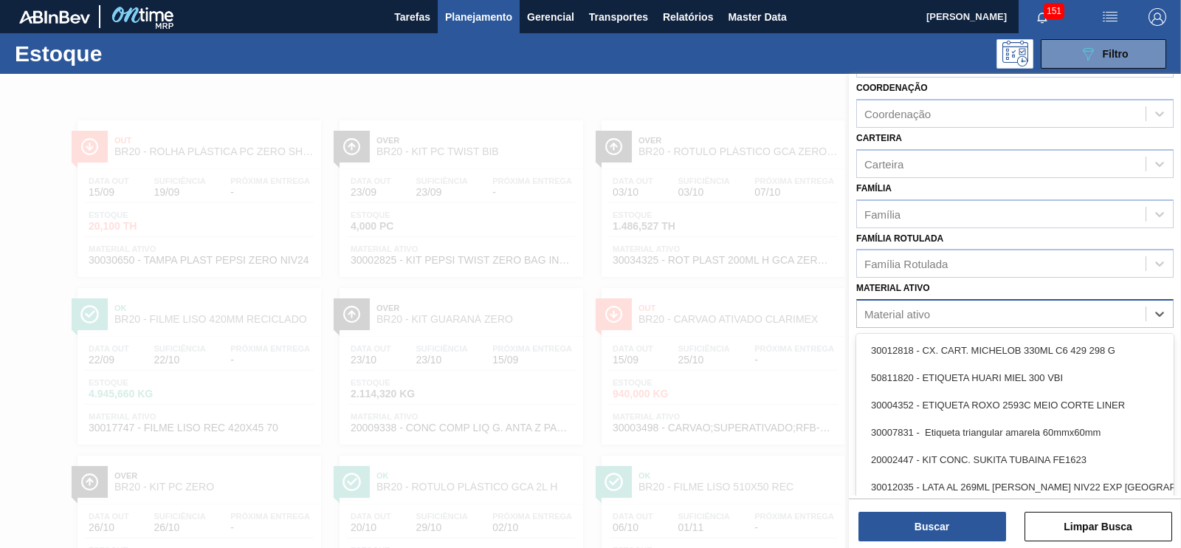
scroll to position [10, 0]
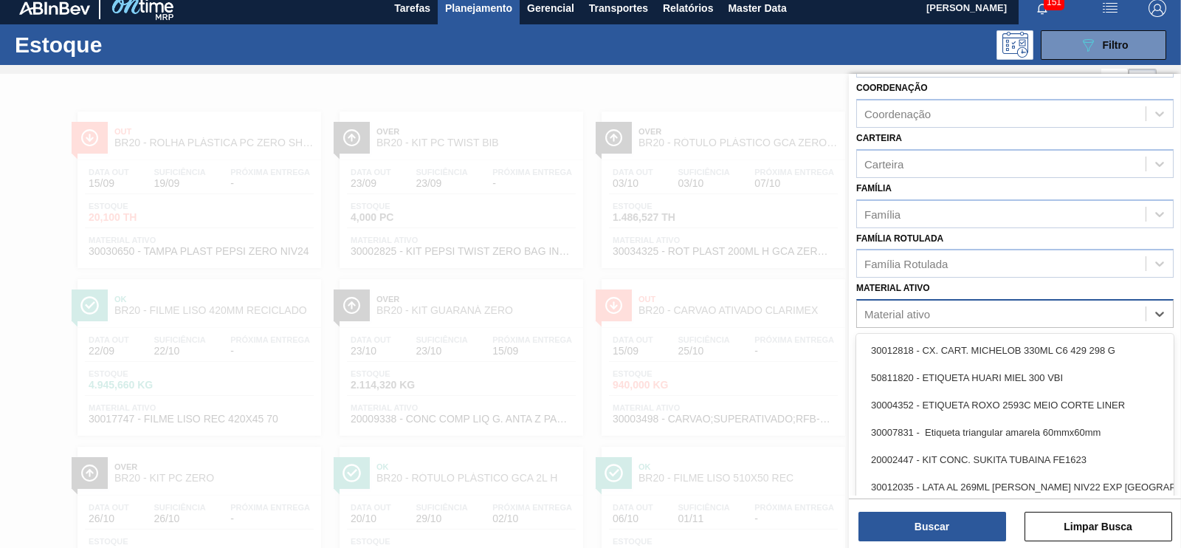
click at [907, 303] on div "Material ativo" at bounding box center [1001, 313] width 289 height 21
type ativo "30030650"
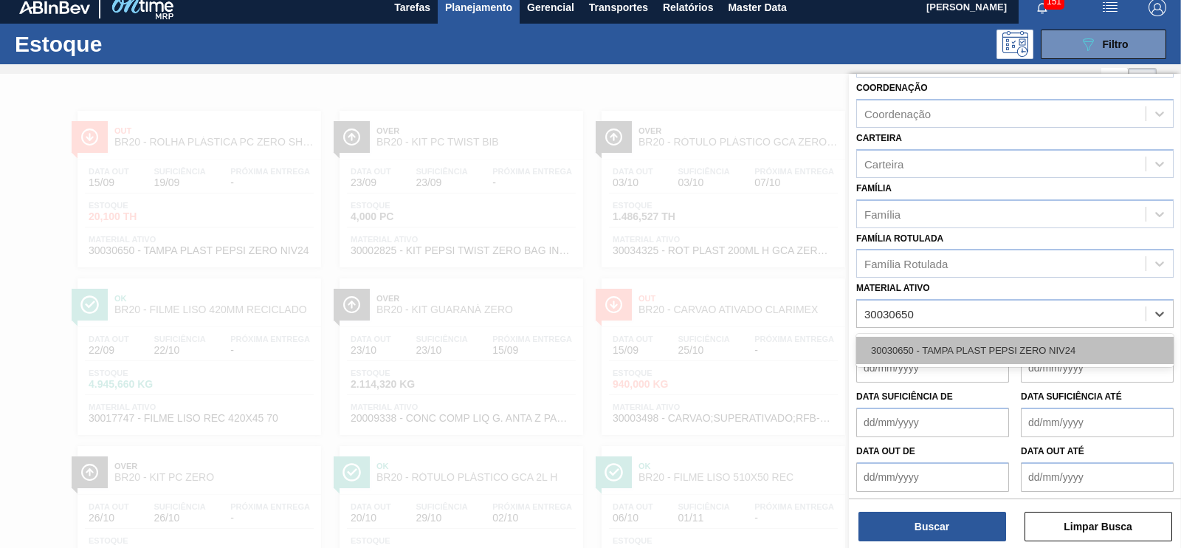
click at [931, 337] on div "30030650 - TAMPA PLAST PEPSI ZERO NIV24" at bounding box center [1014, 350] width 317 height 27
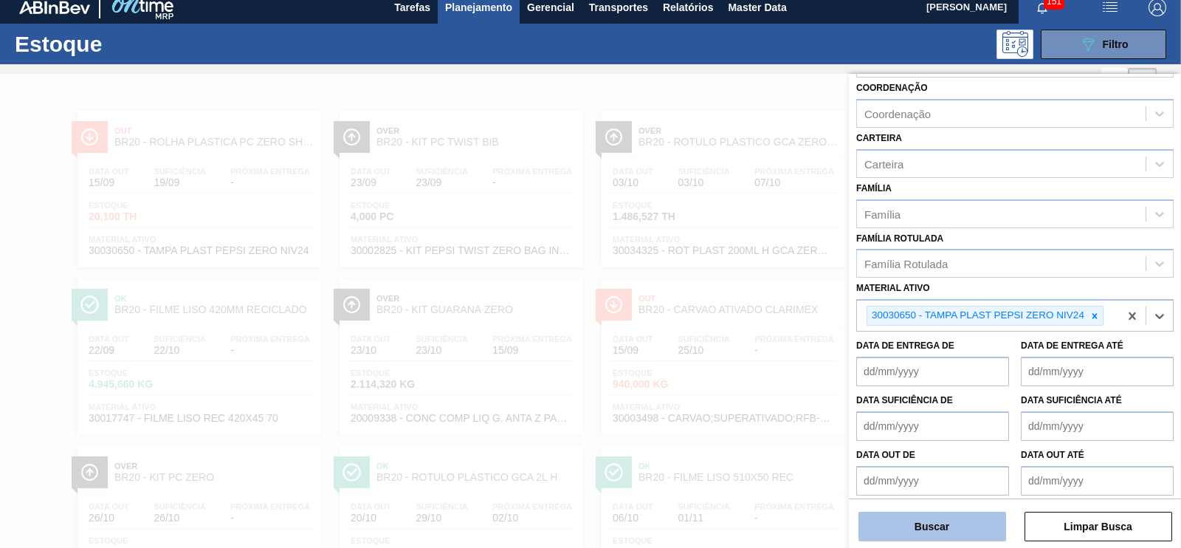
click at [959, 529] on button "Buscar" at bounding box center [933, 527] width 148 height 30
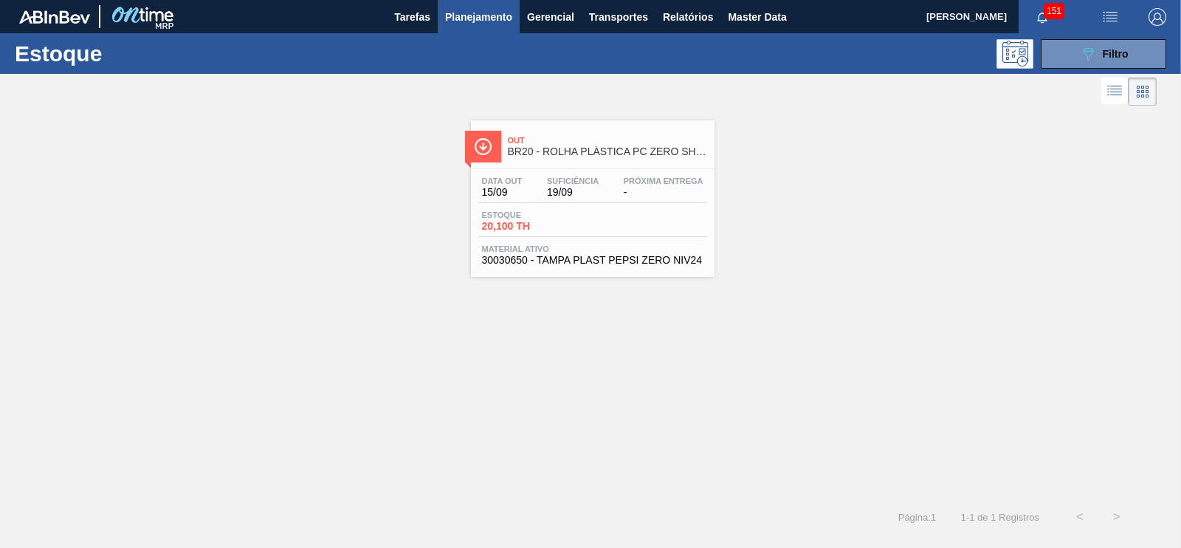
click at [572, 190] on span "19/09" at bounding box center [573, 192] width 52 height 11
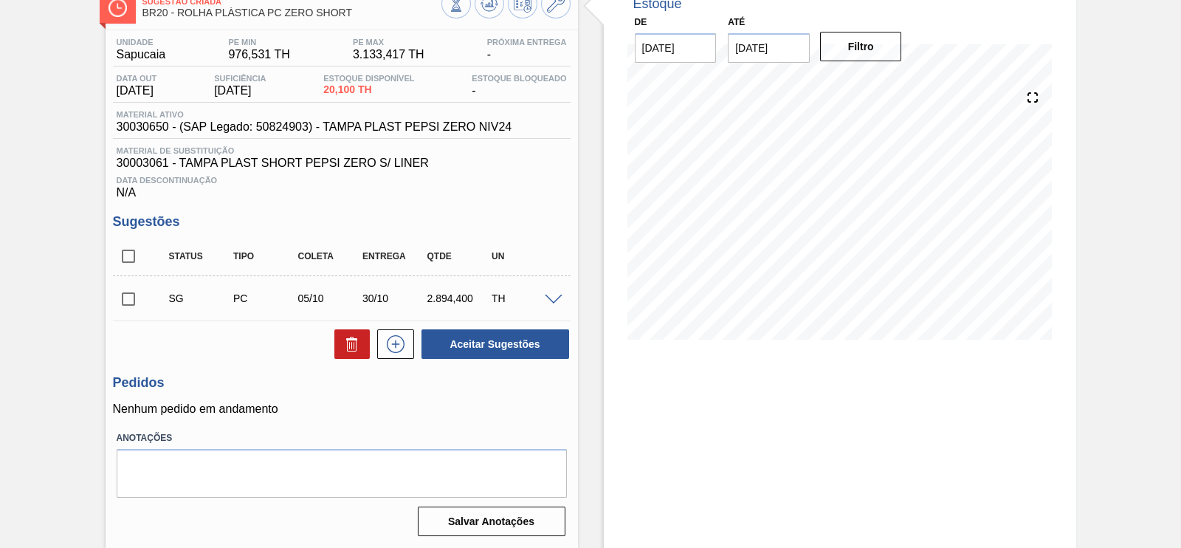
scroll to position [96, 0]
click at [556, 295] on span at bounding box center [554, 299] width 18 height 11
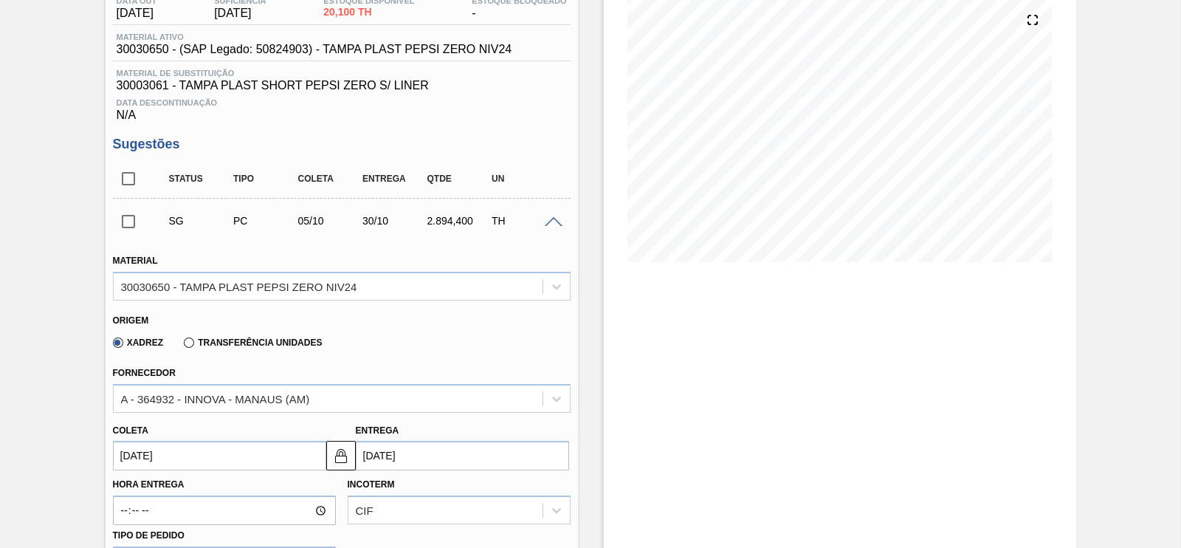
scroll to position [281, 0]
